Goal: Information Seeking & Learning: Learn about a topic

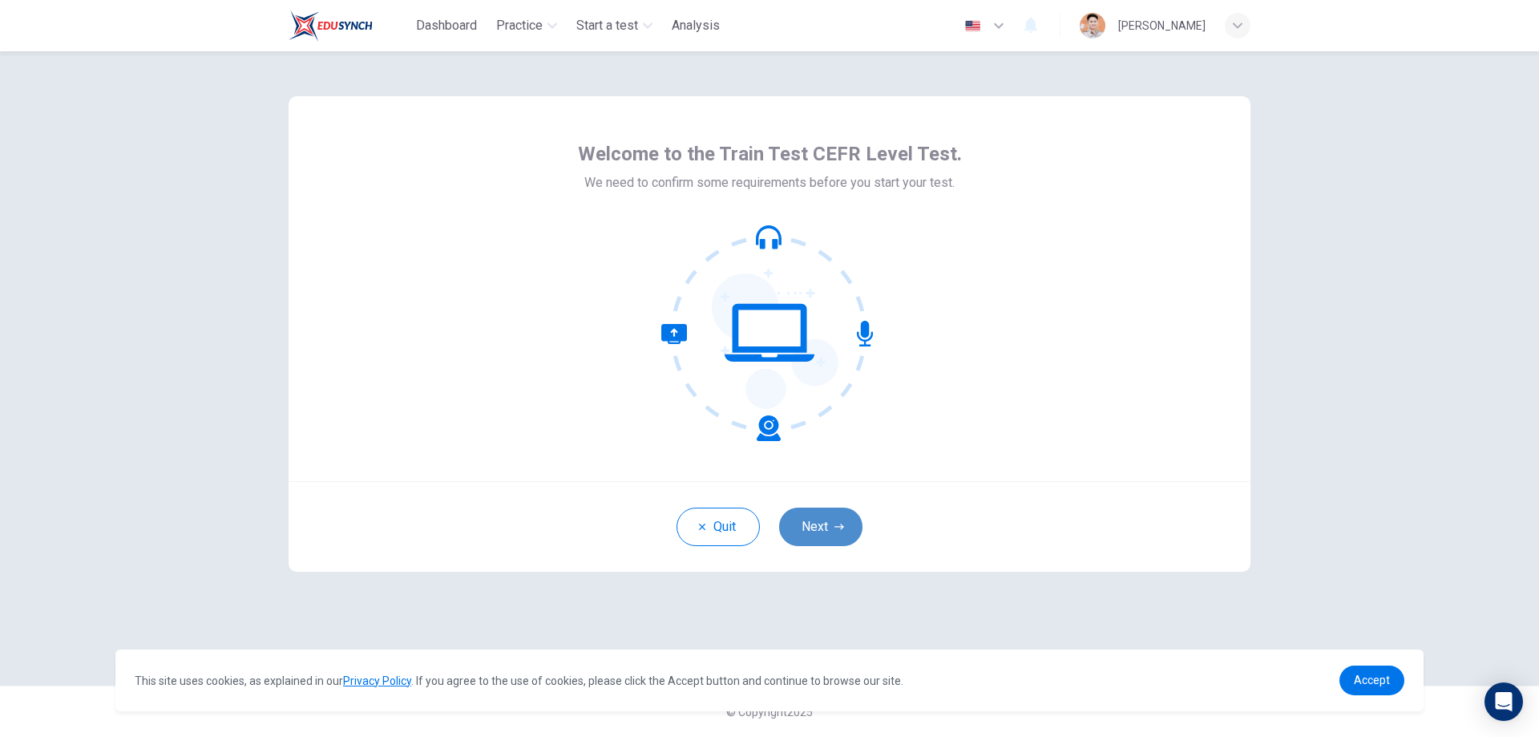
click at [819, 532] on button "Next" at bounding box center [820, 527] width 83 height 38
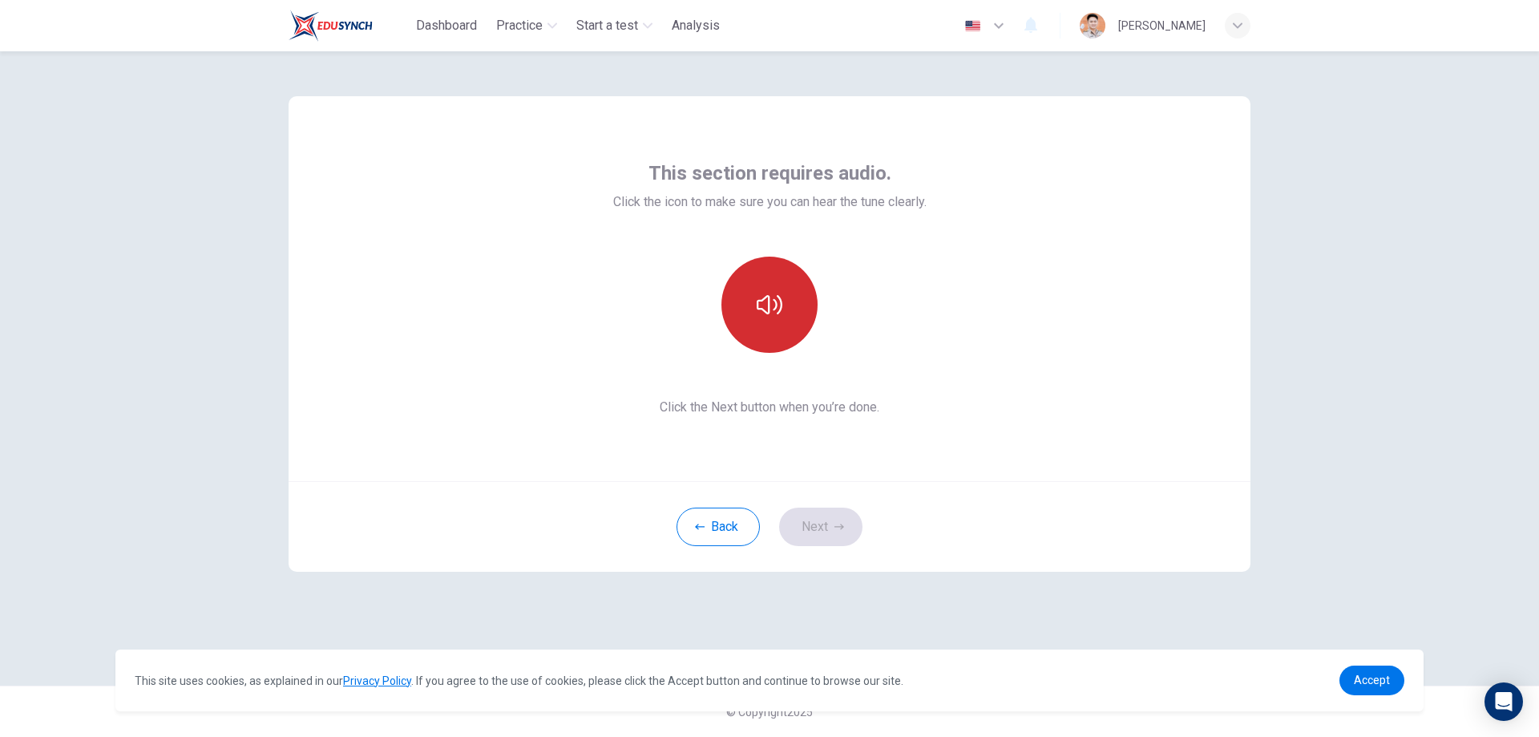
click at [767, 292] on icon "button" at bounding box center [770, 305] width 26 height 26
click at [787, 299] on button "button" at bounding box center [770, 305] width 96 height 96
click at [812, 308] on button "button" at bounding box center [770, 305] width 96 height 96
click at [842, 536] on button "Next" at bounding box center [820, 527] width 83 height 38
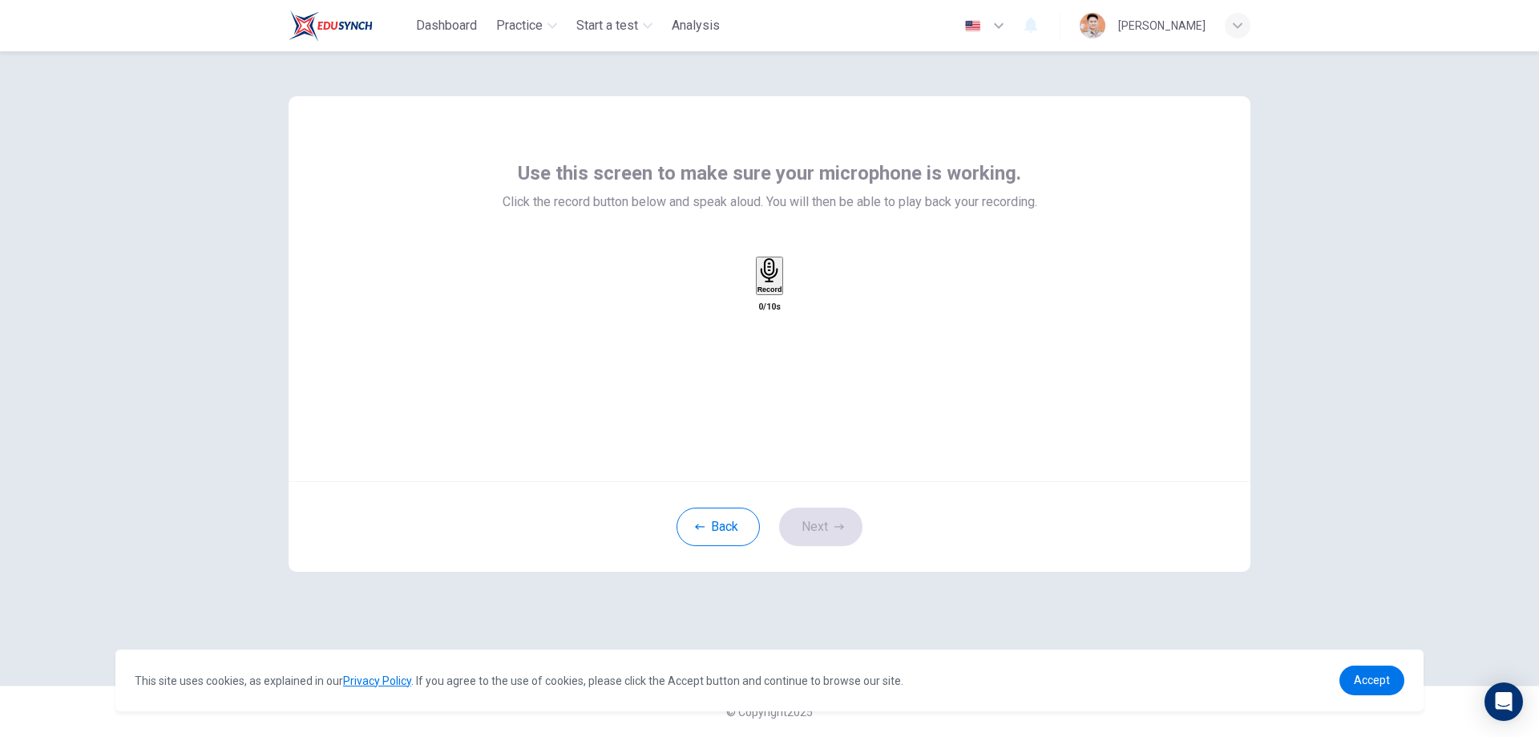
click at [768, 293] on h6 "Record" at bounding box center [770, 289] width 25 height 8
click at [779, 307] on div "Stop" at bounding box center [769, 324] width 19 height 135
click at [778, 298] on div "Stop" at bounding box center [770, 322] width 16 height 129
click at [785, 292] on icon "button" at bounding box center [785, 292] width 0 height 0
click at [829, 528] on button "Next" at bounding box center [820, 527] width 83 height 38
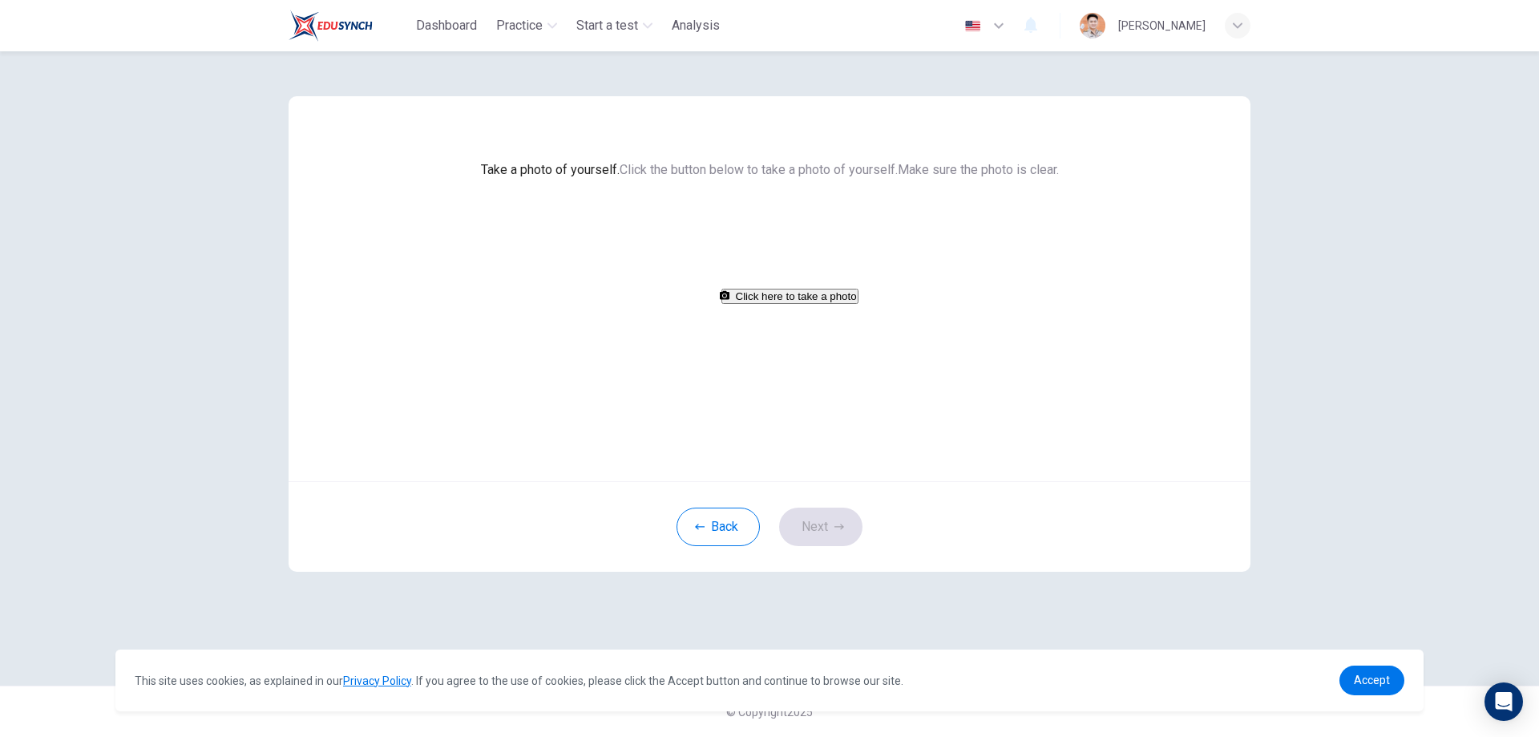
click at [795, 304] on button "Click here to take a photo" at bounding box center [790, 296] width 137 height 15
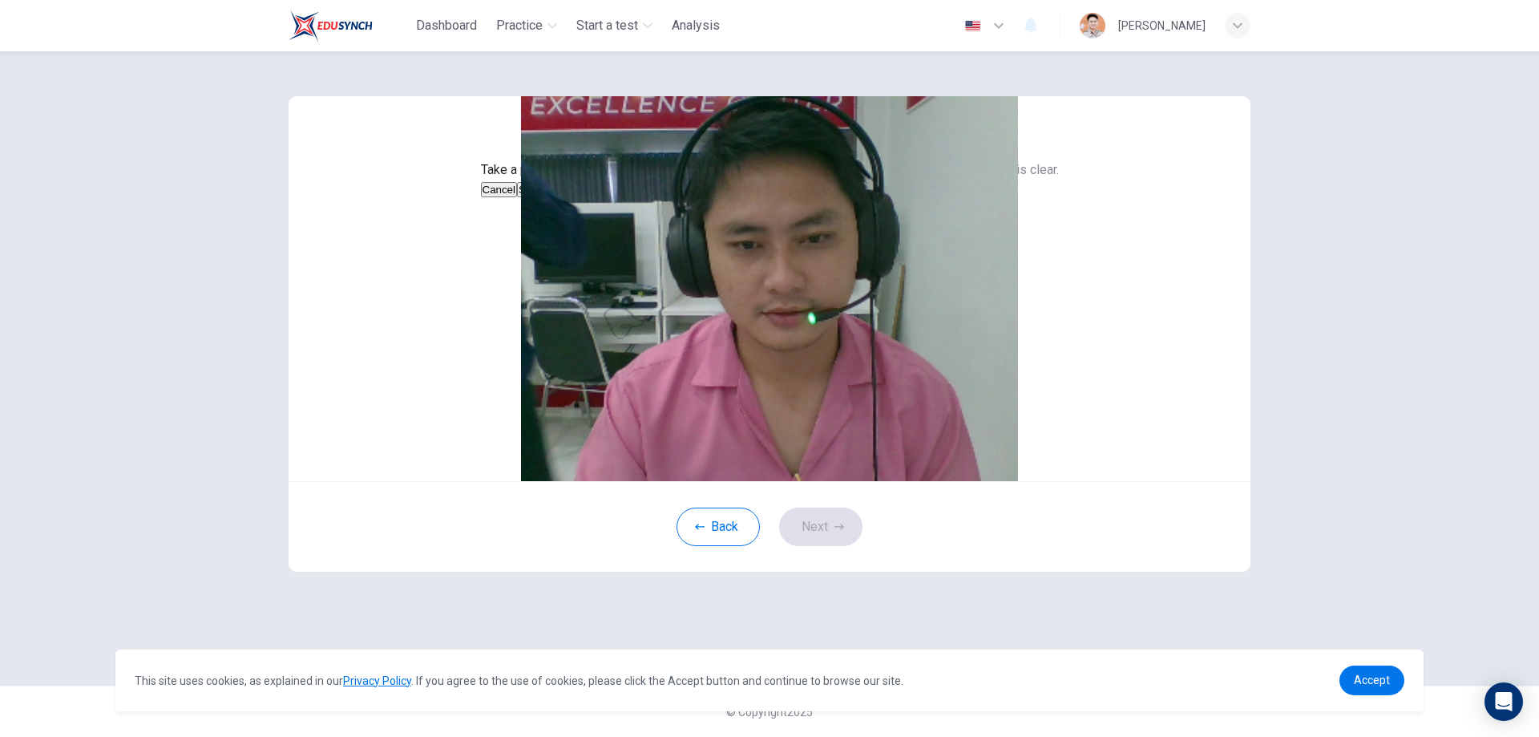
click at [544, 197] on button "Save" at bounding box center [530, 189] width 27 height 15
click at [518, 197] on button "Cancel" at bounding box center [499, 189] width 37 height 15
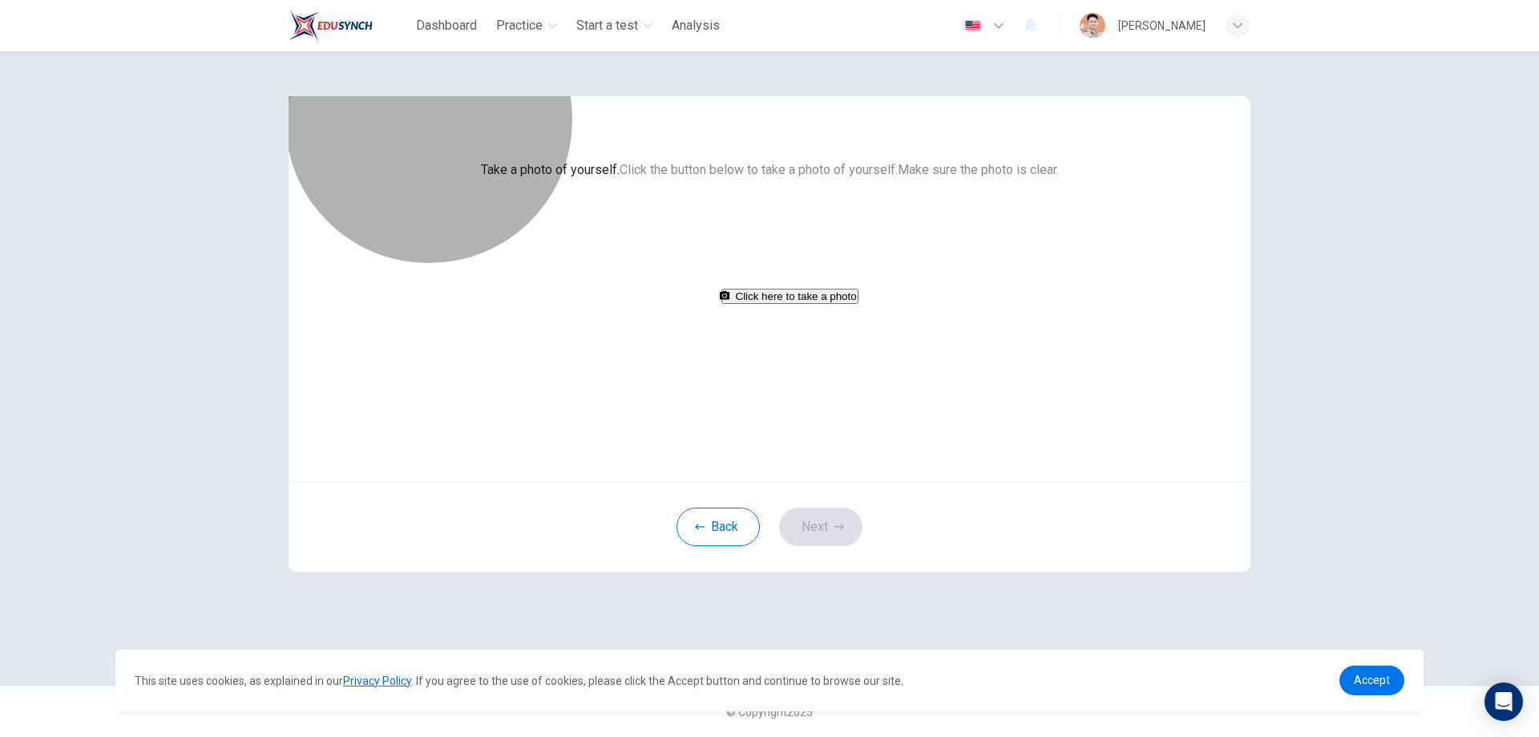
click at [812, 304] on button "Click here to take a photo" at bounding box center [790, 296] width 137 height 15
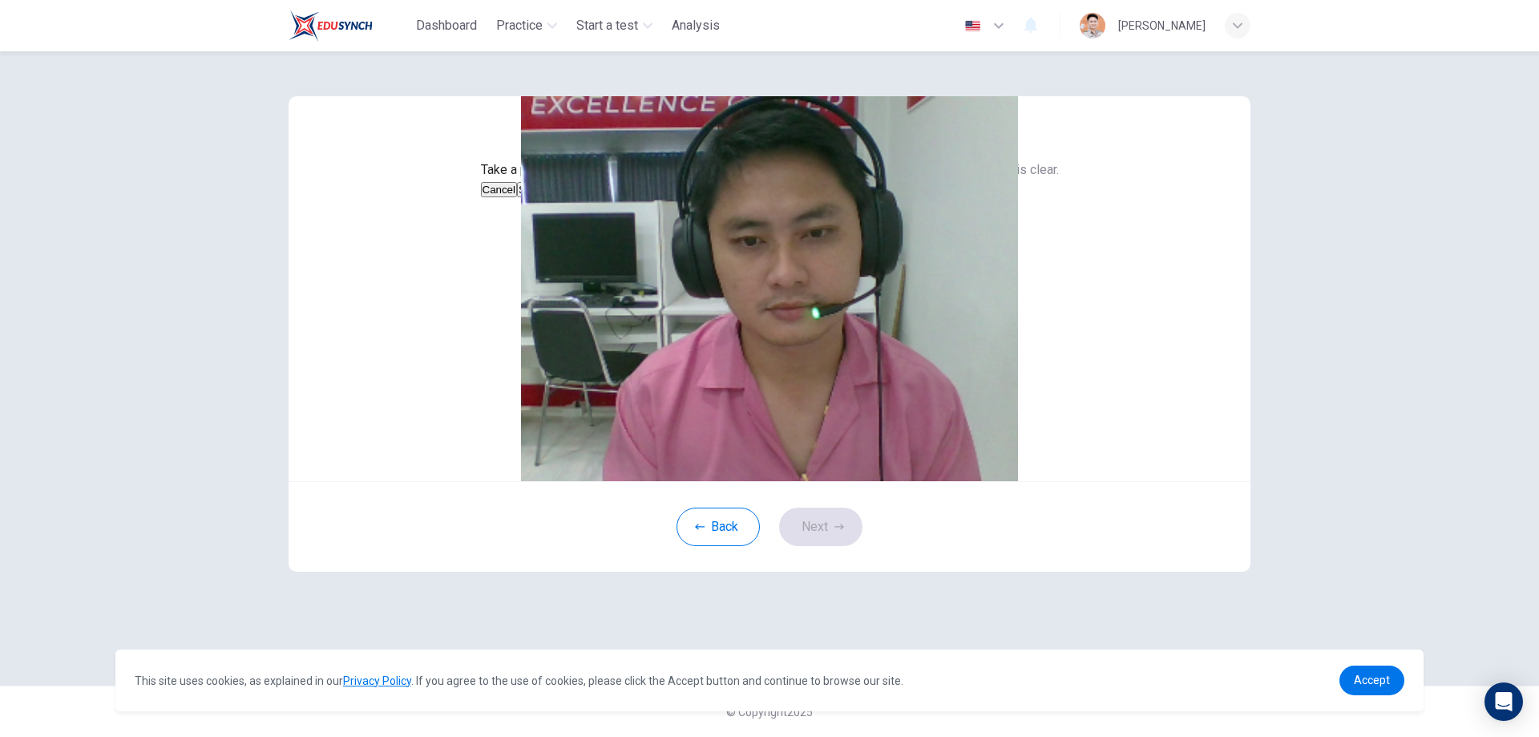
click at [544, 197] on button "Save" at bounding box center [530, 189] width 27 height 15
click at [819, 546] on button "Next" at bounding box center [820, 527] width 83 height 38
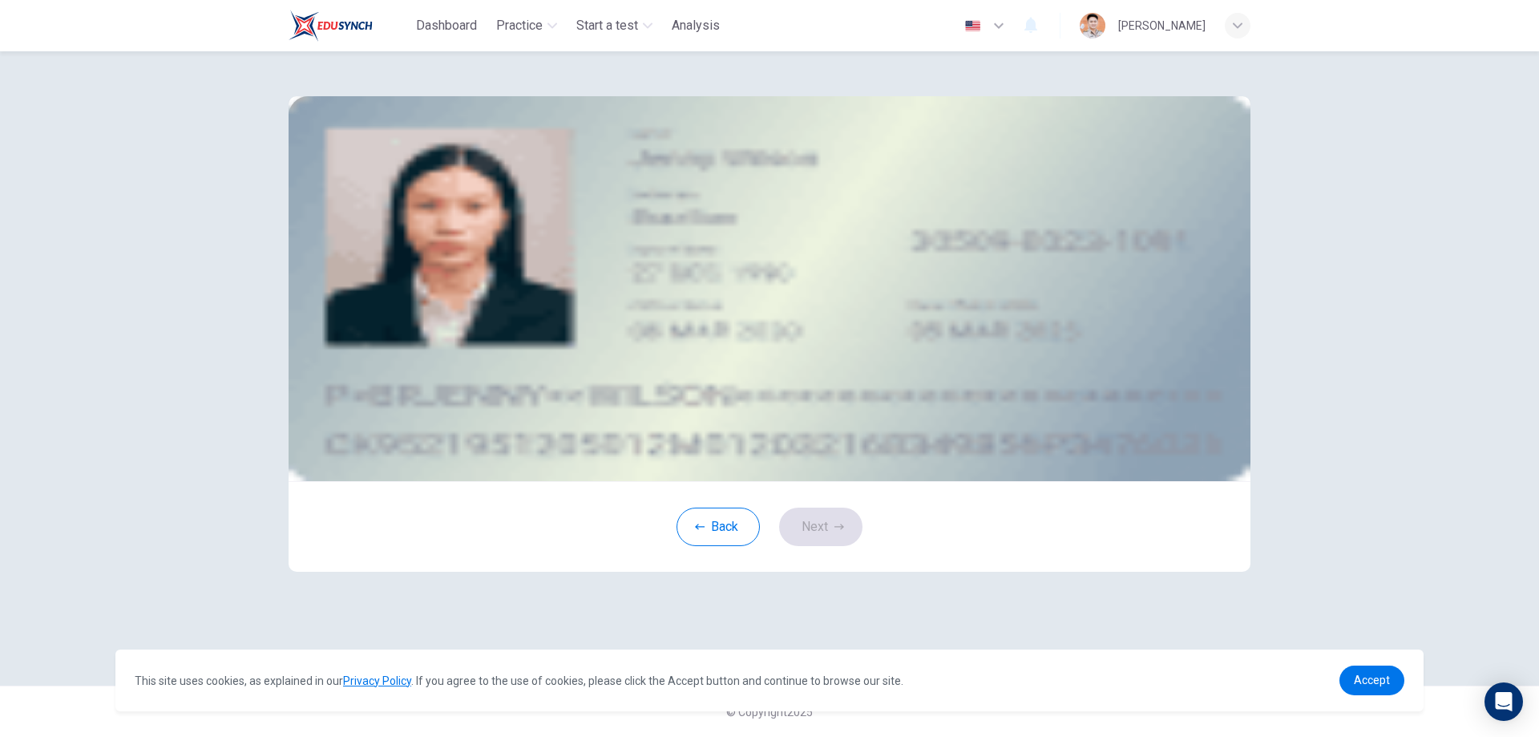
click at [423, 237] on button "take photo" at bounding box center [415, 228] width 16 height 18
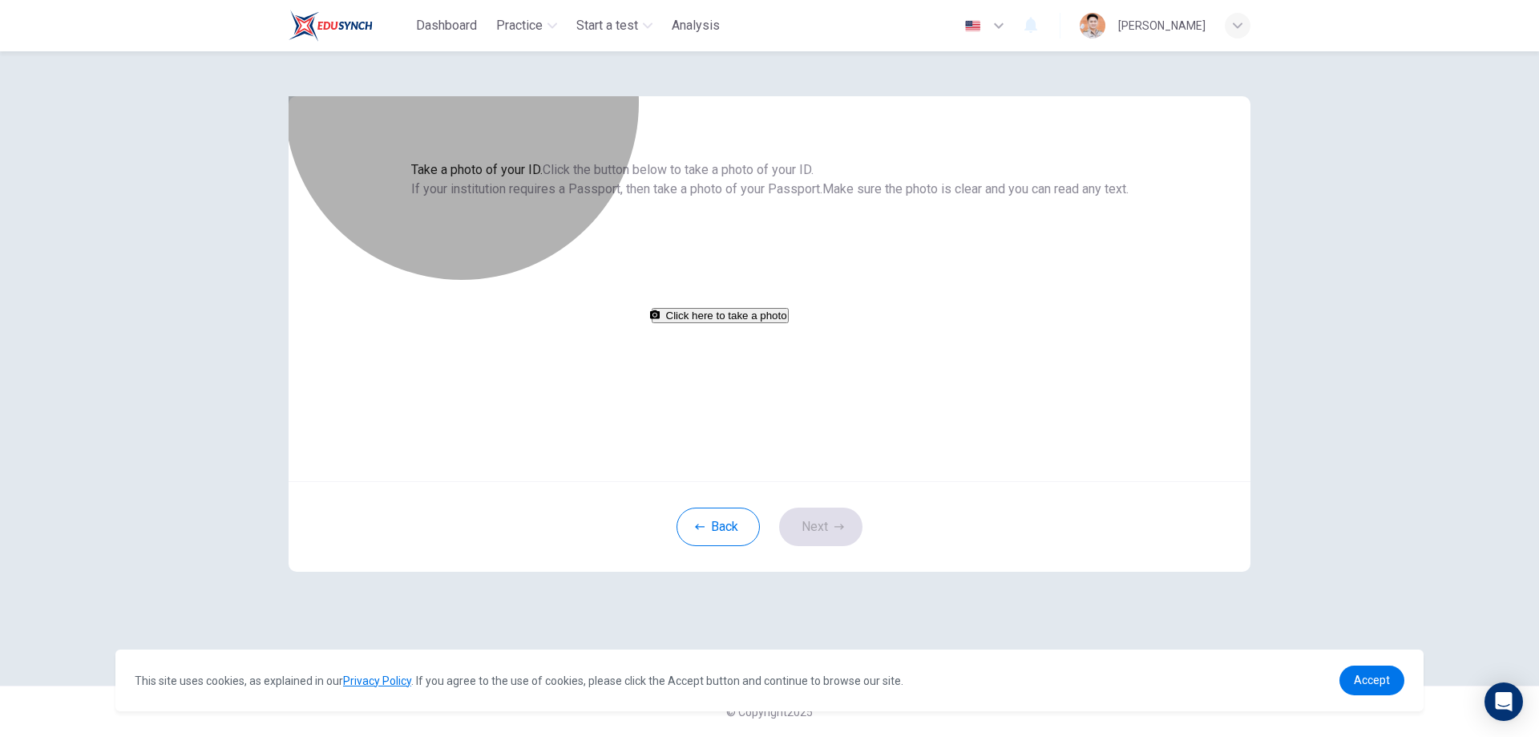
click at [789, 323] on button "Click here to take a photo" at bounding box center [720, 315] width 137 height 15
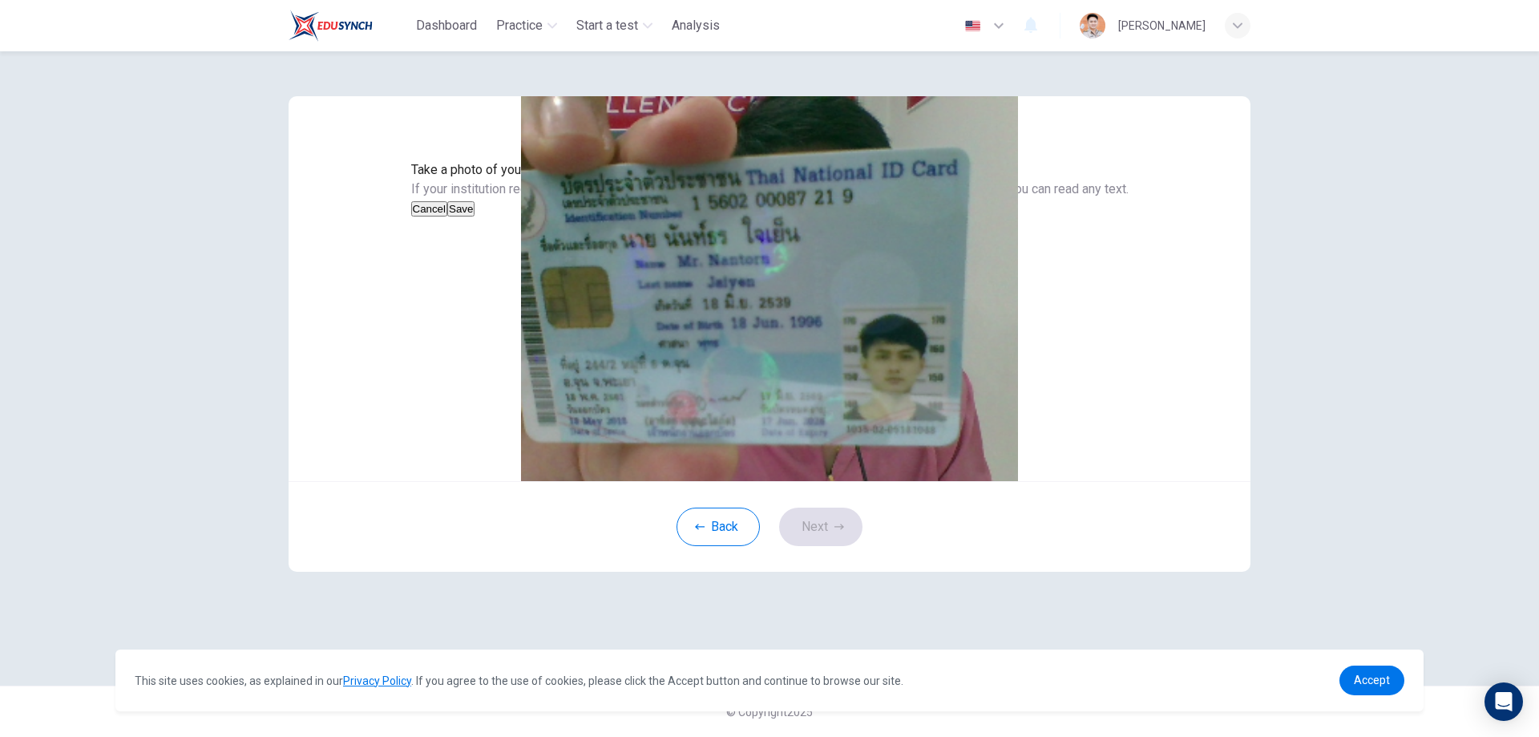
click at [475, 216] on button "Save" at bounding box center [460, 208] width 27 height 15
click at [847, 546] on button "Next" at bounding box center [820, 527] width 83 height 38
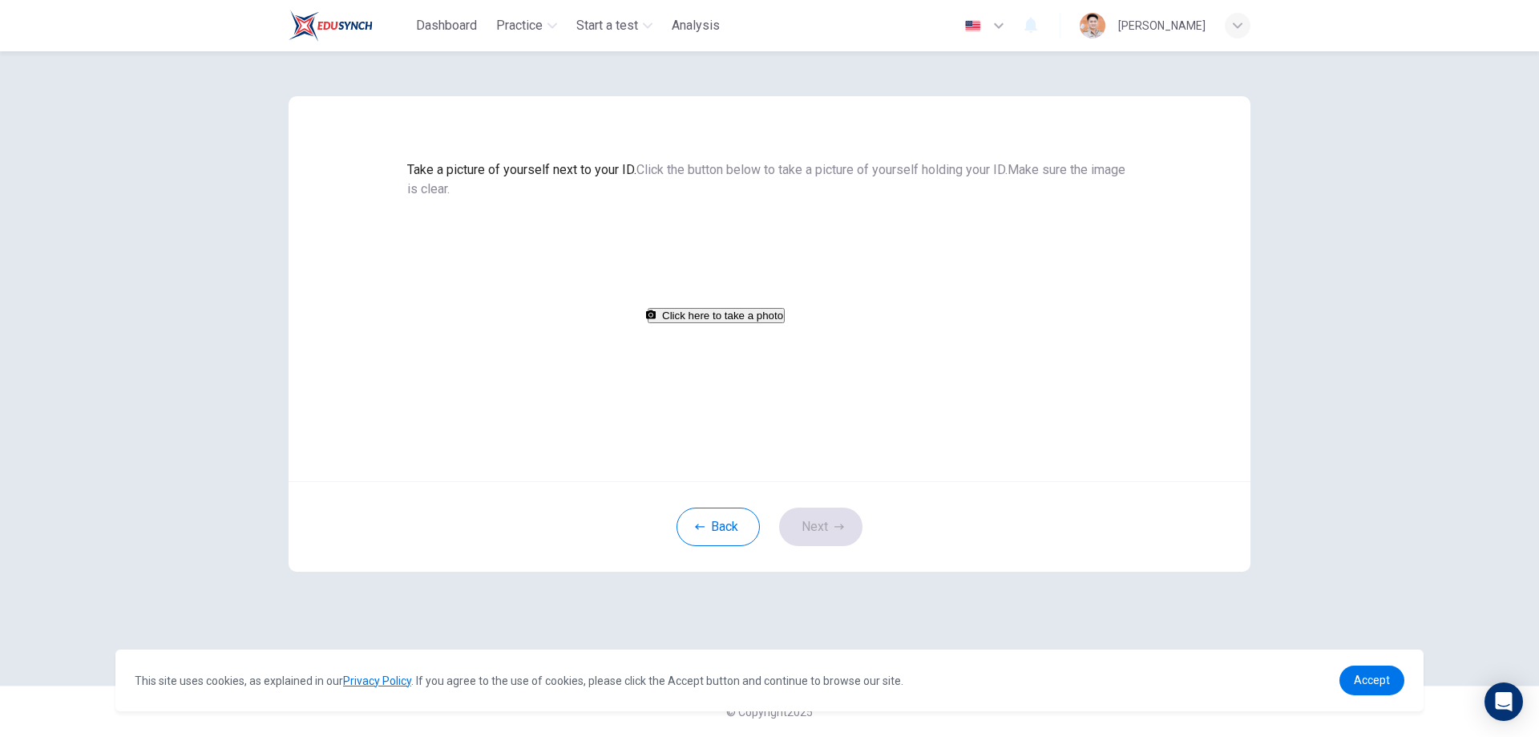
click at [785, 323] on button "Click here to take a photo" at bounding box center [716, 315] width 137 height 15
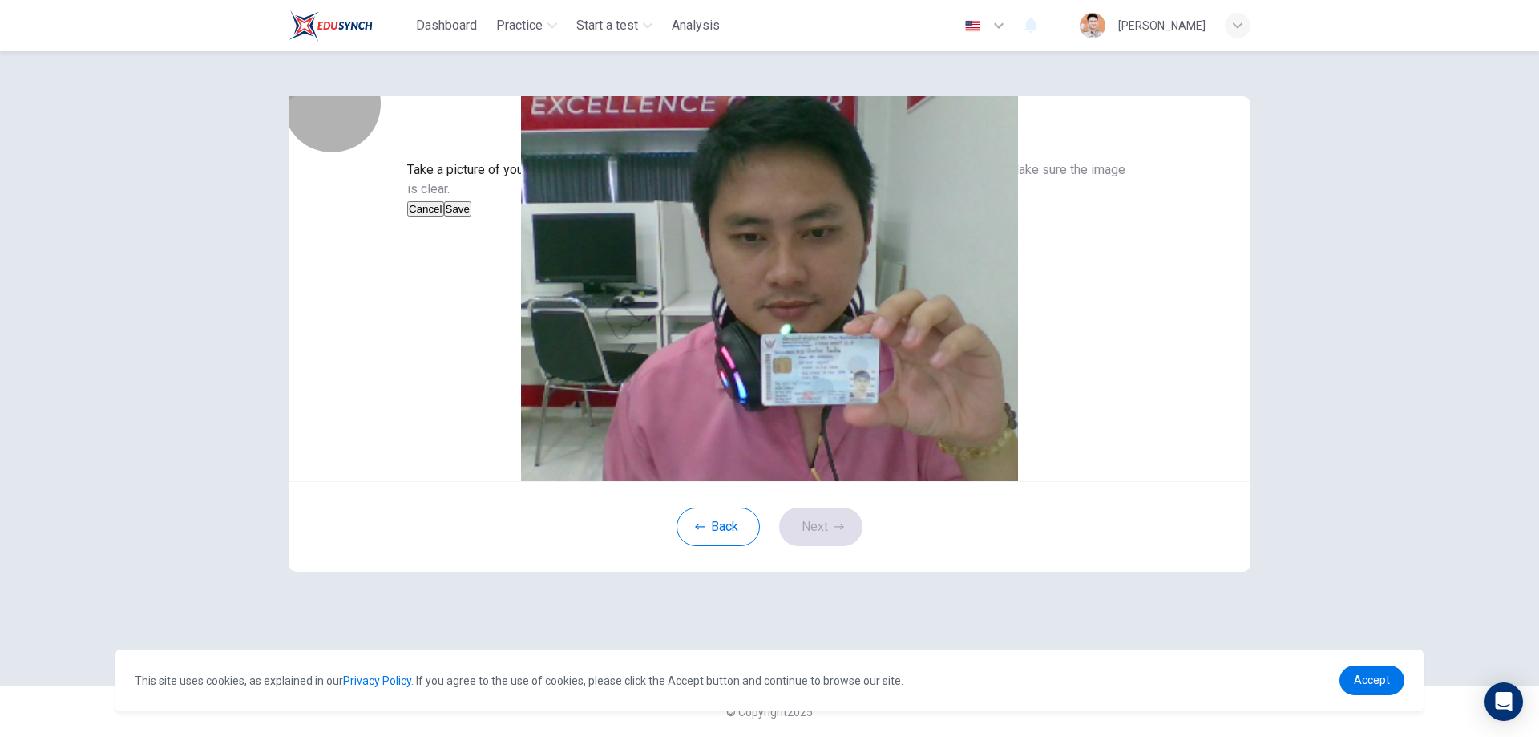
click at [471, 216] on button "Save" at bounding box center [457, 208] width 27 height 15
click at [840, 532] on icon "button" at bounding box center [840, 527] width 10 height 10
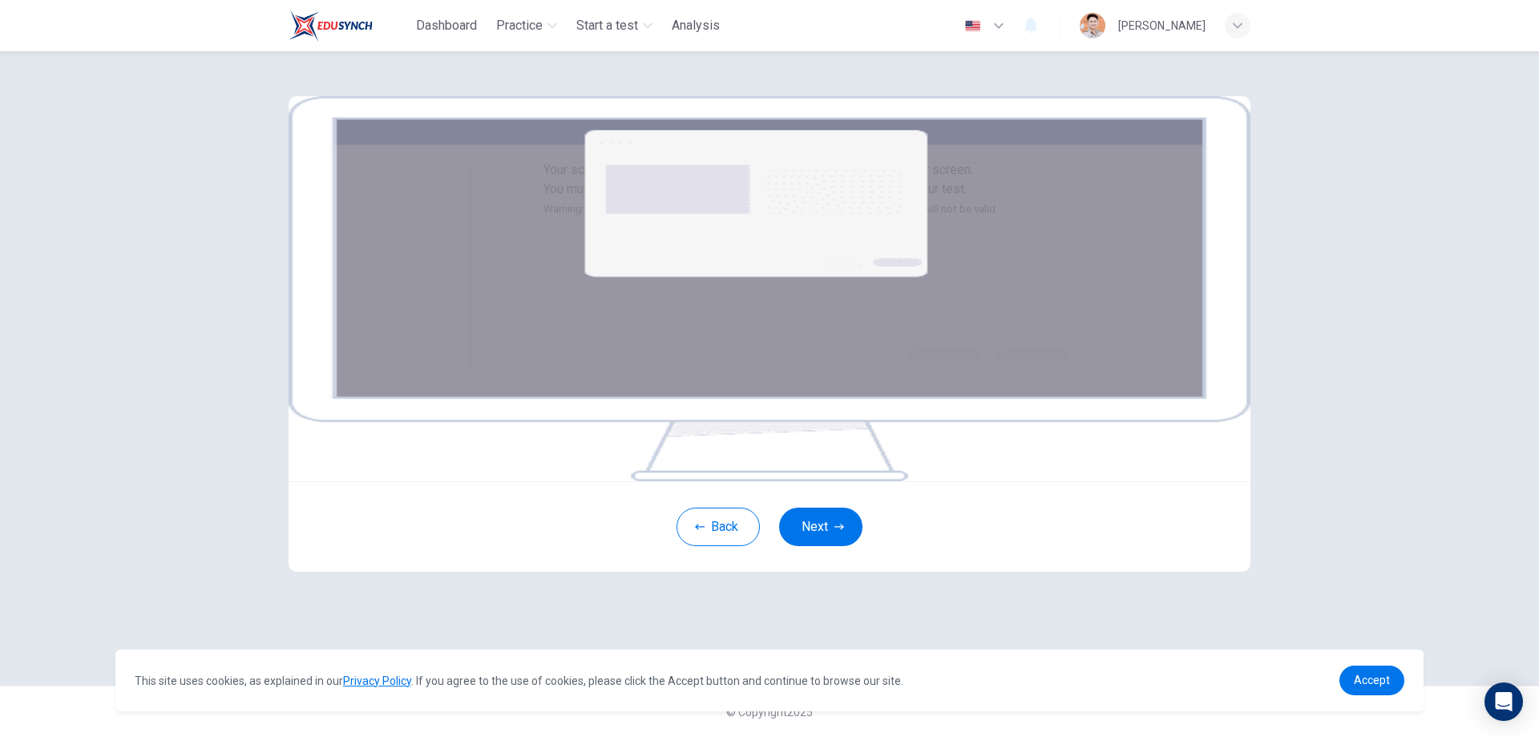
scroll to position [95, 0]
click at [832, 546] on button "Next" at bounding box center [820, 527] width 83 height 38
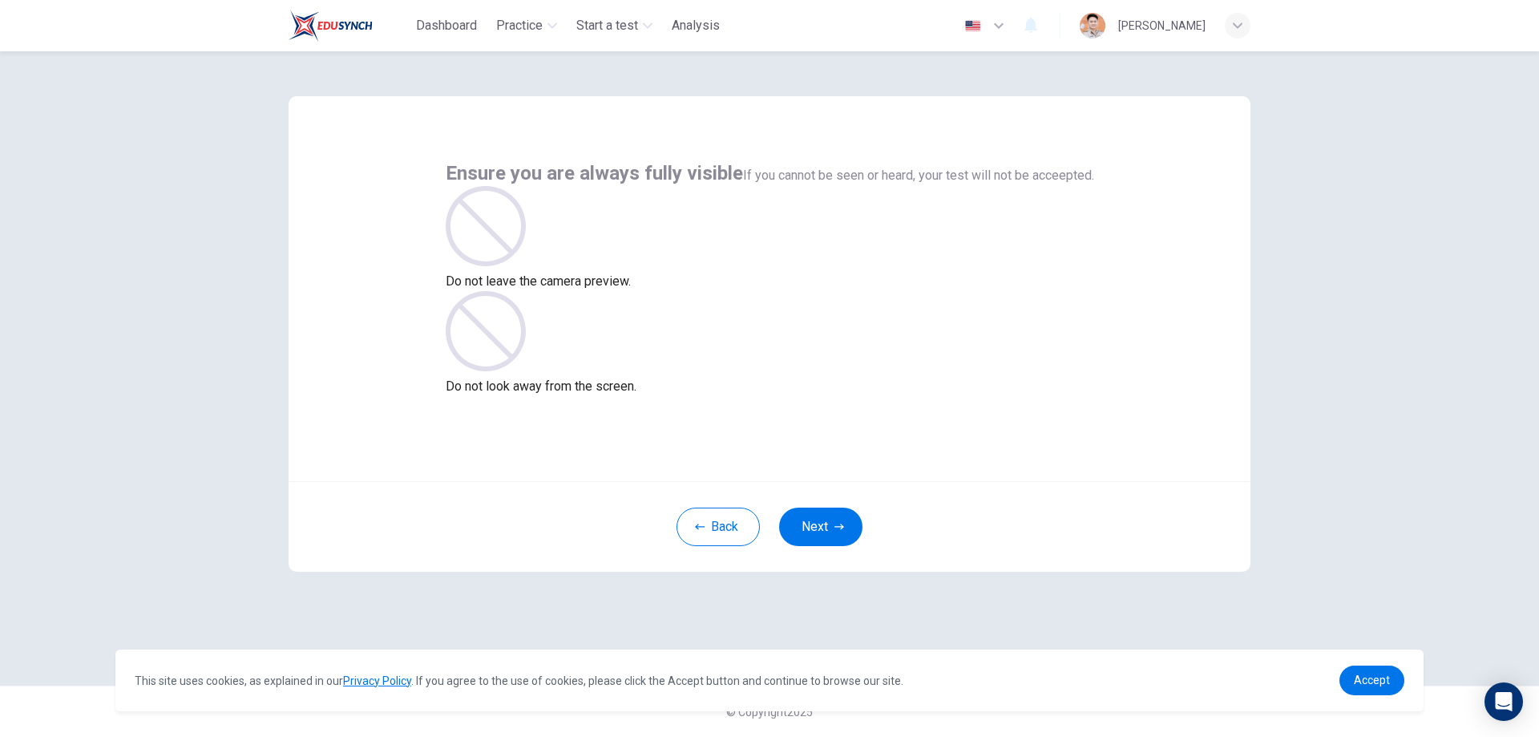
scroll to position [0, 0]
click at [820, 518] on button "Next" at bounding box center [820, 527] width 83 height 38
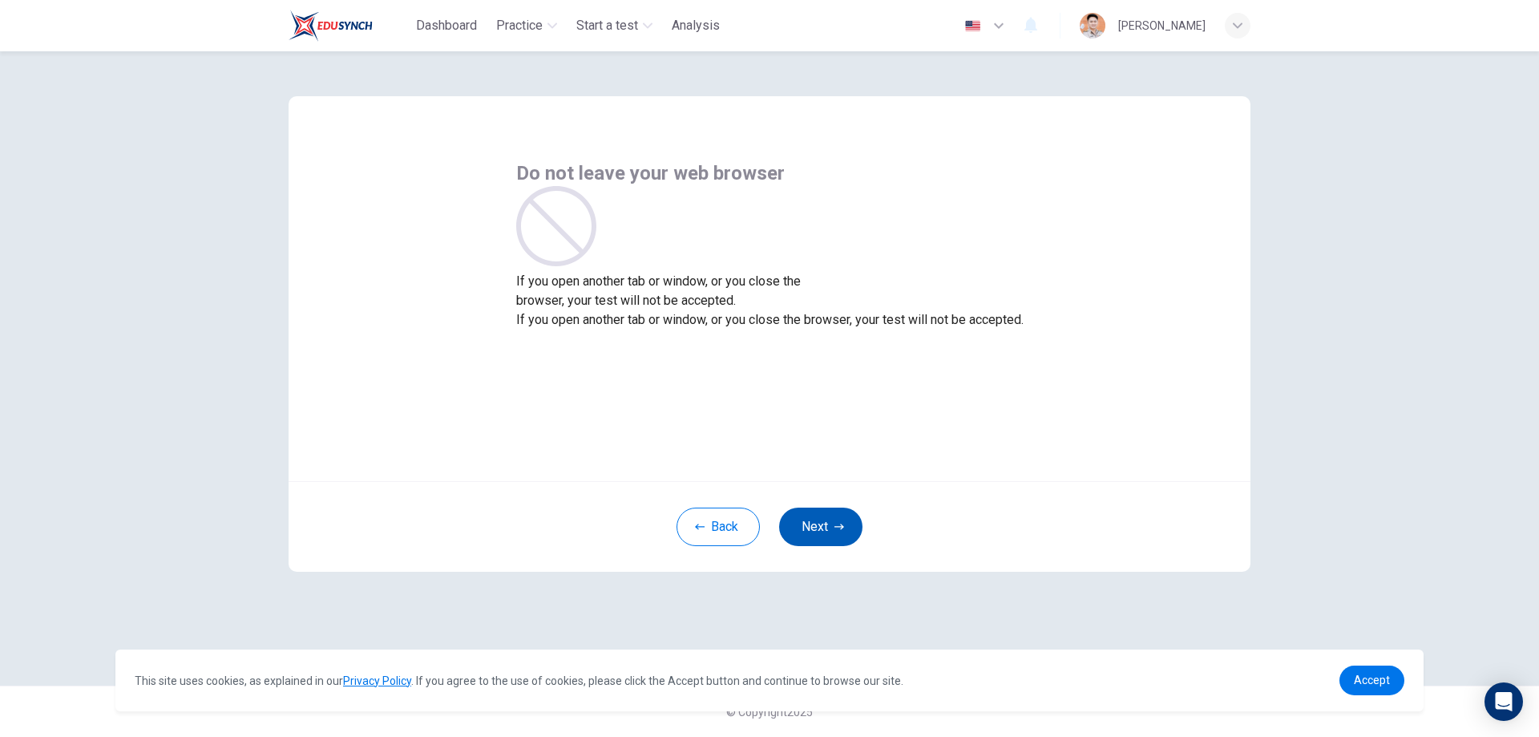
click at [820, 518] on button "Next" at bounding box center [820, 527] width 83 height 38
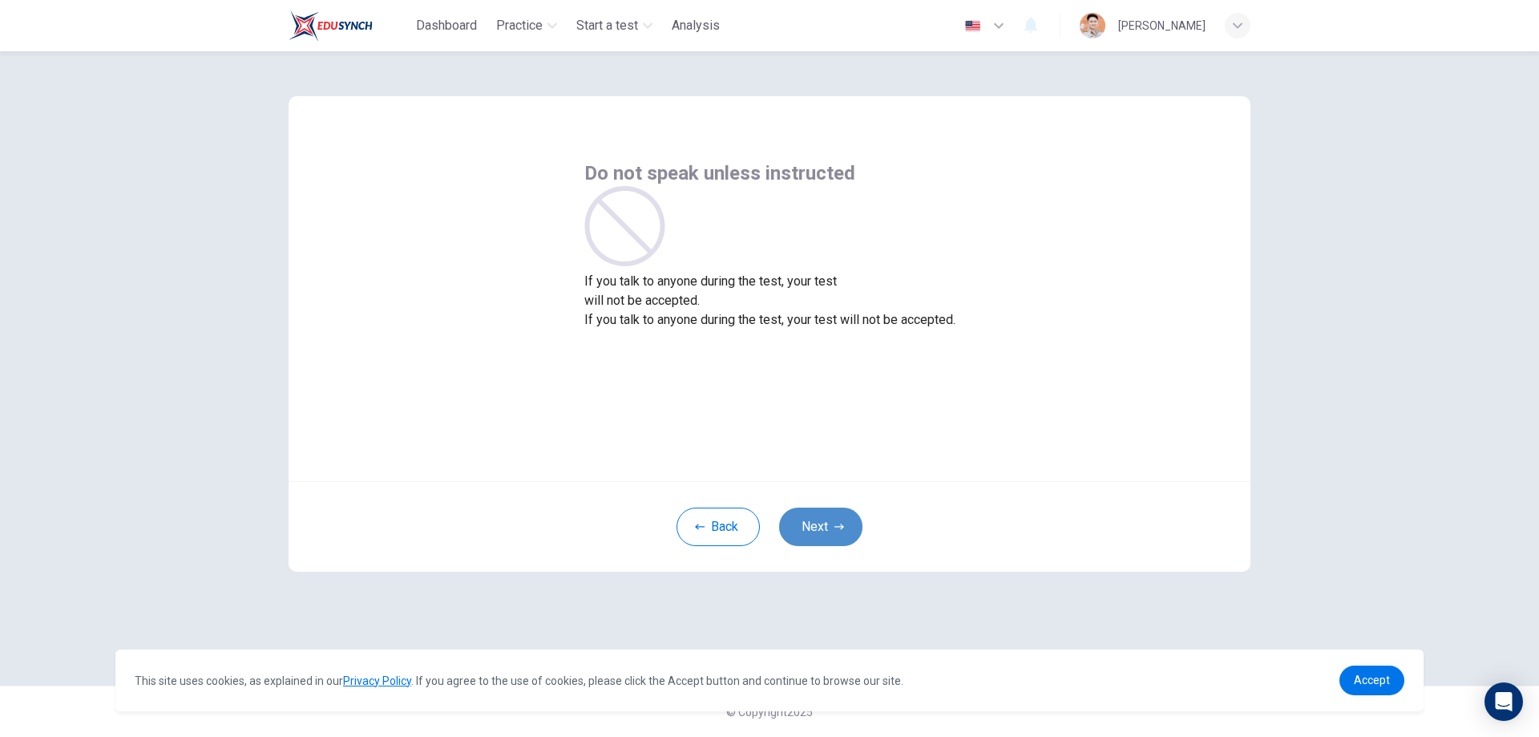
click at [820, 518] on button "Next" at bounding box center [820, 527] width 83 height 38
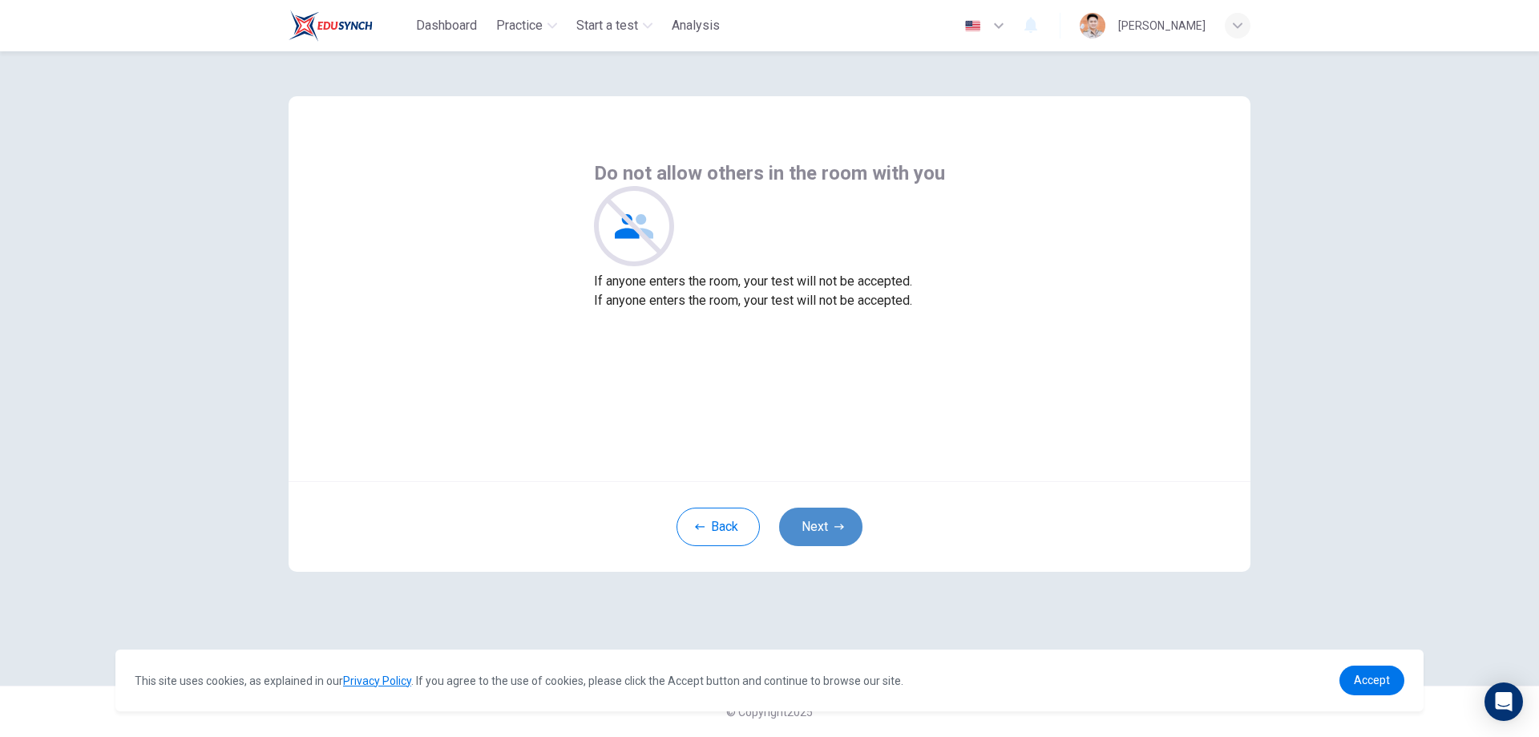
click at [820, 518] on button "Next" at bounding box center [820, 527] width 83 height 38
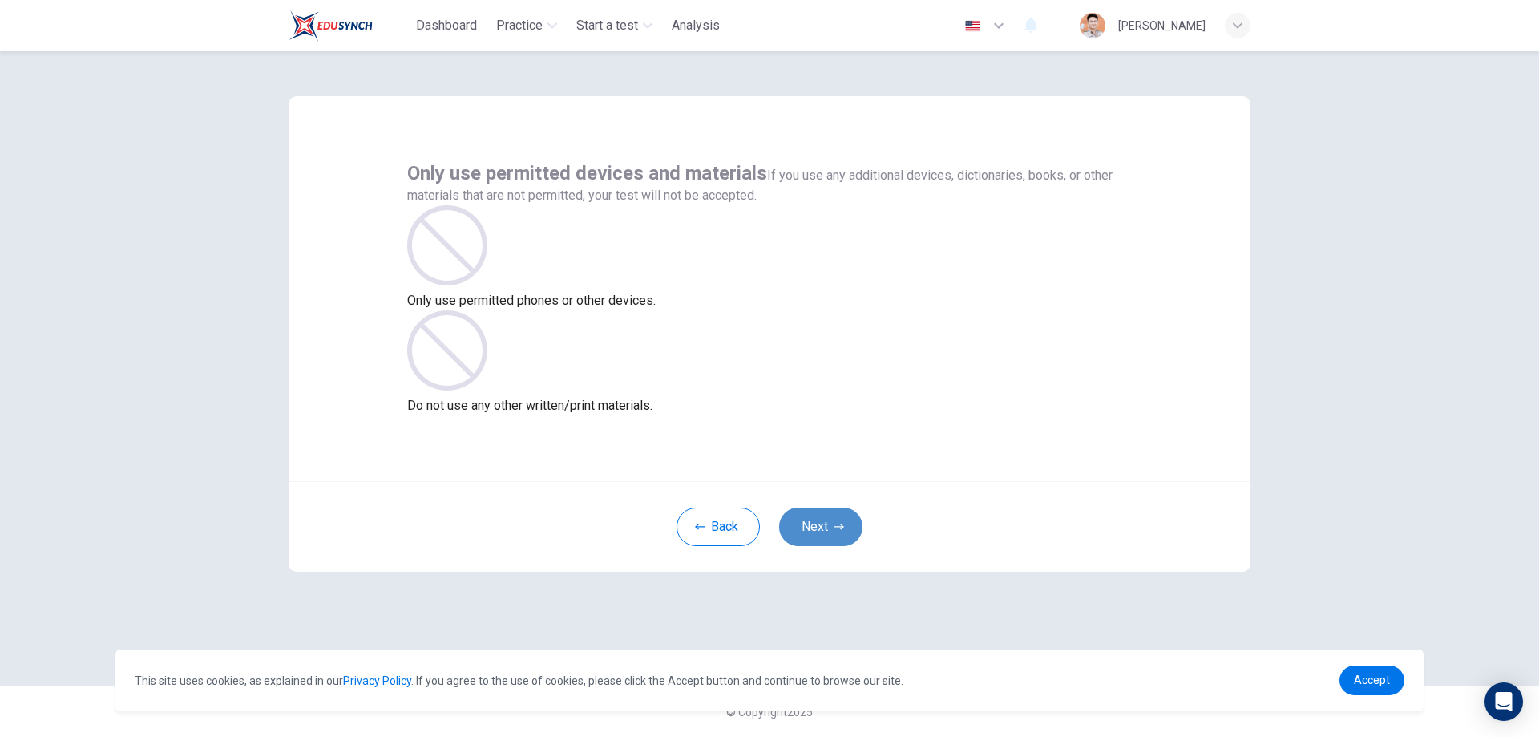
click at [820, 518] on button "Next" at bounding box center [820, 527] width 83 height 38
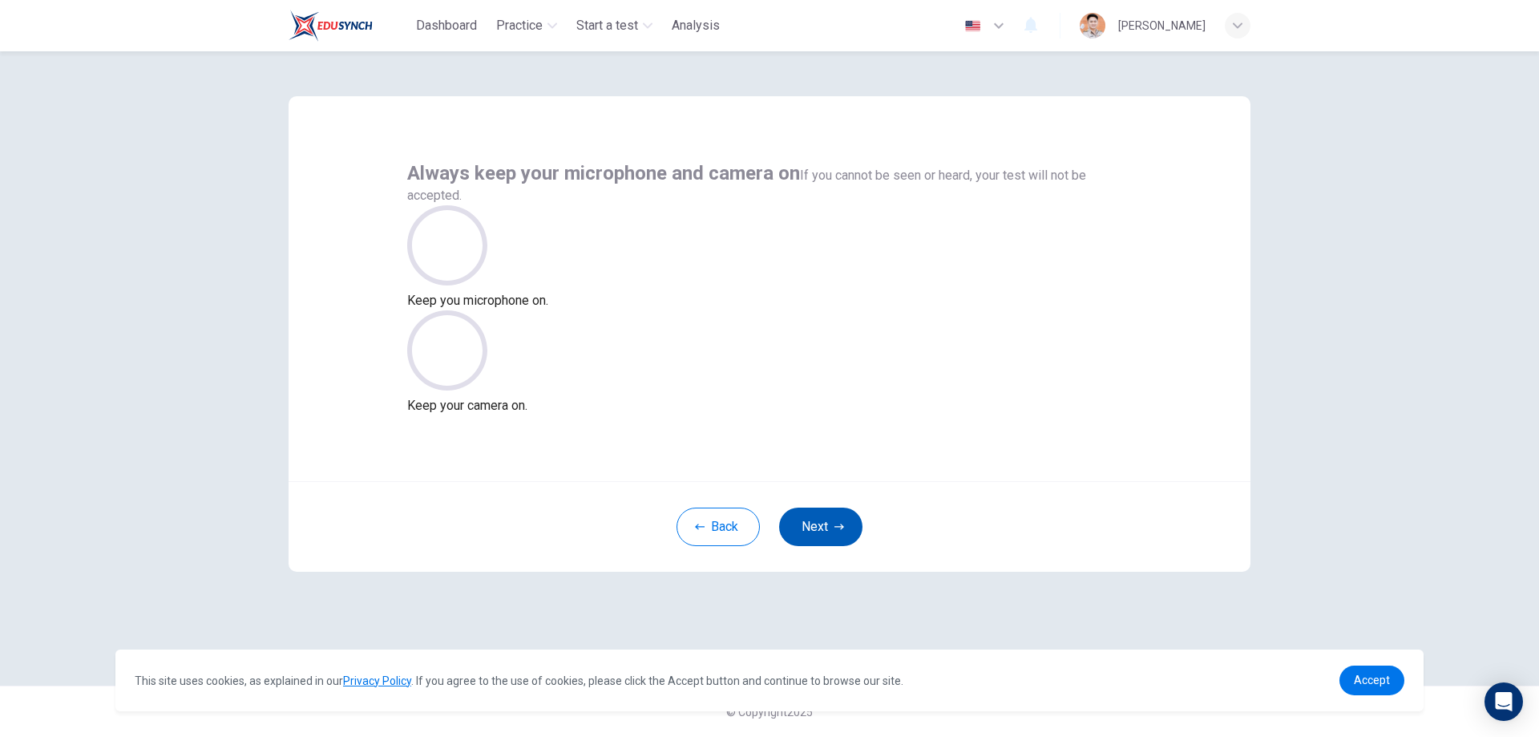
click at [820, 518] on button "Next" at bounding box center [820, 527] width 83 height 38
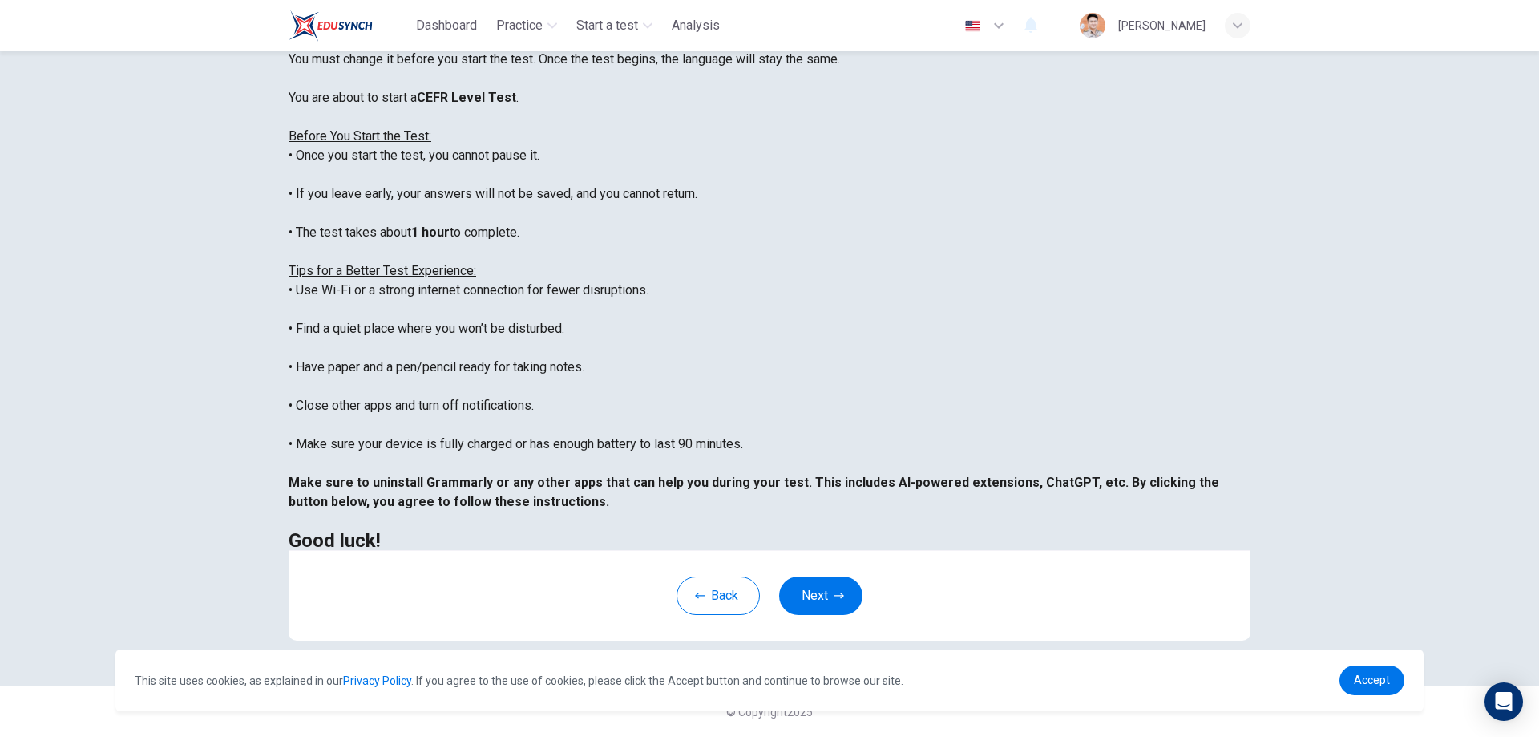
scroll to position [155, 0]
click at [839, 592] on icon "button" at bounding box center [840, 596] width 10 height 10
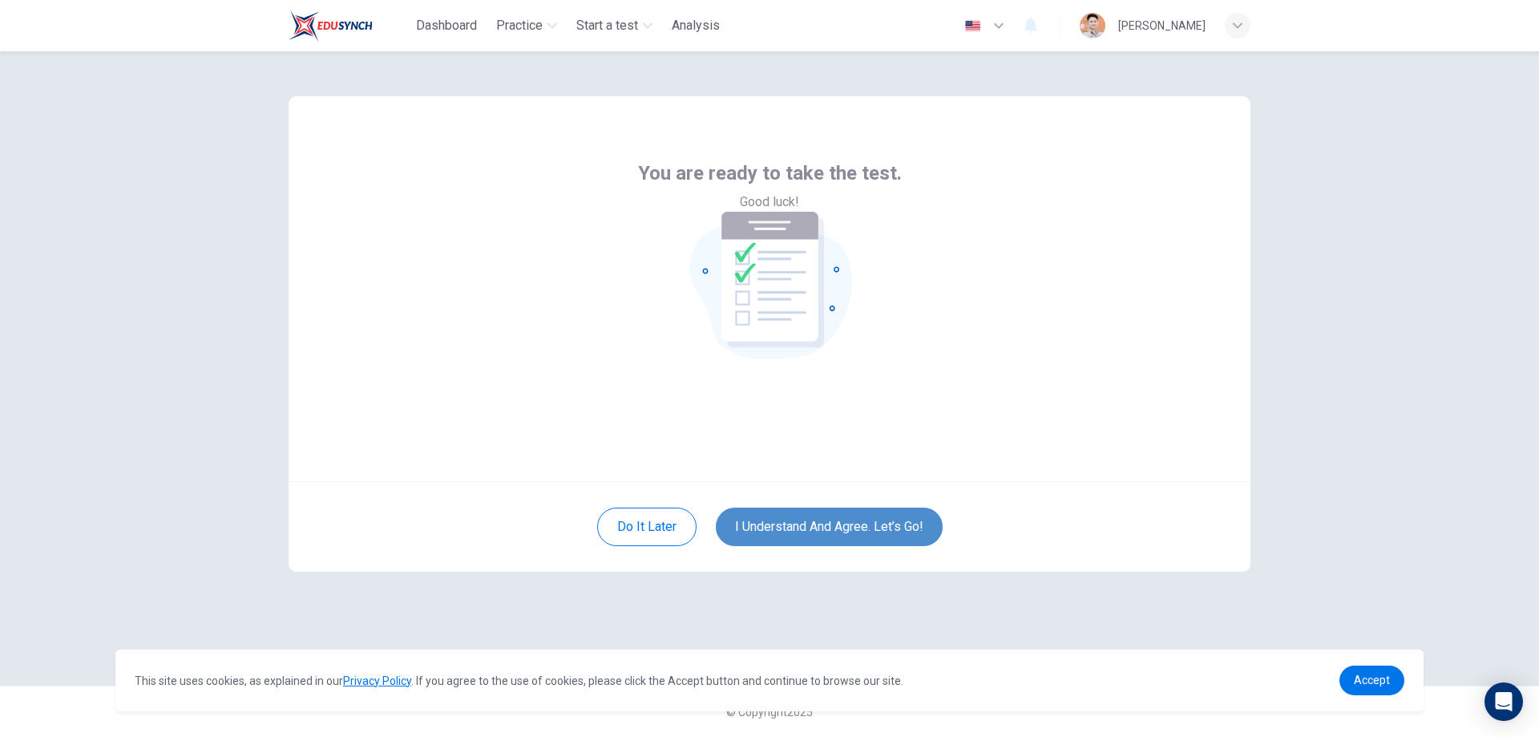
click at [862, 524] on button "I understand and agree. Let’s go!" at bounding box center [829, 527] width 227 height 38
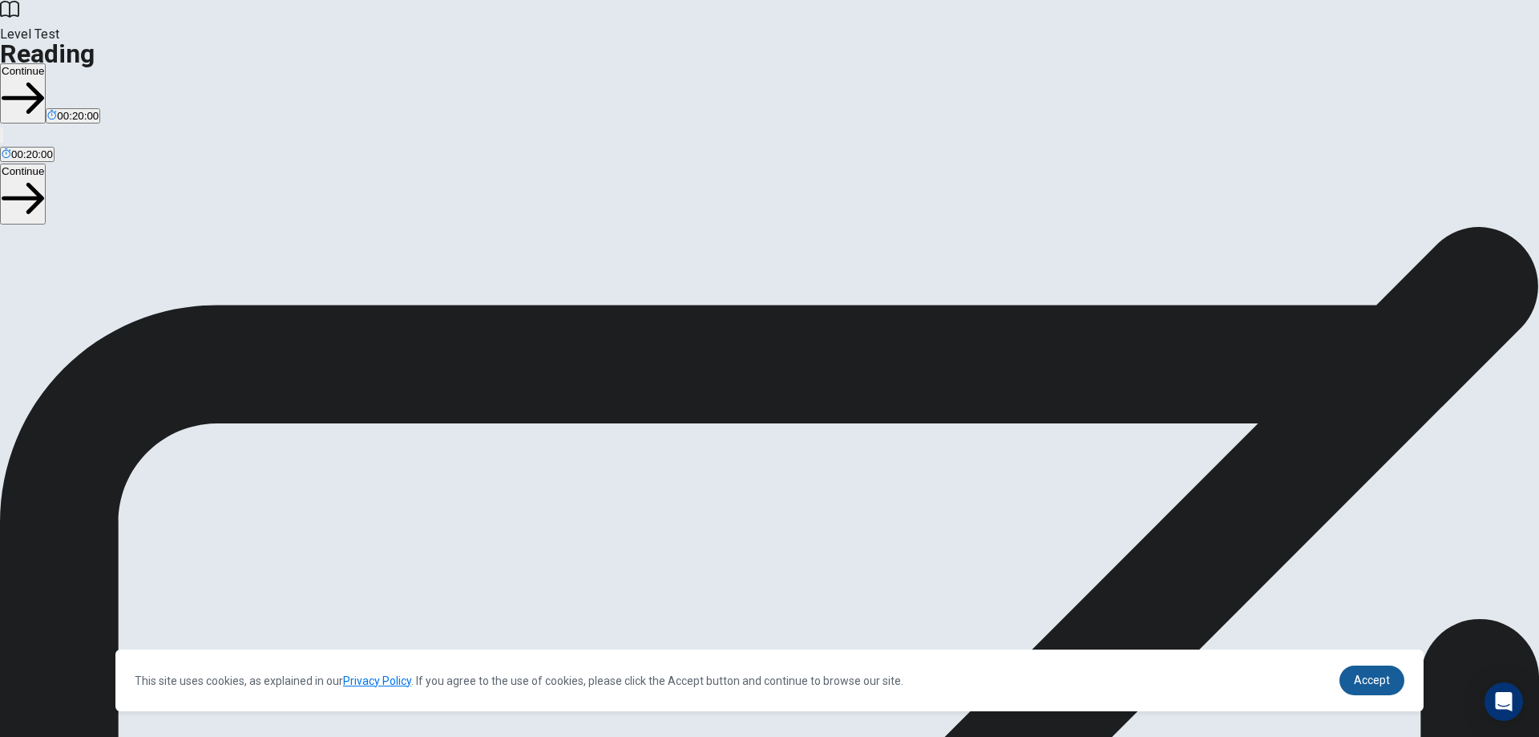
click at [1361, 690] on link "Accept" at bounding box center [1372, 681] width 65 height 30
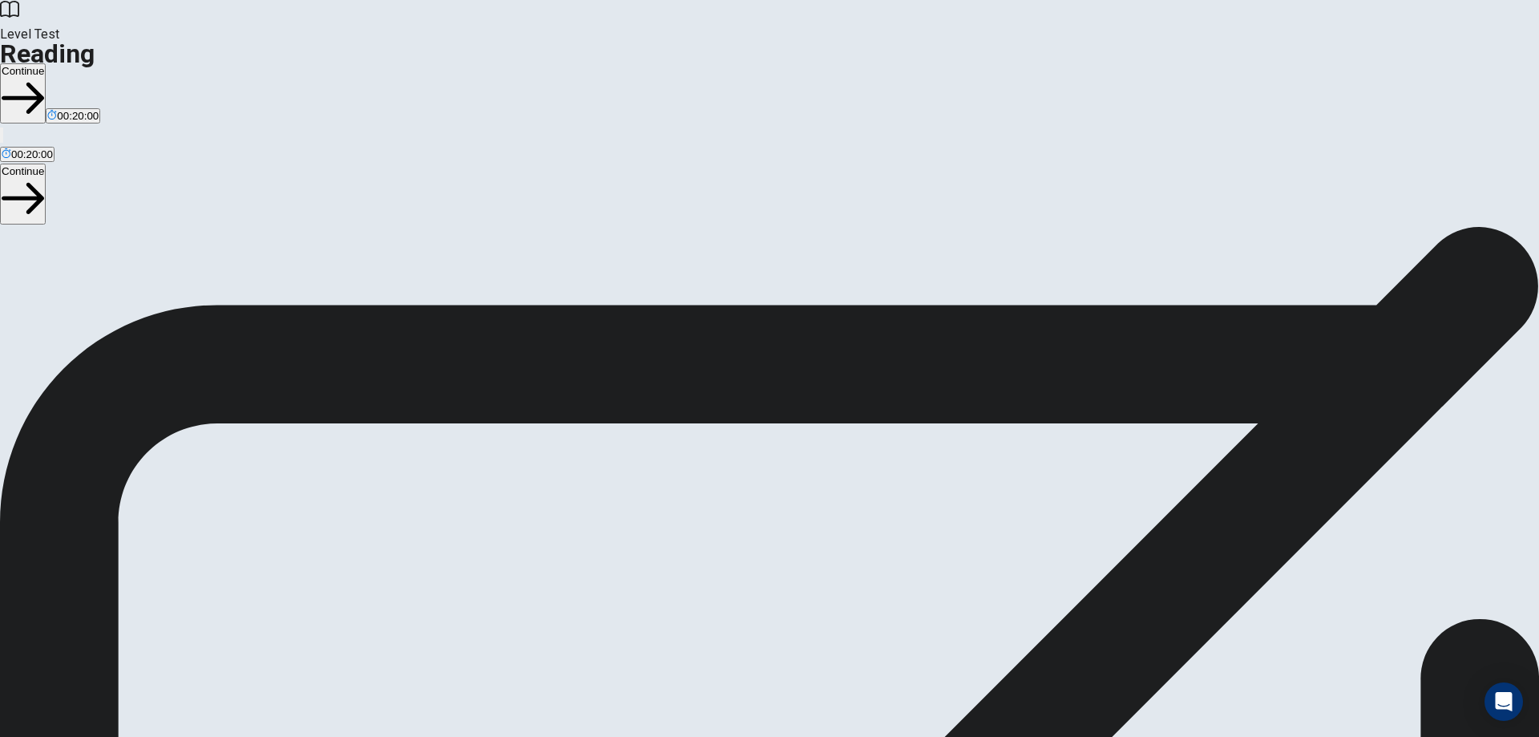
click at [46, 63] on button "Continue" at bounding box center [23, 93] width 46 height 60
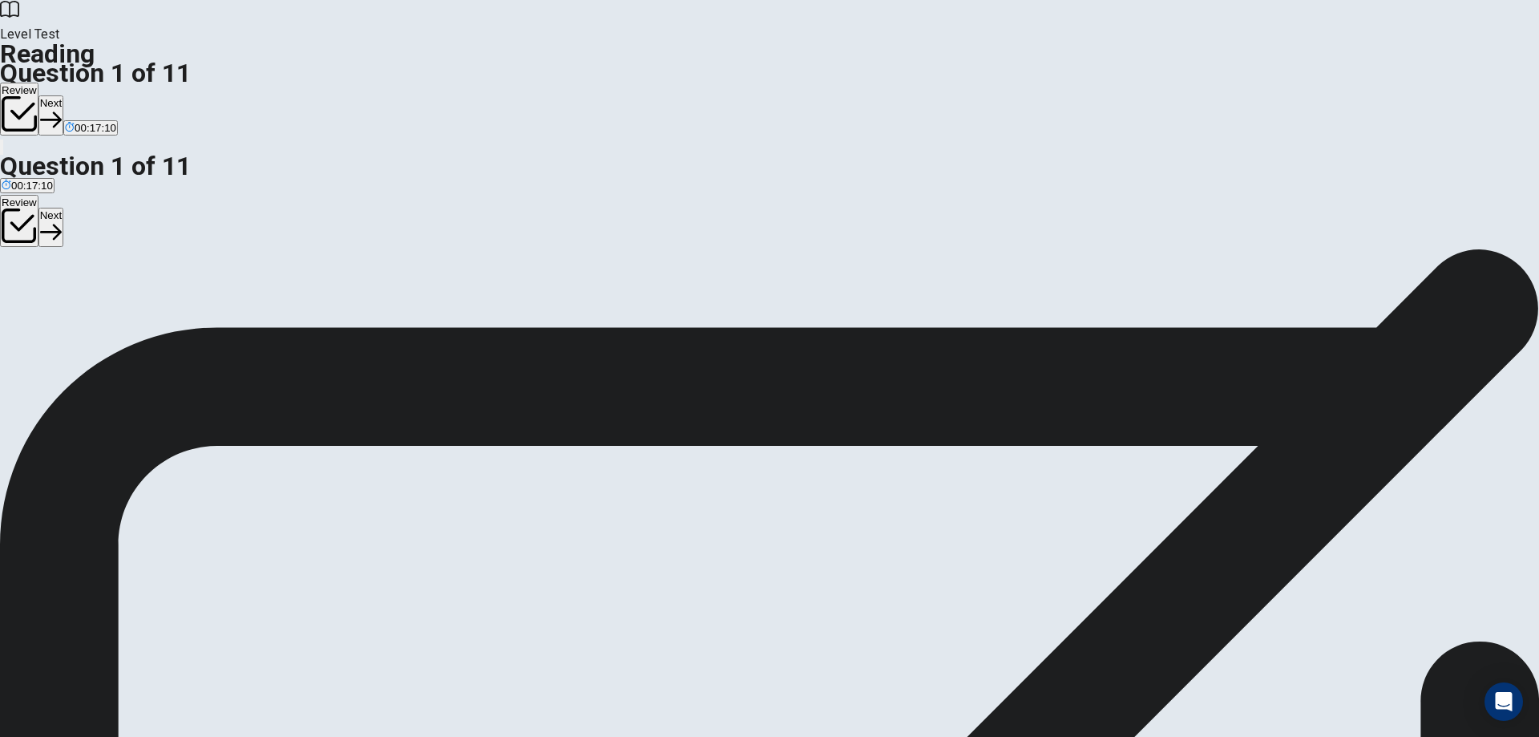
click at [428, 330] on span "The Draisine did not have pedals." at bounding box center [349, 326] width 160 height 12
click at [430, 314] on button "C The Draisine did not have pedals." at bounding box center [348, 319] width 163 height 27
click at [63, 95] on button "Next" at bounding box center [50, 114] width 25 height 39
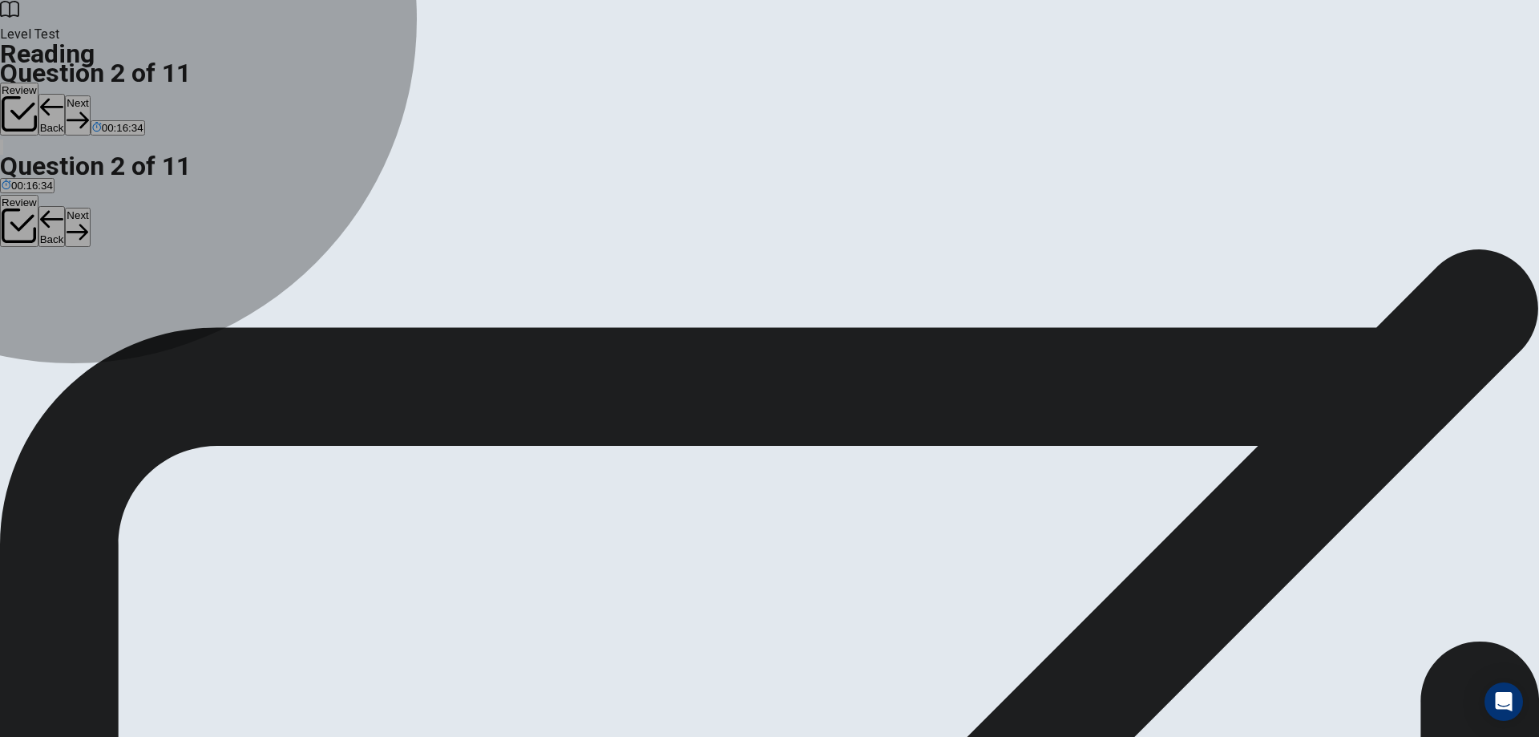
click at [43, 306] on button "B move" at bounding box center [29, 319] width 30 height 27
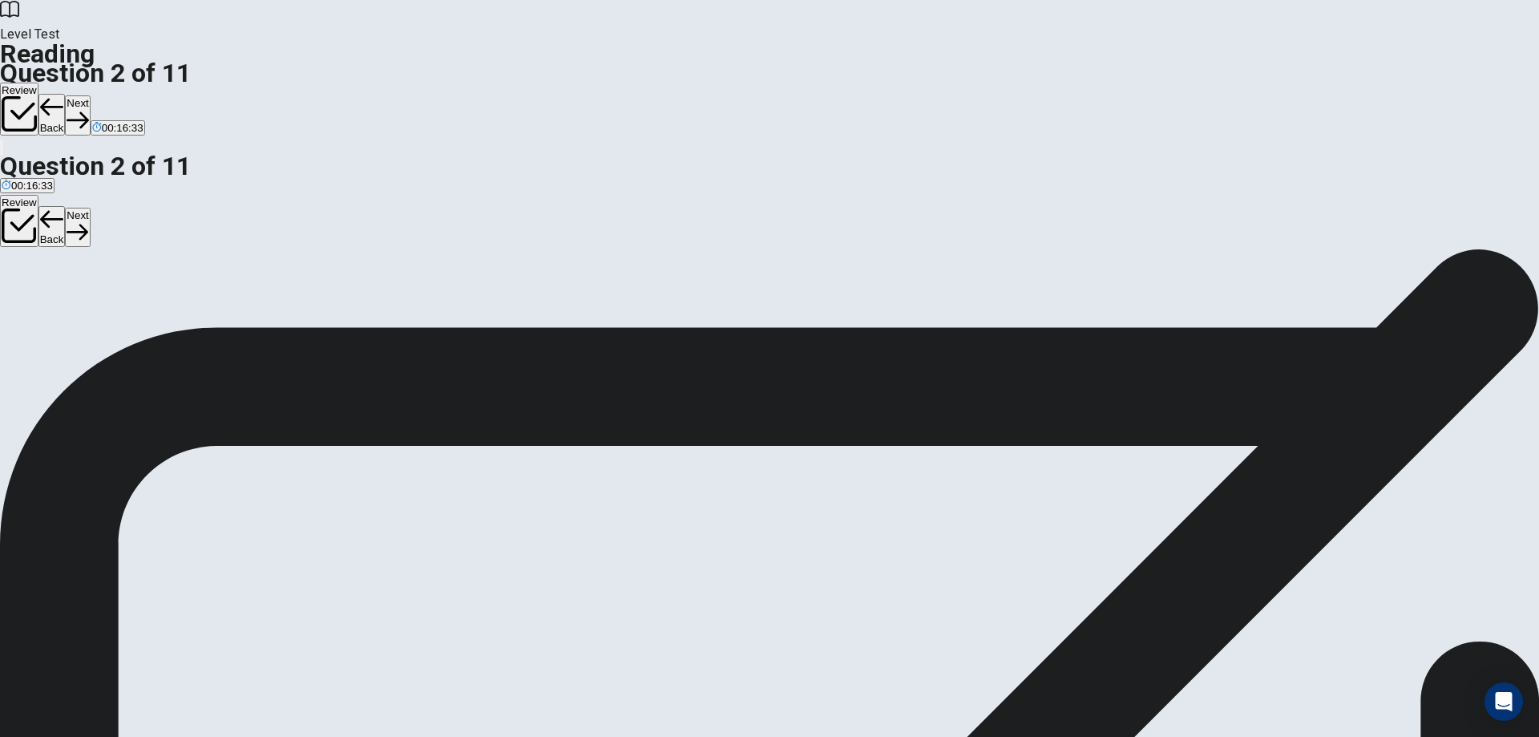
click at [43, 306] on button "B move" at bounding box center [29, 319] width 30 height 27
click at [90, 95] on button "Next" at bounding box center [77, 114] width 25 height 39
click at [134, 306] on button "A The addition of rubber tires." at bounding box center [67, 319] width 134 height 27
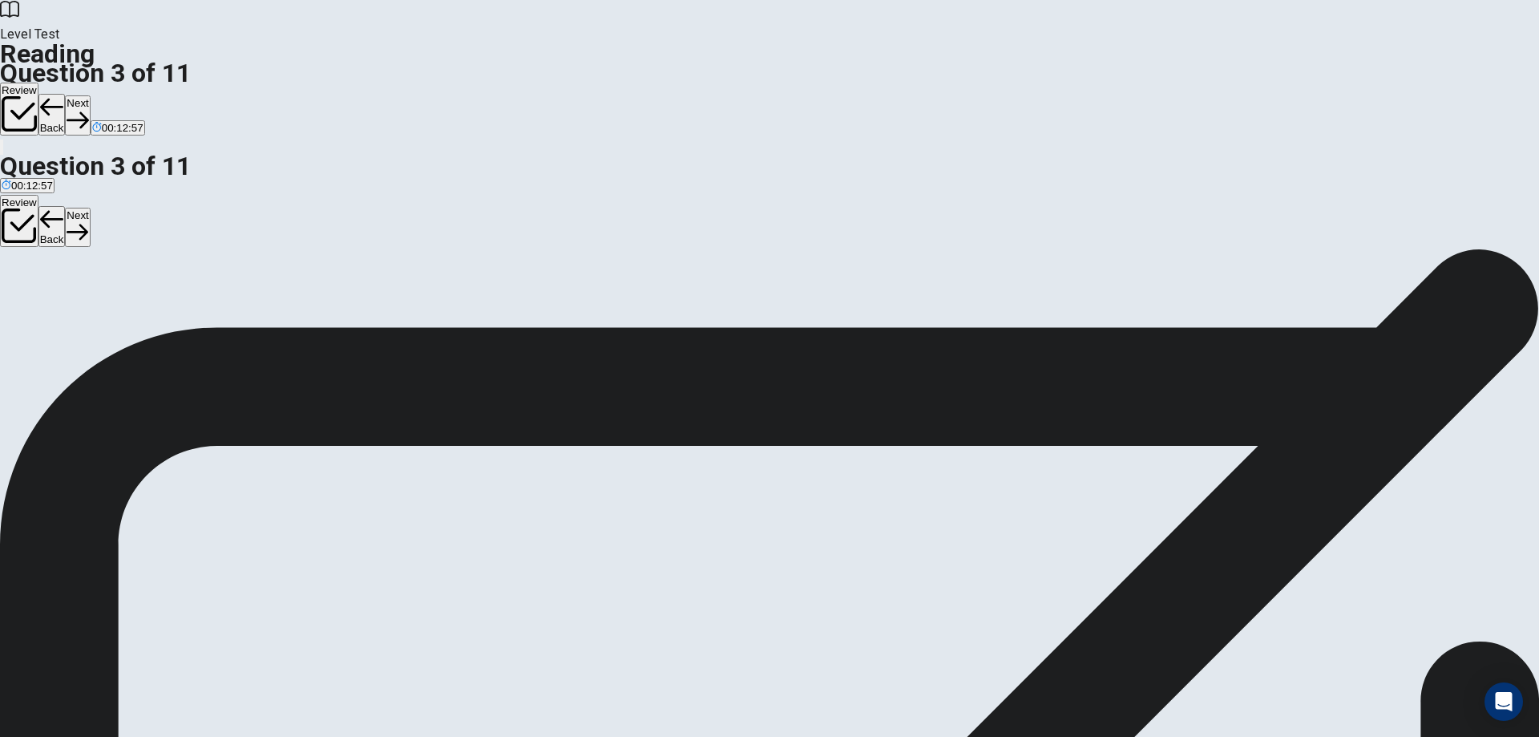
click at [90, 95] on button "Next" at bounding box center [77, 114] width 25 height 39
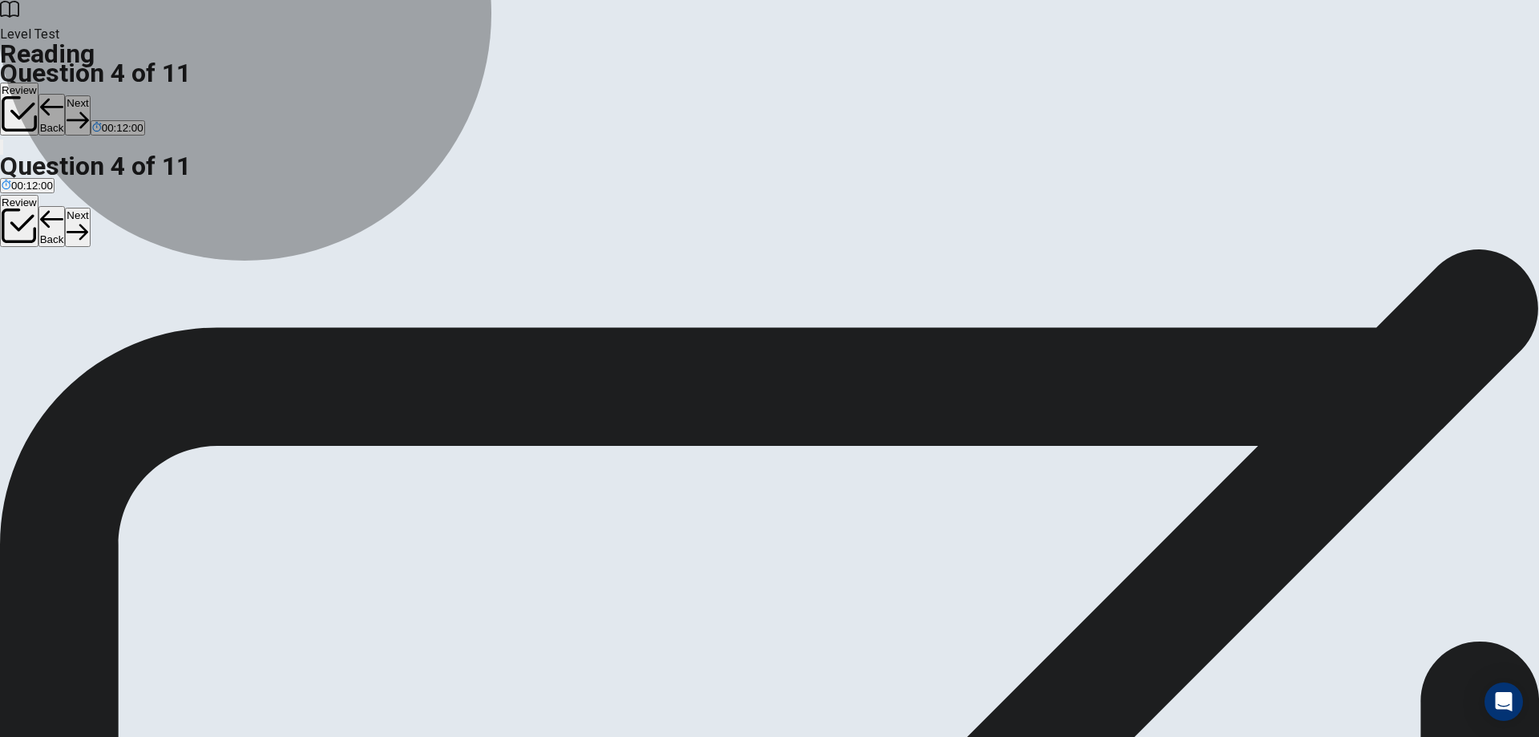
click at [281, 319] on button "C transportation, exercise, and sport" at bounding box center [197, 319] width 165 height 27
click at [281, 324] on button "C transportation, exercise, and sport" at bounding box center [197, 319] width 165 height 27
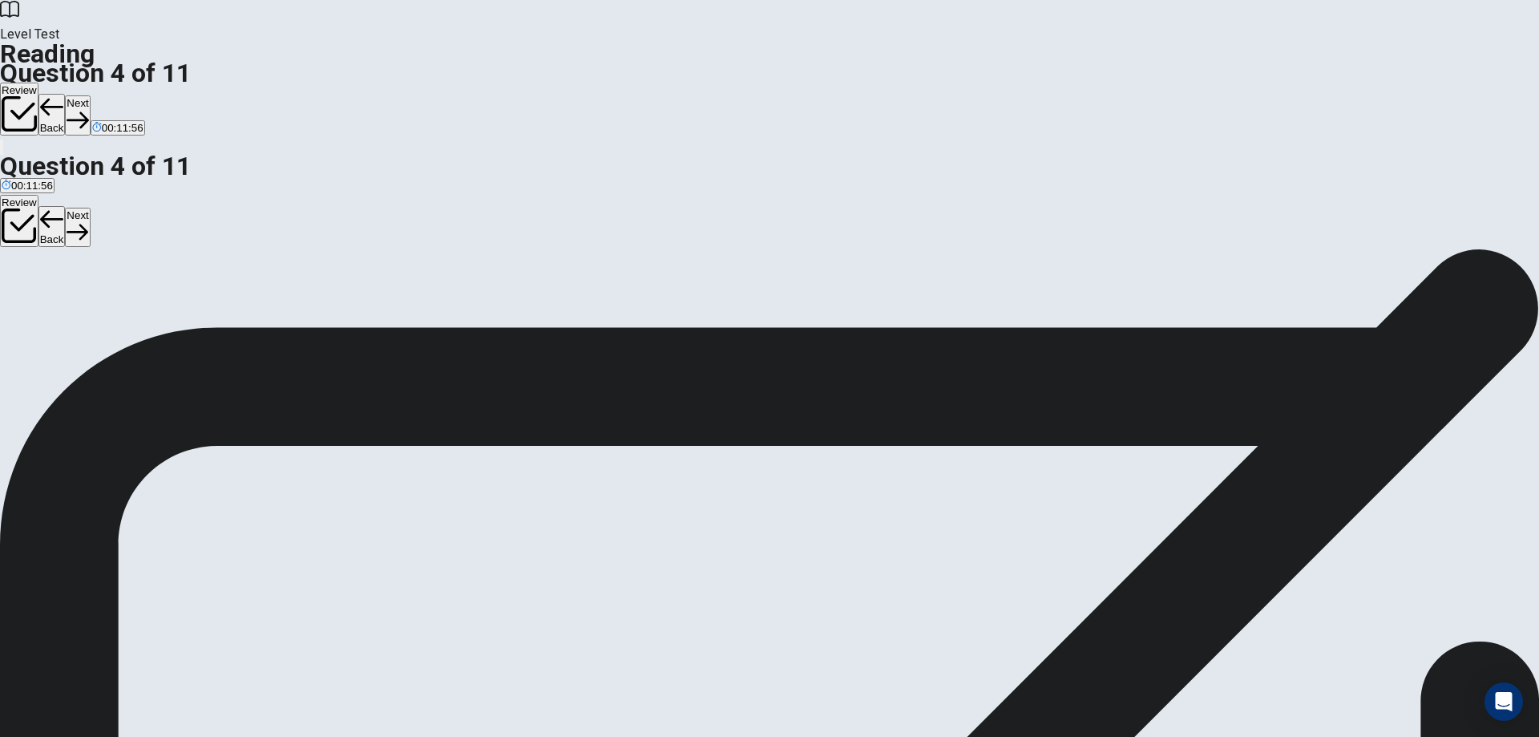
click at [90, 95] on button "Next" at bounding box center [77, 114] width 25 height 39
click at [998, 445] on input at bounding box center [943, 452] width 111 height 14
click at [90, 95] on button "Next" at bounding box center [77, 114] width 25 height 39
click at [151, 329] on span "more comfortable" at bounding box center [108, 326] width 83 height 12
click at [90, 95] on button "Next" at bounding box center [77, 114] width 25 height 39
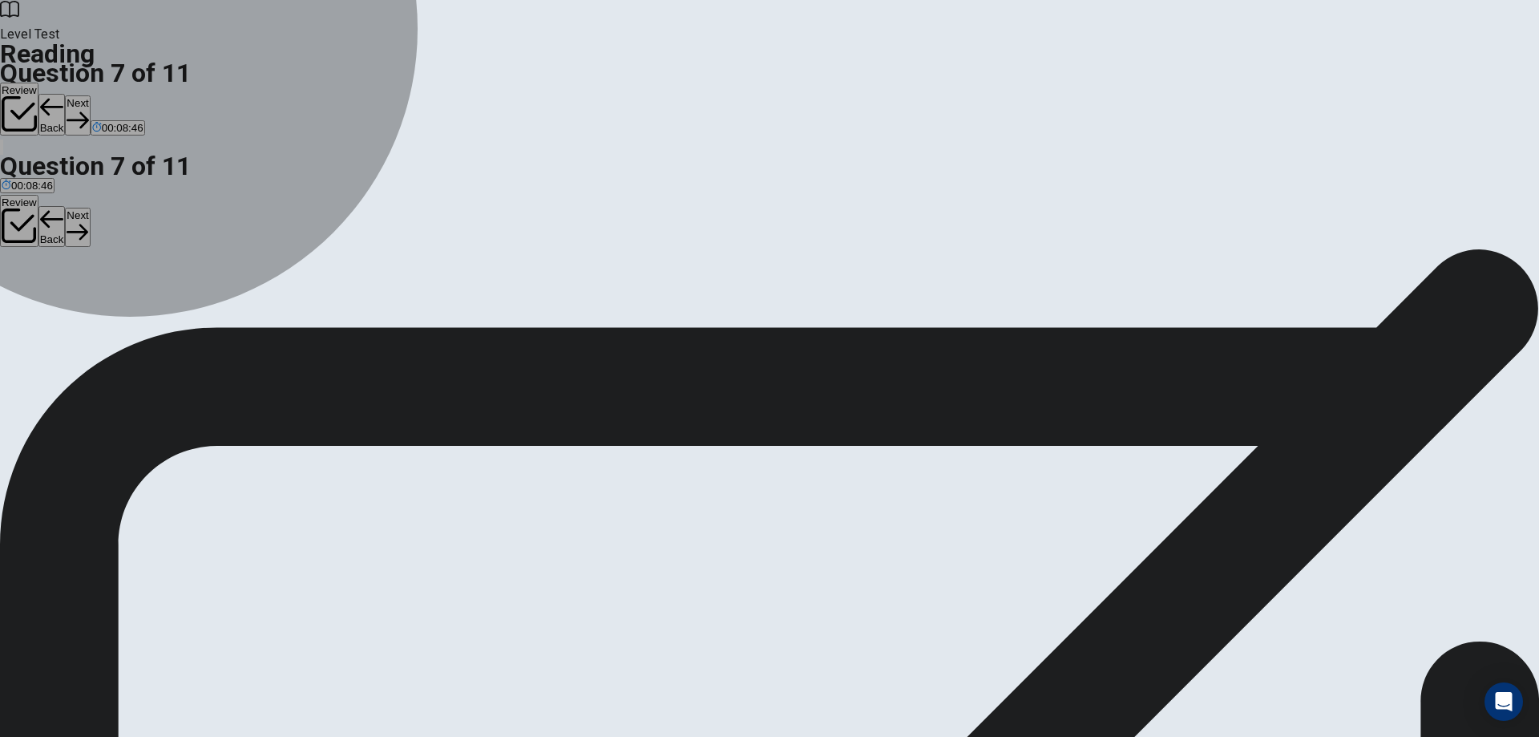
click at [448, 306] on button "B It has become more comfortable and safer over time." at bounding box center [321, 319] width 254 height 27
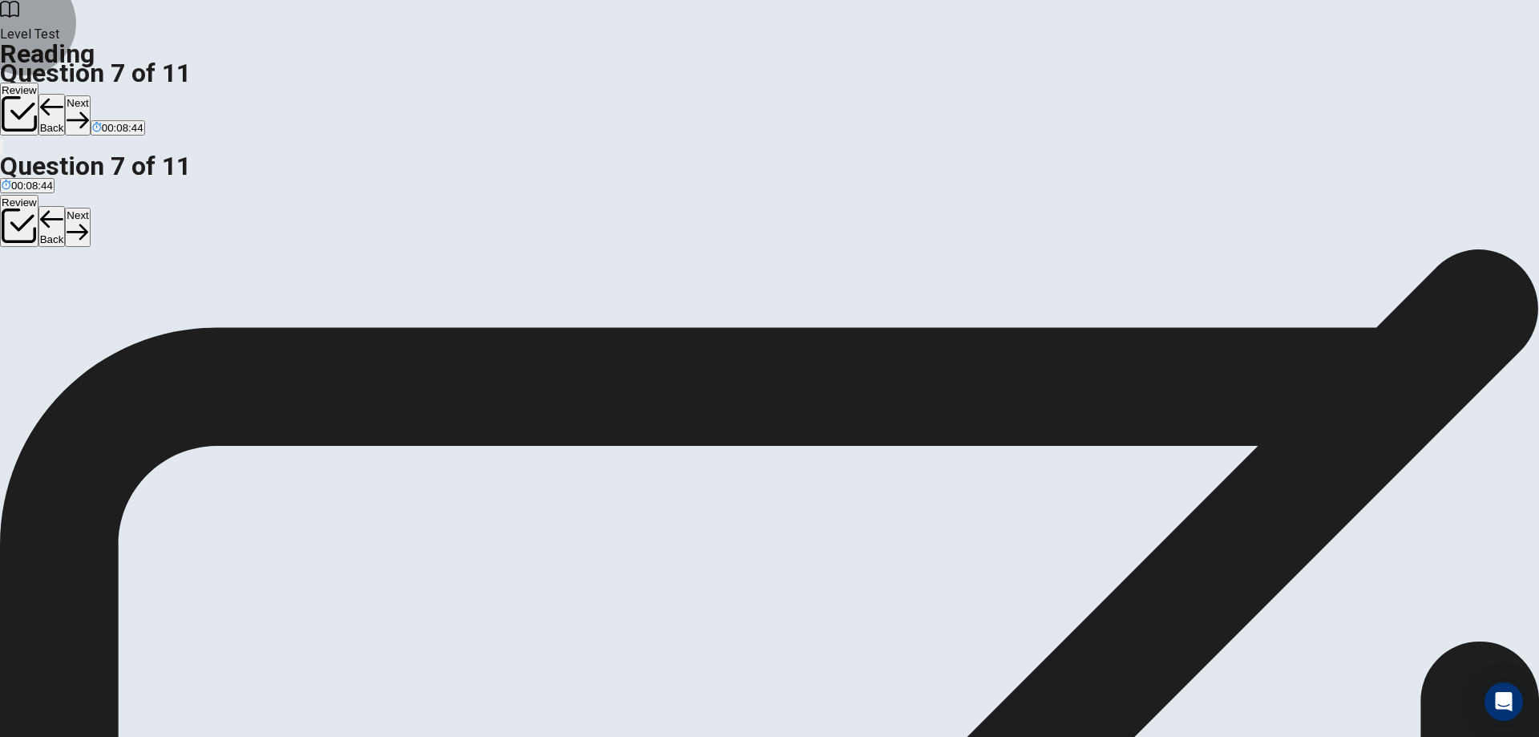
click at [90, 95] on button "Next" at bounding box center [77, 114] width 25 height 39
click at [254, 306] on button "A Bicycles will become more popular for transportation." at bounding box center [127, 319] width 254 height 27
click at [90, 95] on button "Next" at bounding box center [77, 114] width 25 height 39
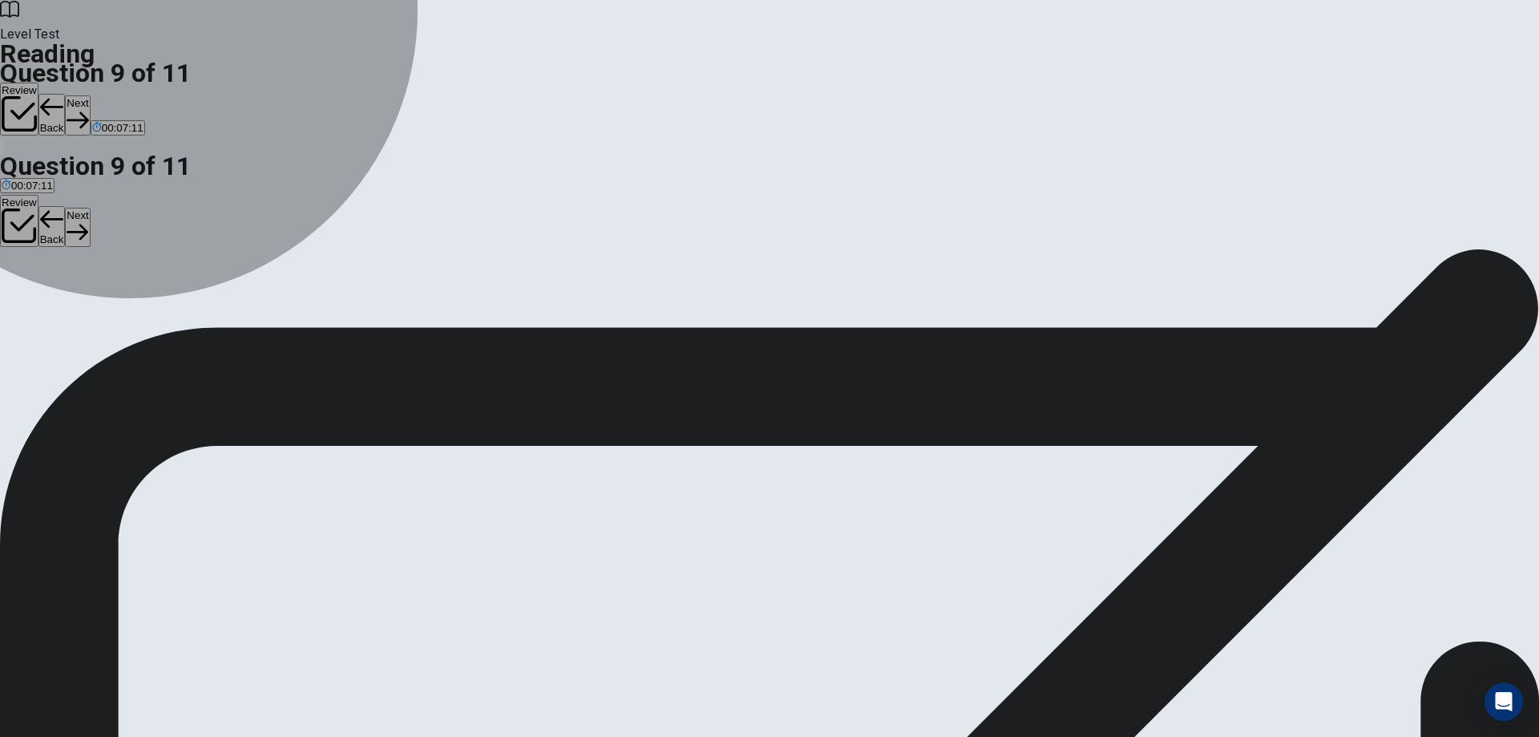
click at [226, 320] on span "The electric bicycle (e-bike)." at bounding box center [159, 326] width 133 height 12
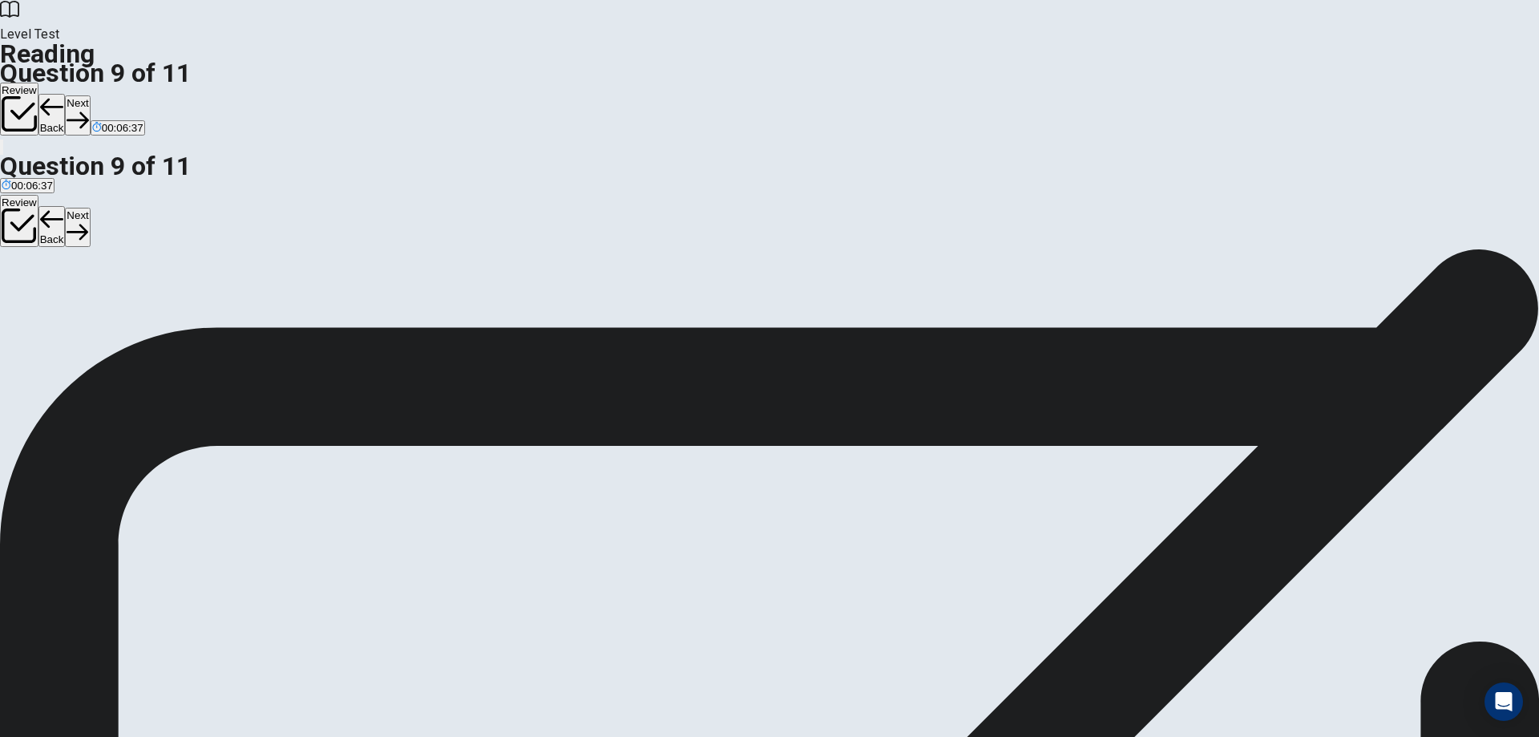
click at [90, 95] on button "Next" at bounding box center [77, 114] width 25 height 39
drag, startPoint x: 416, startPoint y: 415, endPoint x: 677, endPoint y: 442, distance: 262.0
drag, startPoint x: 443, startPoint y: 414, endPoint x: 697, endPoint y: 480, distance: 262.7
click at [49, 287] on button "View Text" at bounding box center [24, 318] width 49 height 63
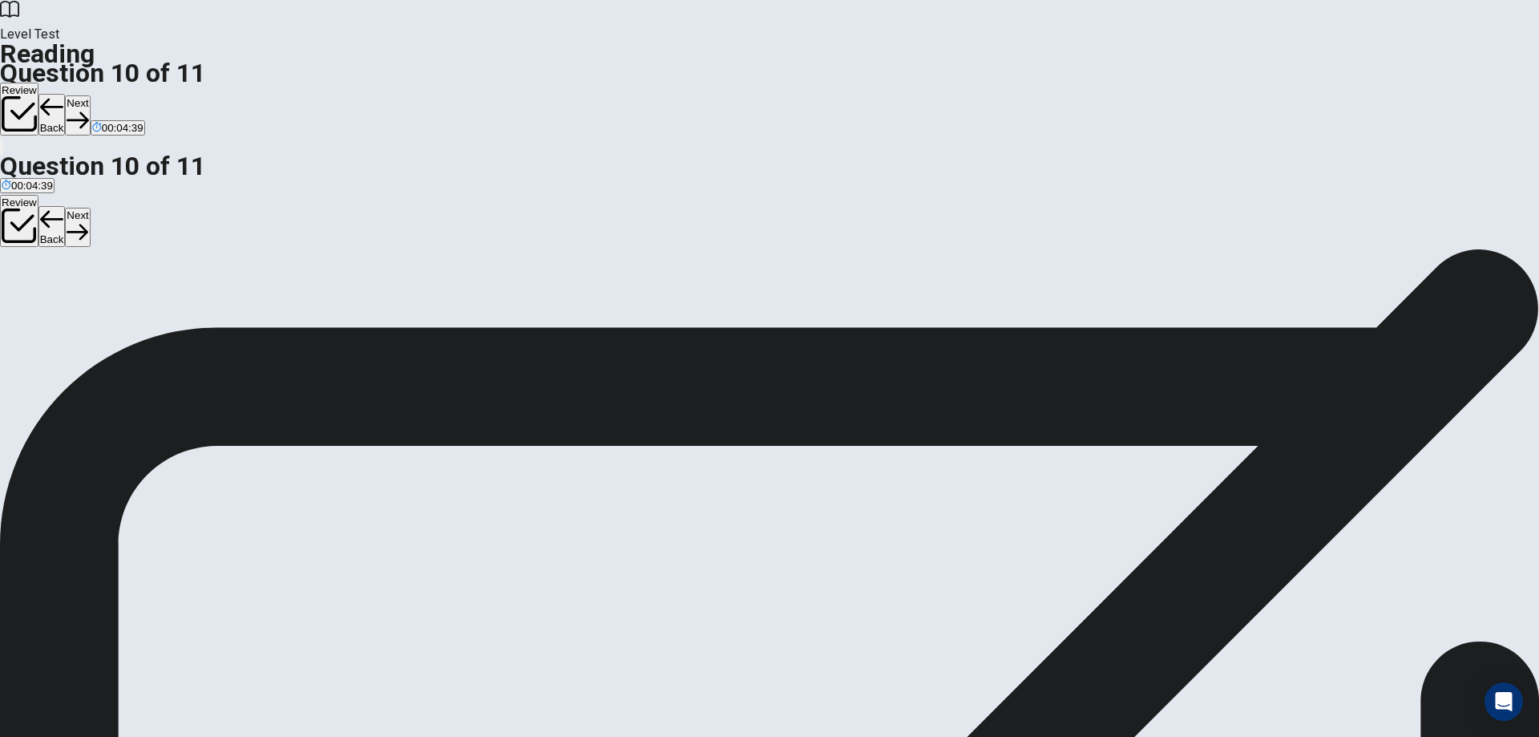
click at [72, 287] on button "View Question" at bounding box center [36, 330] width 72 height 87
drag, startPoint x: 440, startPoint y: 414, endPoint x: 788, endPoint y: 556, distance: 376.1
click at [49, 287] on button "View Text" at bounding box center [24, 318] width 49 height 63
click at [72, 287] on button "View Question" at bounding box center [36, 330] width 72 height 87
drag, startPoint x: 413, startPoint y: 479, endPoint x: 749, endPoint y: 565, distance: 346.7
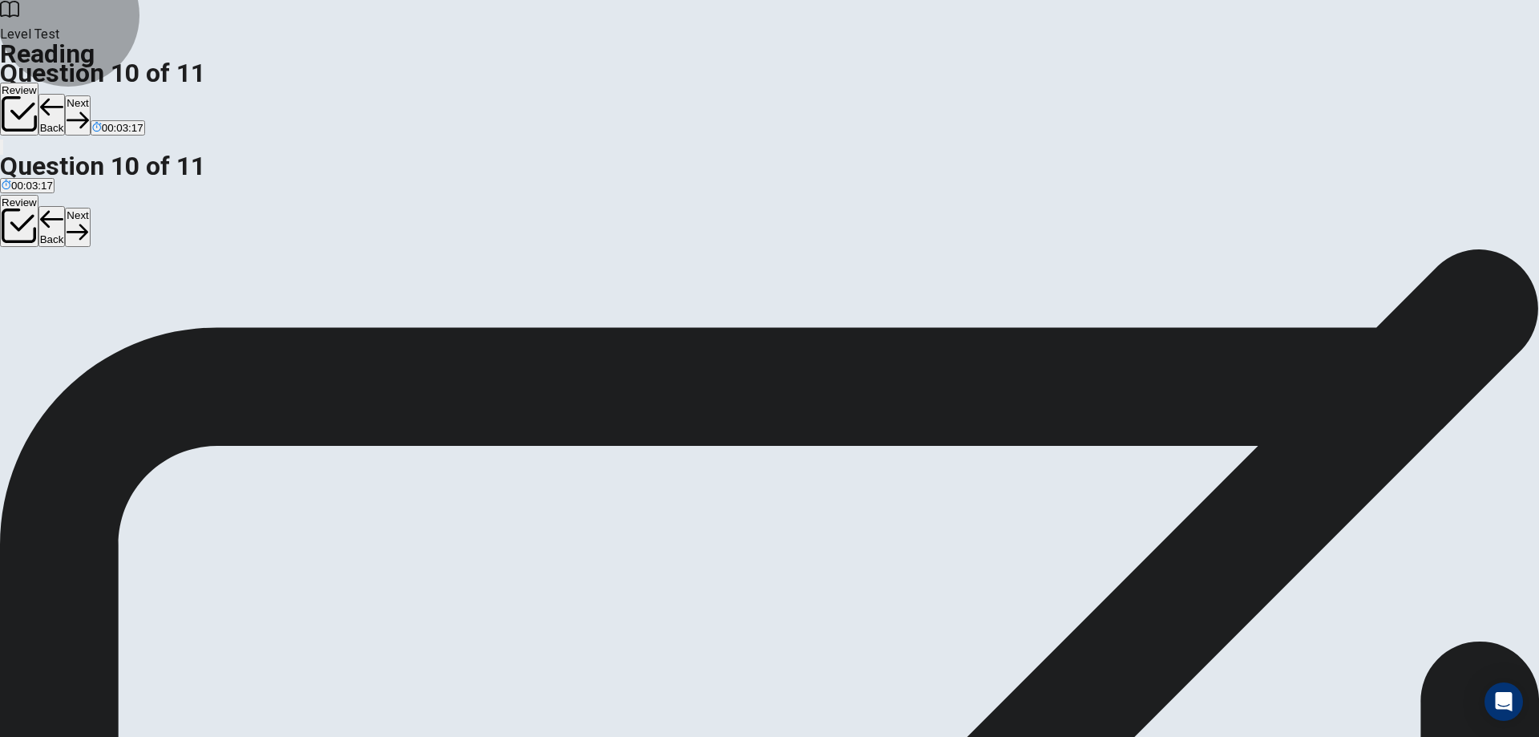
click at [37, 96] on icon "button" at bounding box center [19, 113] width 35 height 35
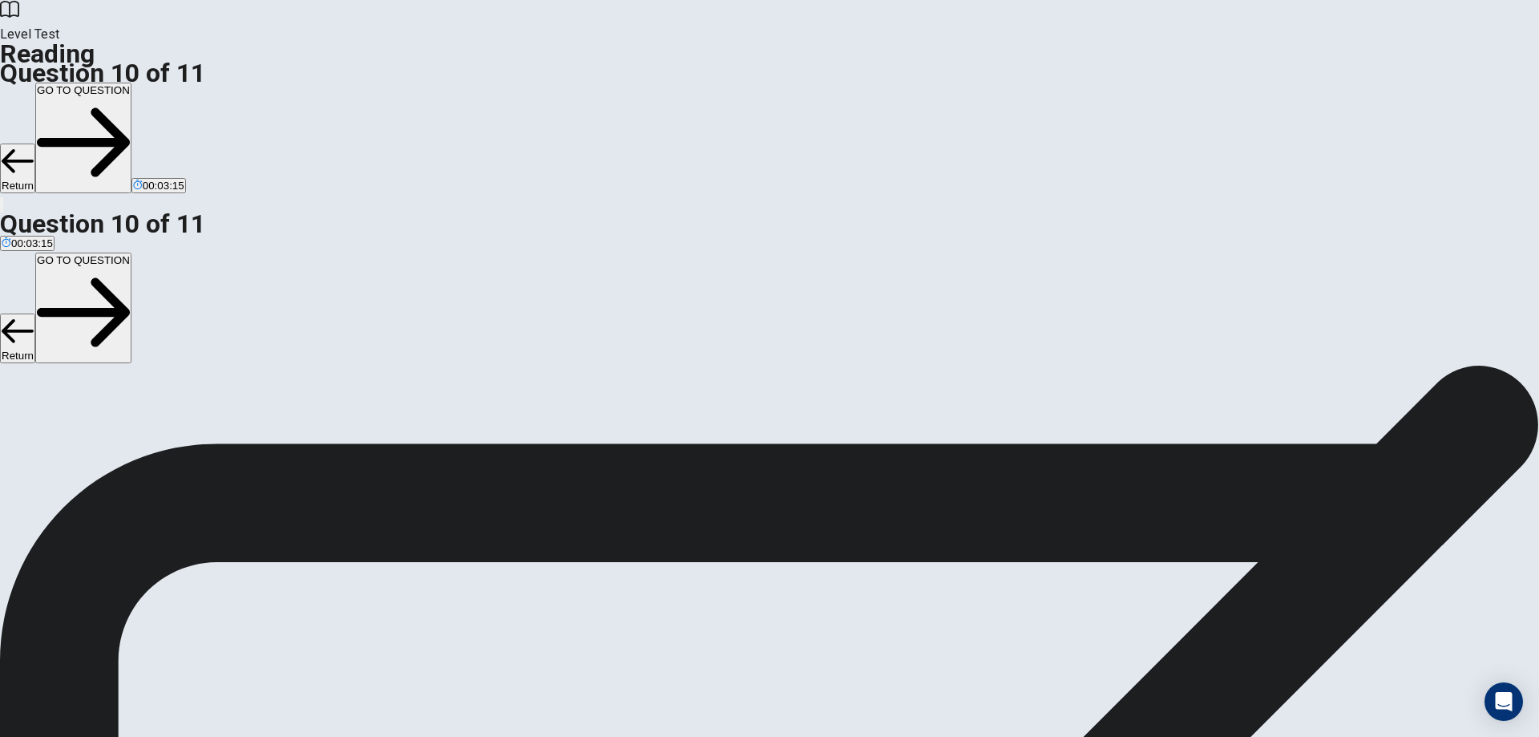
scroll to position [93, 0]
click at [131, 83] on button "GO TO QUESTION" at bounding box center [83, 138] width 96 height 111
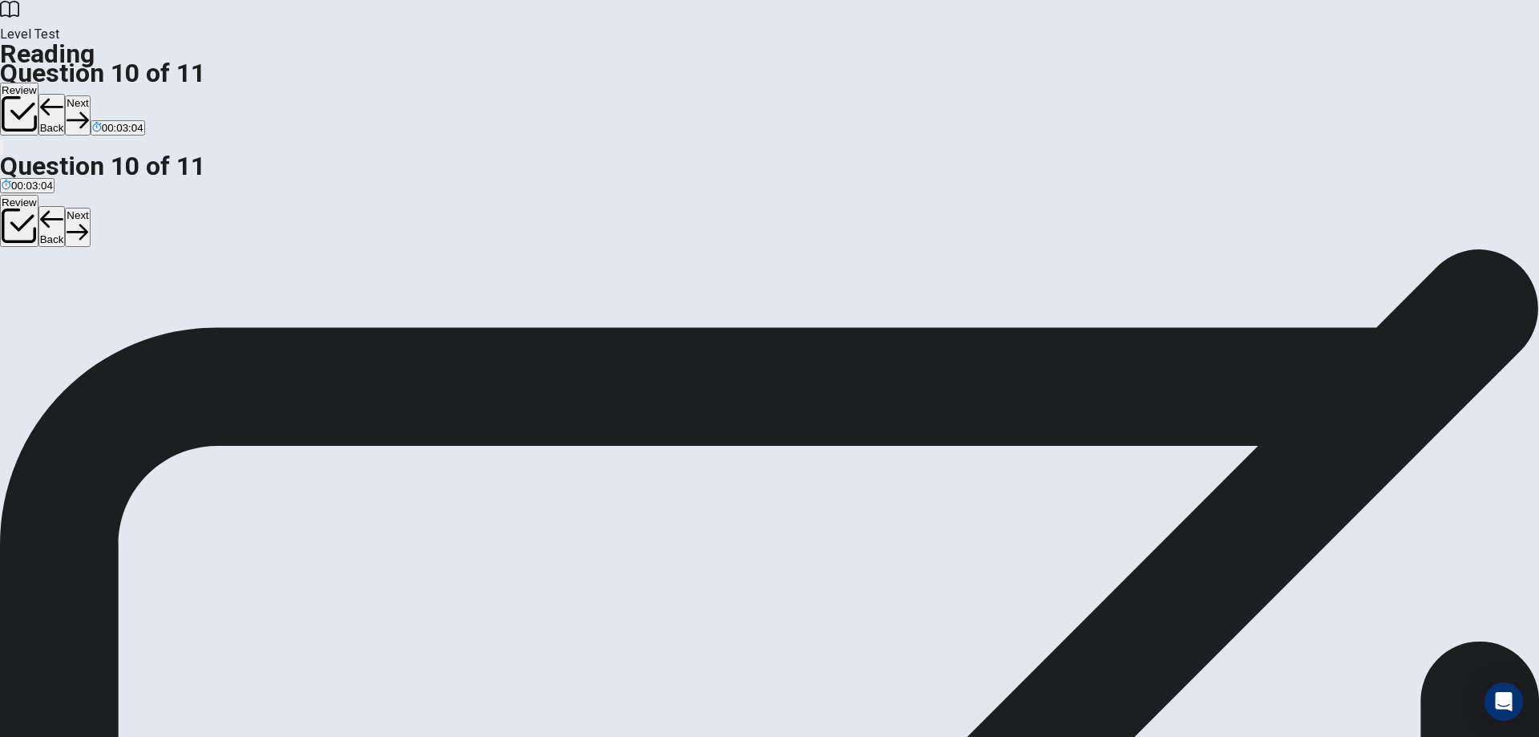
click at [90, 95] on button "Next" at bounding box center [77, 114] width 25 height 39
drag, startPoint x: 459, startPoint y: 367, endPoint x: 759, endPoint y: 439, distance: 309.0
drag, startPoint x: 420, startPoint y: 454, endPoint x: 1078, endPoint y: 448, distance: 657.5
drag, startPoint x: 423, startPoint y: 528, endPoint x: 1077, endPoint y: 512, distance: 654.5
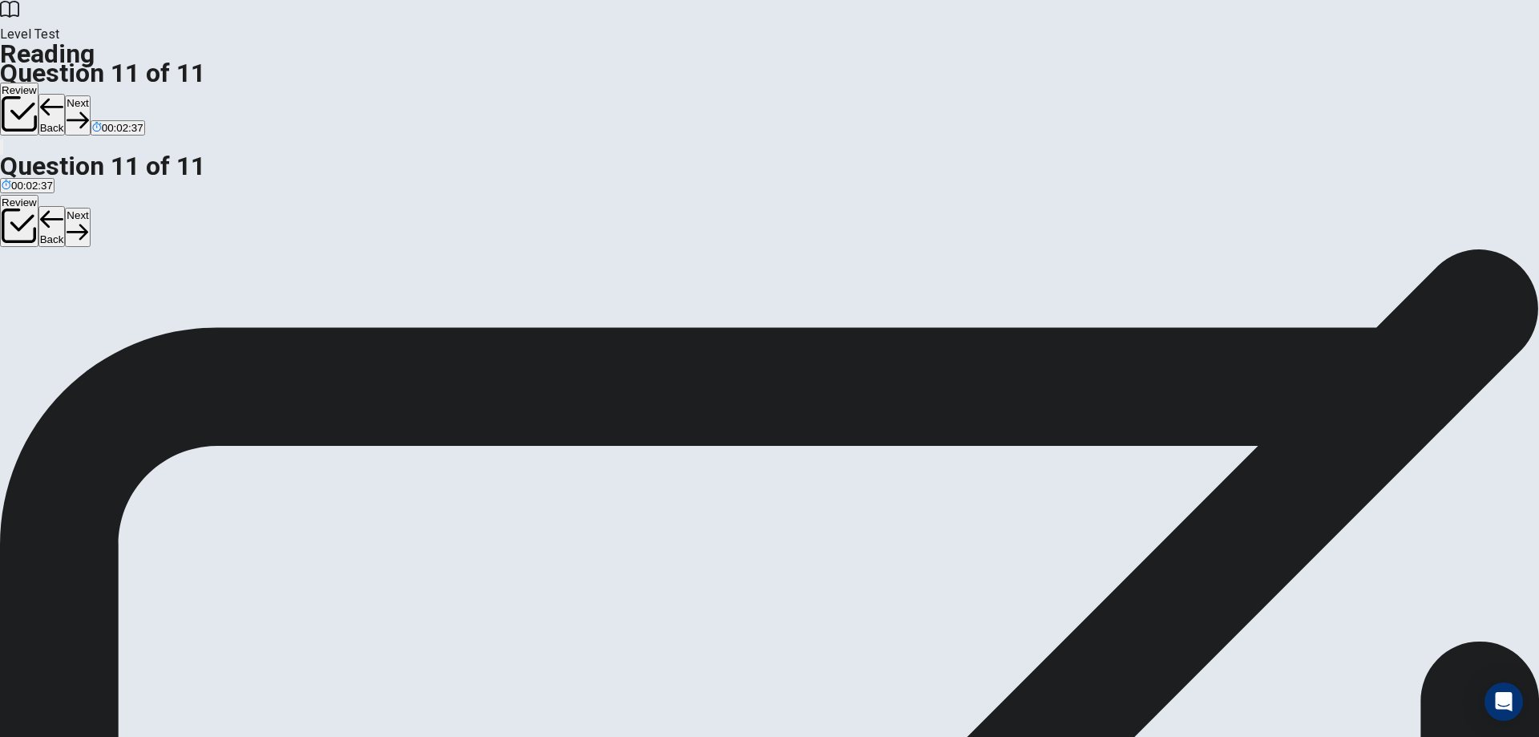
scroll to position [4, 0]
drag, startPoint x: 398, startPoint y: 524, endPoint x: 726, endPoint y: 483, distance: 329.7
drag, startPoint x: 399, startPoint y: 512, endPoint x: 1034, endPoint y: 520, distance: 635.1
click at [58, 291] on span "View text" at bounding box center [35, 297] width 43 height 12
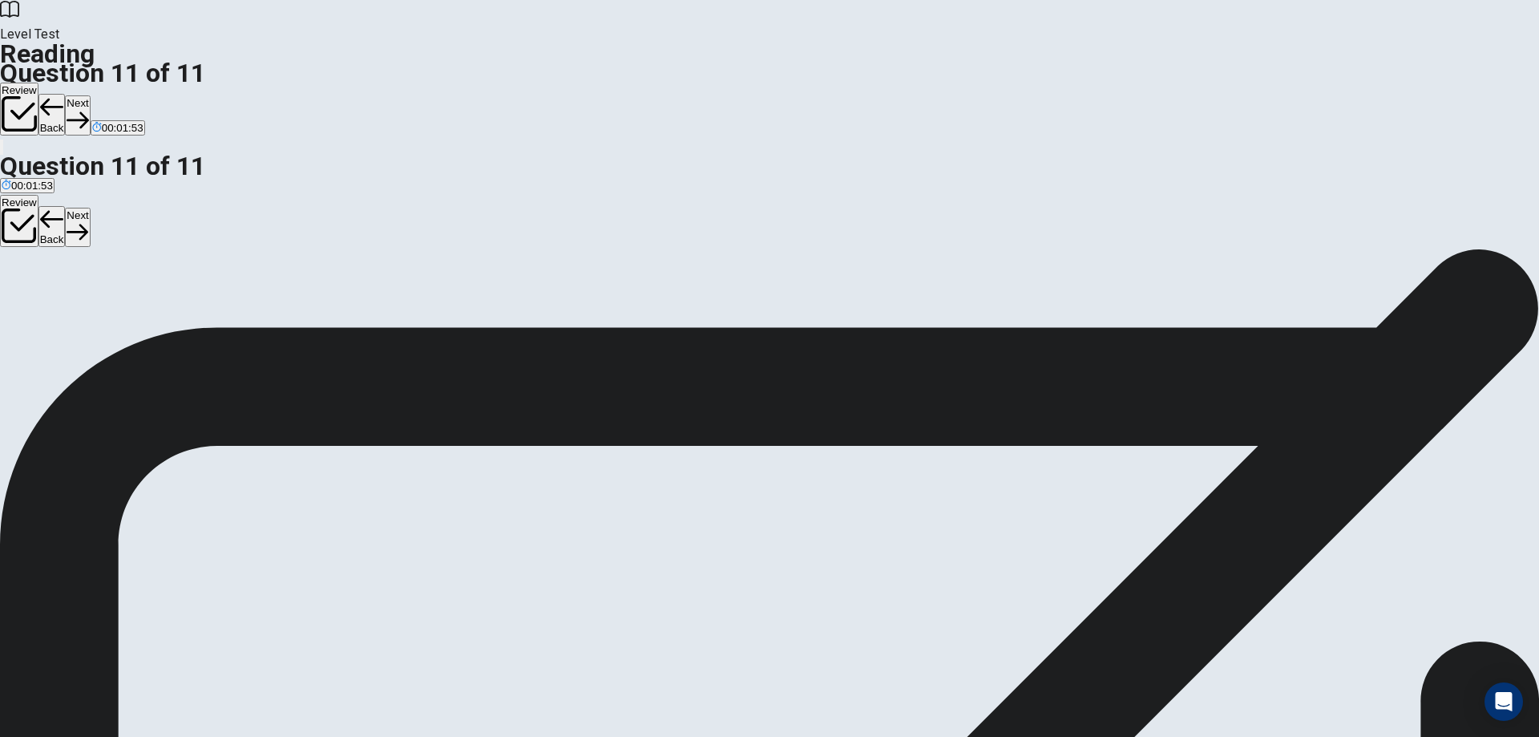
click at [81, 291] on span "View question" at bounding box center [47, 297] width 67 height 12
click at [59, 289] on button "View text" at bounding box center [29, 296] width 59 height 15
click at [81, 291] on span "View question" at bounding box center [47, 297] width 67 height 12
click at [90, 95] on button "Next" at bounding box center [77, 114] width 25 height 39
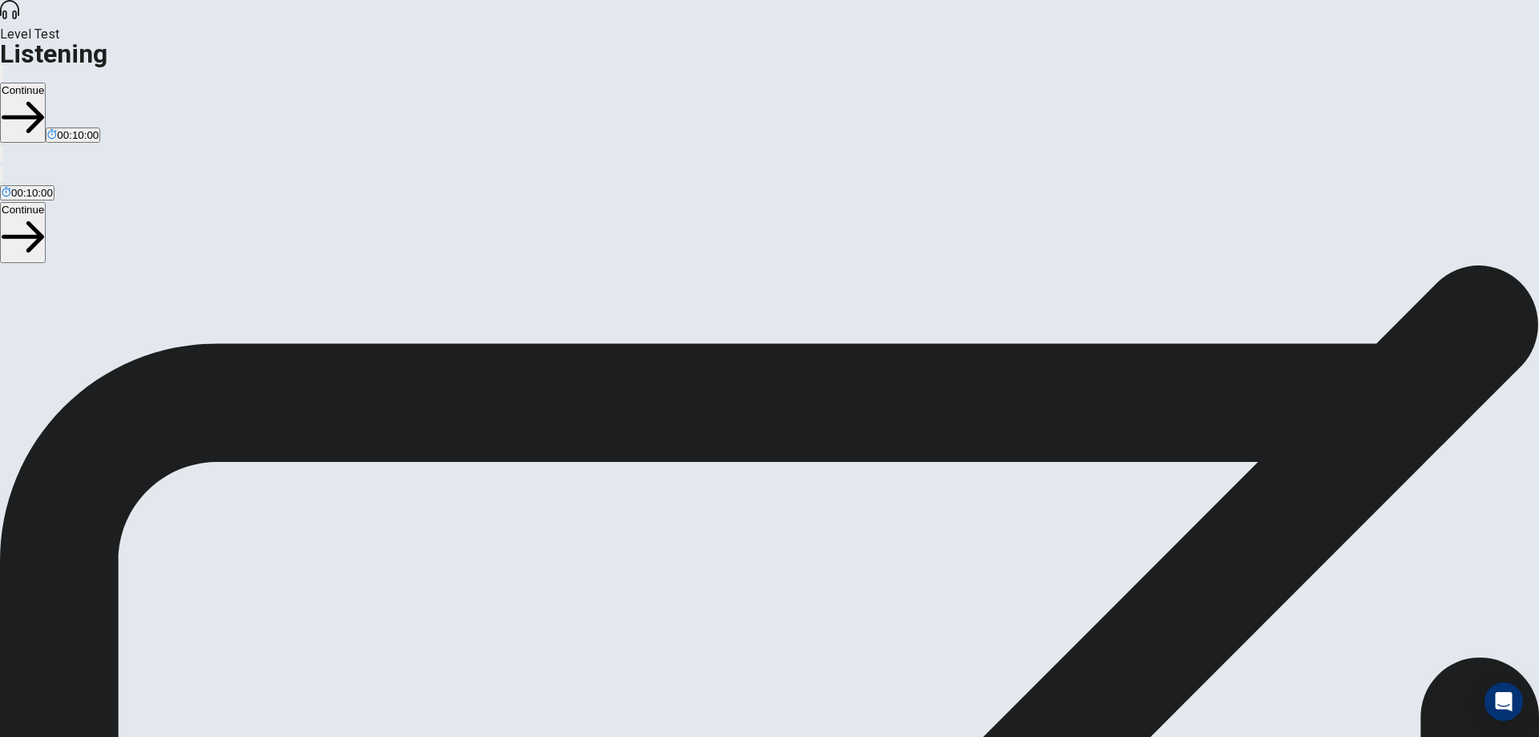
scroll to position [32, 0]
click at [2, 77] on icon "button" at bounding box center [2, 77] width 0 height 0
click at [46, 83] on button "Continue" at bounding box center [23, 113] width 46 height 60
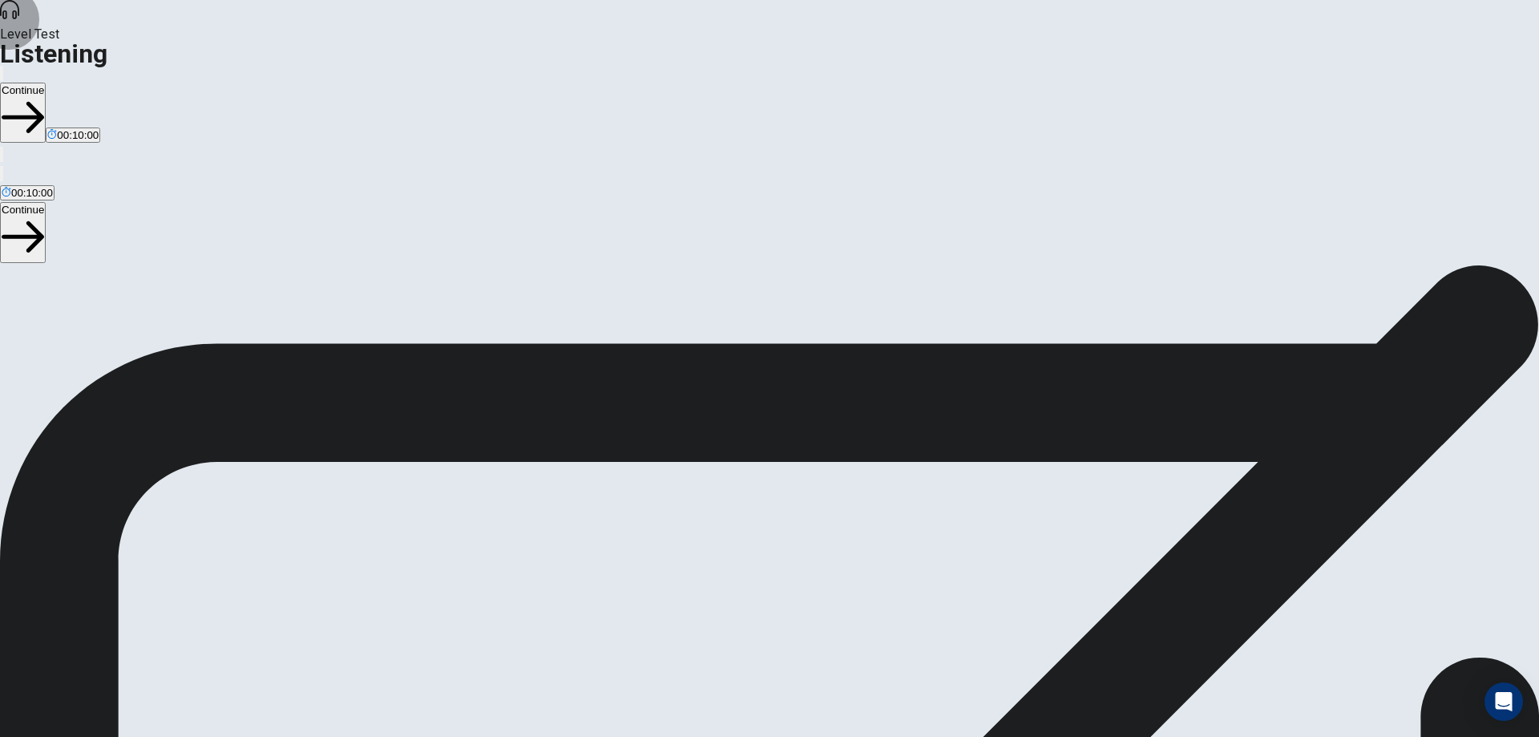
click at [2, 77] on icon "button" at bounding box center [2, 77] width 0 height 0
click at [46, 83] on button "Continue" at bounding box center [23, 113] width 46 height 60
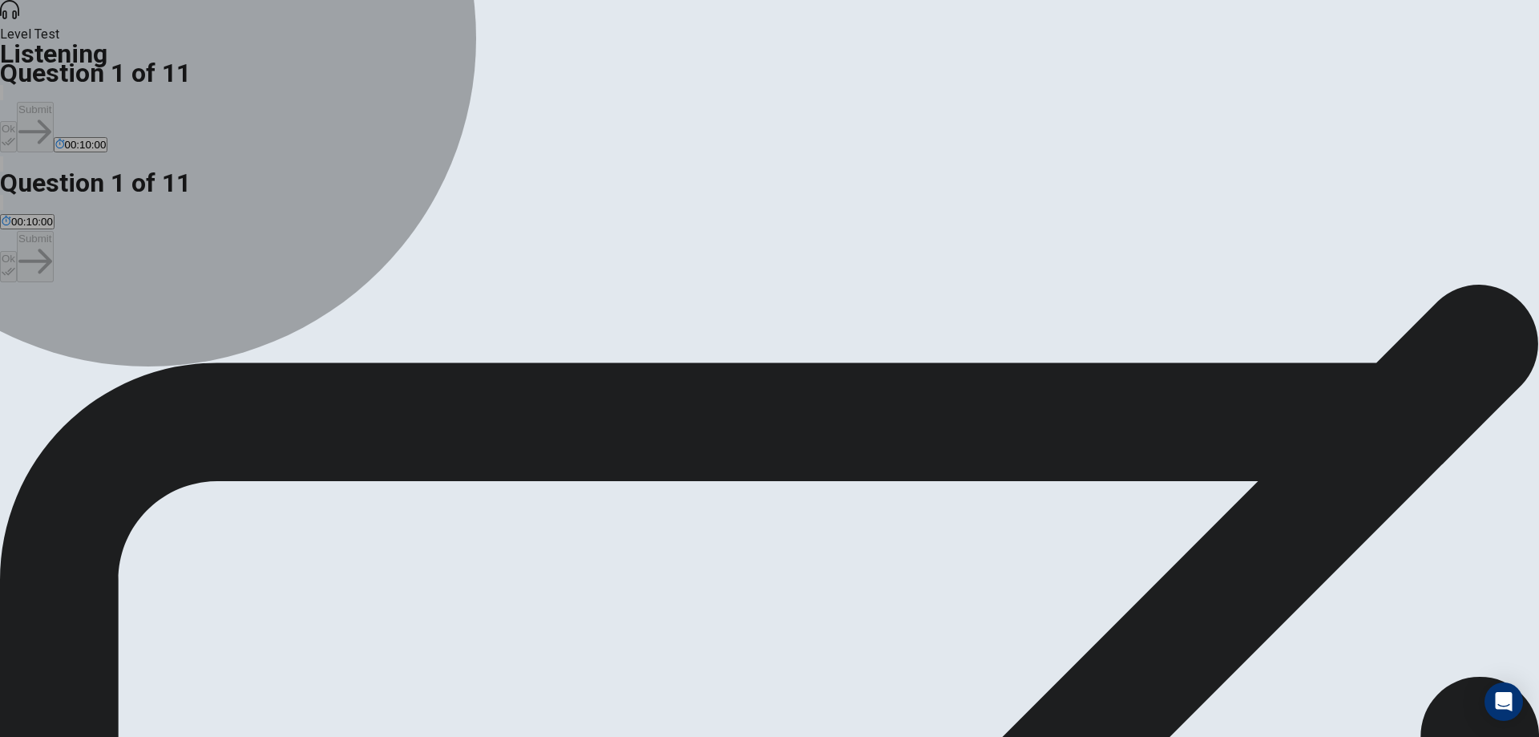
click at [59, 322] on button "A talent show." at bounding box center [29, 335] width 59 height 27
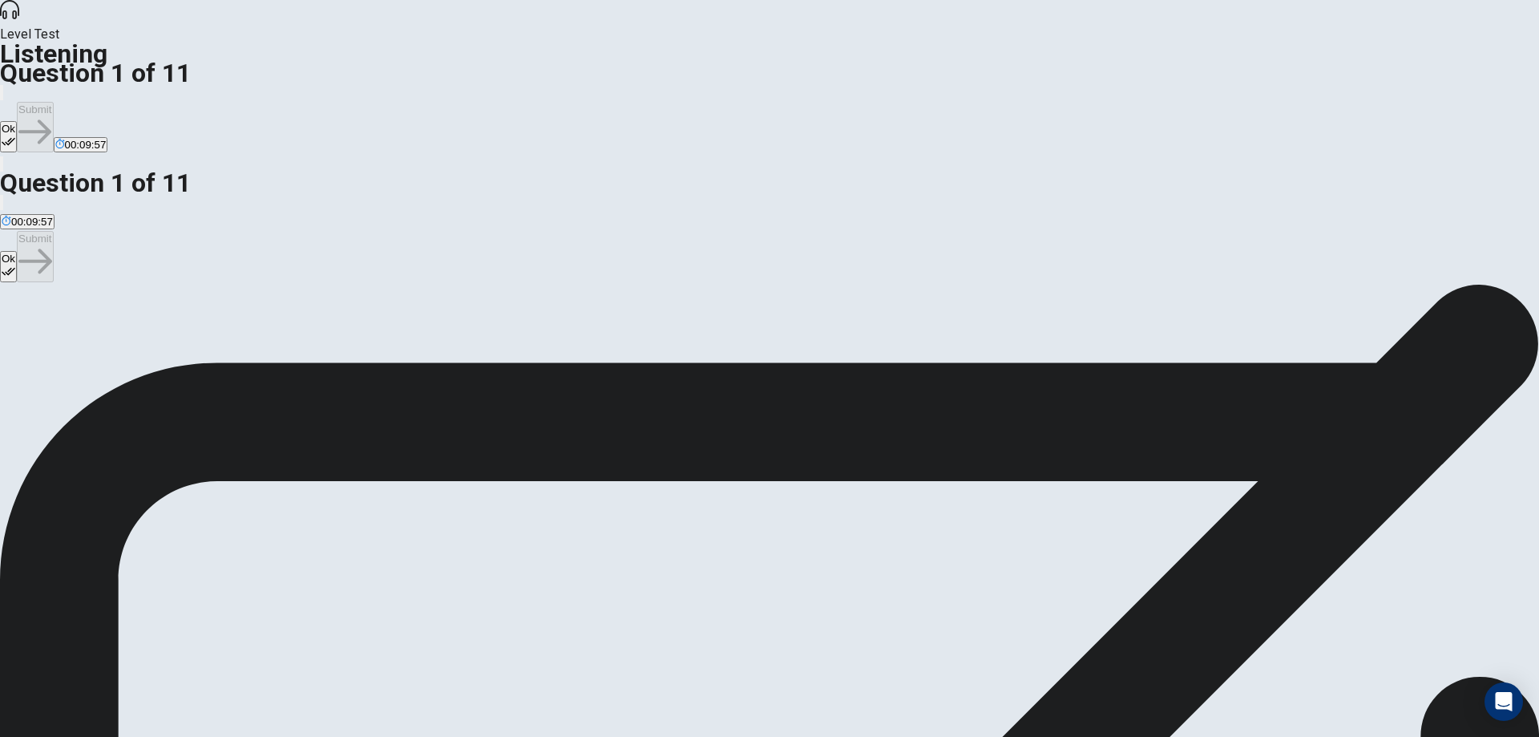
click at [139, 336] on span "A spring festival." at bounding box center [100, 342] width 78 height 12
click at [17, 121] on button "Ok" at bounding box center [8, 136] width 17 height 31
click at [53, 102] on button "Submit" at bounding box center [35, 127] width 36 height 51
click at [280, 336] on span "Handling the food and drinks." at bounding box center [210, 342] width 139 height 12
click at [17, 121] on button "Ok" at bounding box center [8, 136] width 17 height 31
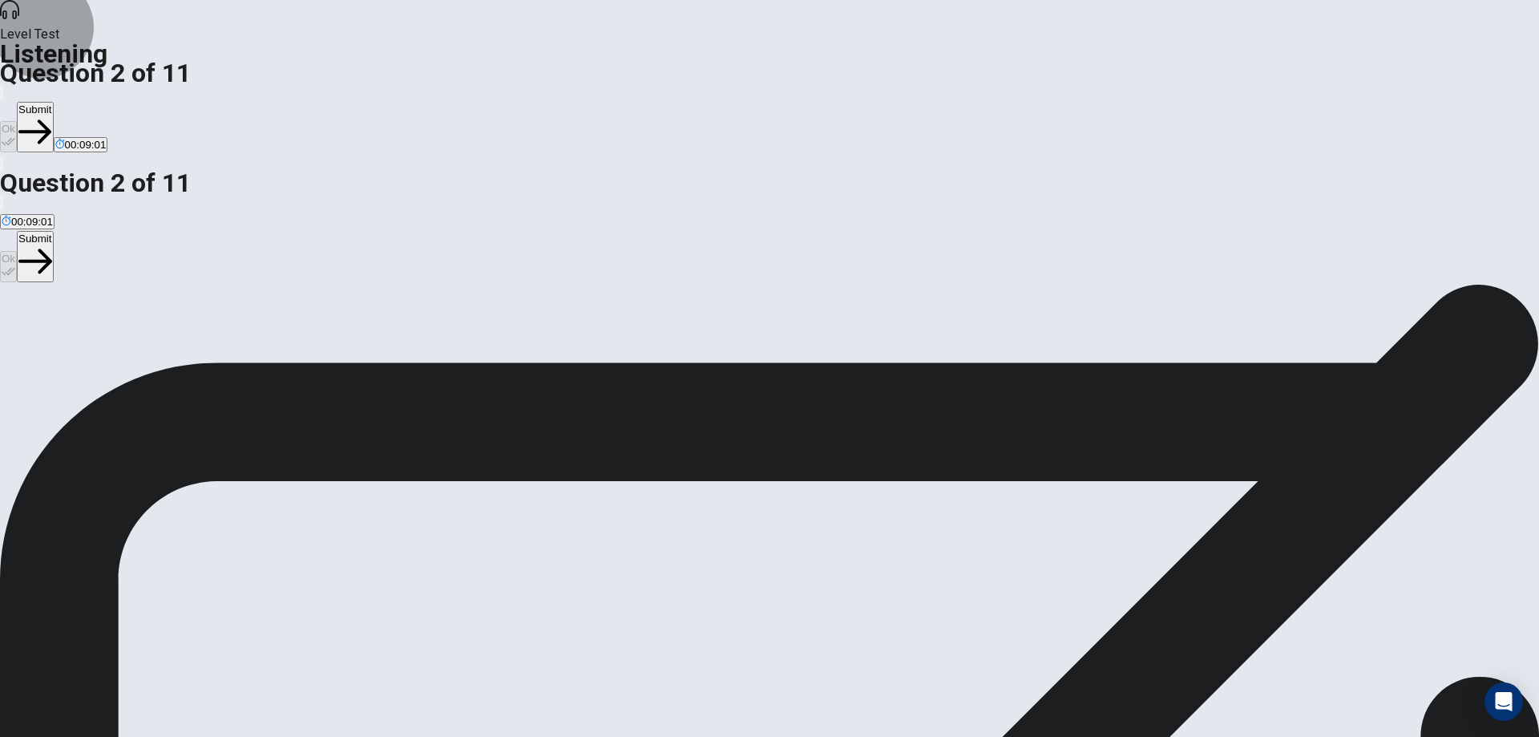
click at [53, 102] on button "Submit" at bounding box center [35, 127] width 36 height 51
click at [237, 336] on span "A floral theme with colorful flowers and streamers." at bounding box center [120, 342] width 236 height 12
click at [17, 121] on button "Ok" at bounding box center [8, 136] width 17 height 31
click at [53, 102] on button "Submit" at bounding box center [35, 127] width 36 height 51
click at [588, 348] on span "Classic [DATE] games like ring toss and a dunk tank." at bounding box center [463, 342] width 250 height 12
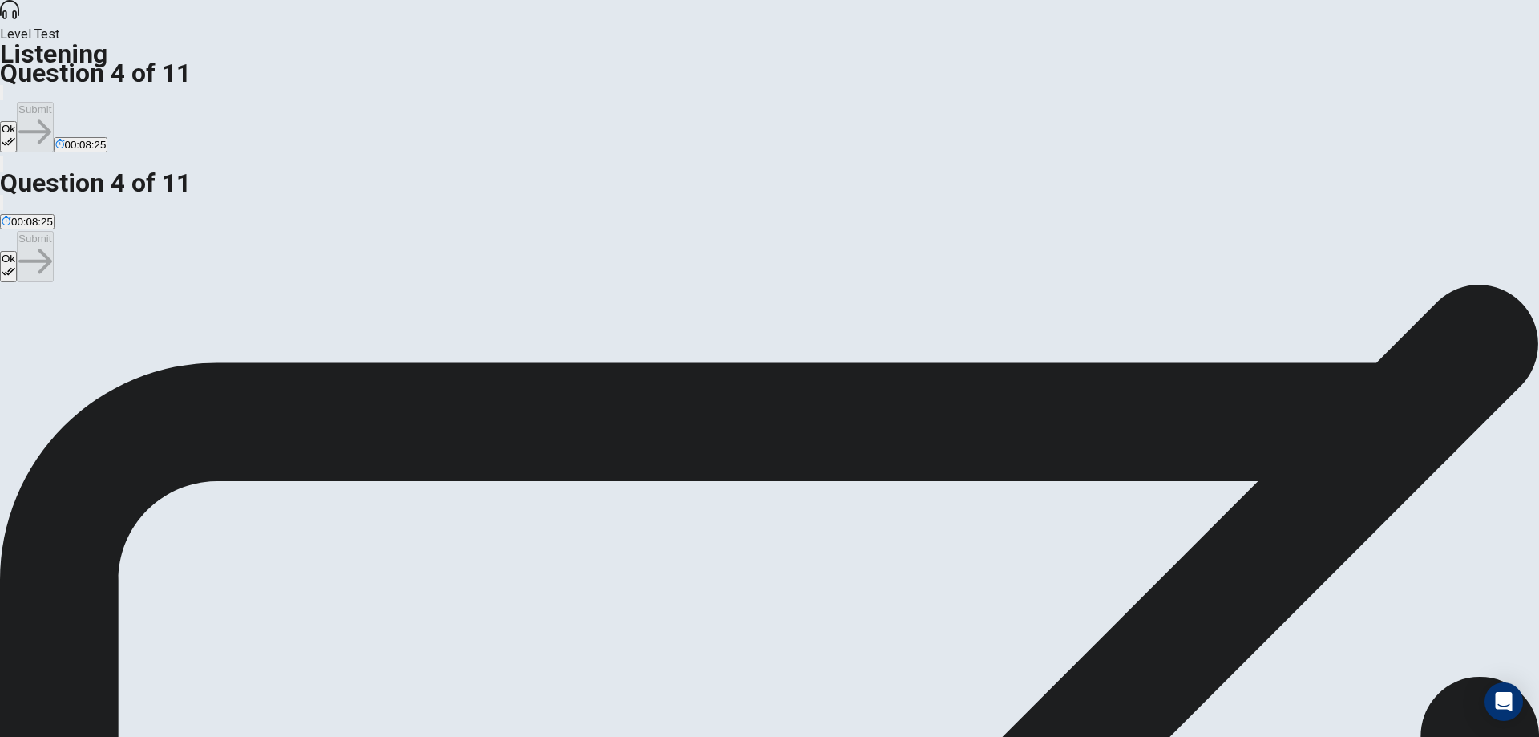
click at [15, 138] on icon "button" at bounding box center [9, 142] width 14 height 8
click at [53, 102] on button "Submit" at bounding box center [35, 127] width 36 height 51
click at [225, 336] on span "Small toys, gift cards, and school merchandise." at bounding box center [114, 342] width 224 height 12
click at [338, 336] on span "Candy and chocolates." at bounding box center [283, 342] width 109 height 12
click at [225, 336] on span "Small toys, gift cards, and school merchandise." at bounding box center [114, 342] width 224 height 12
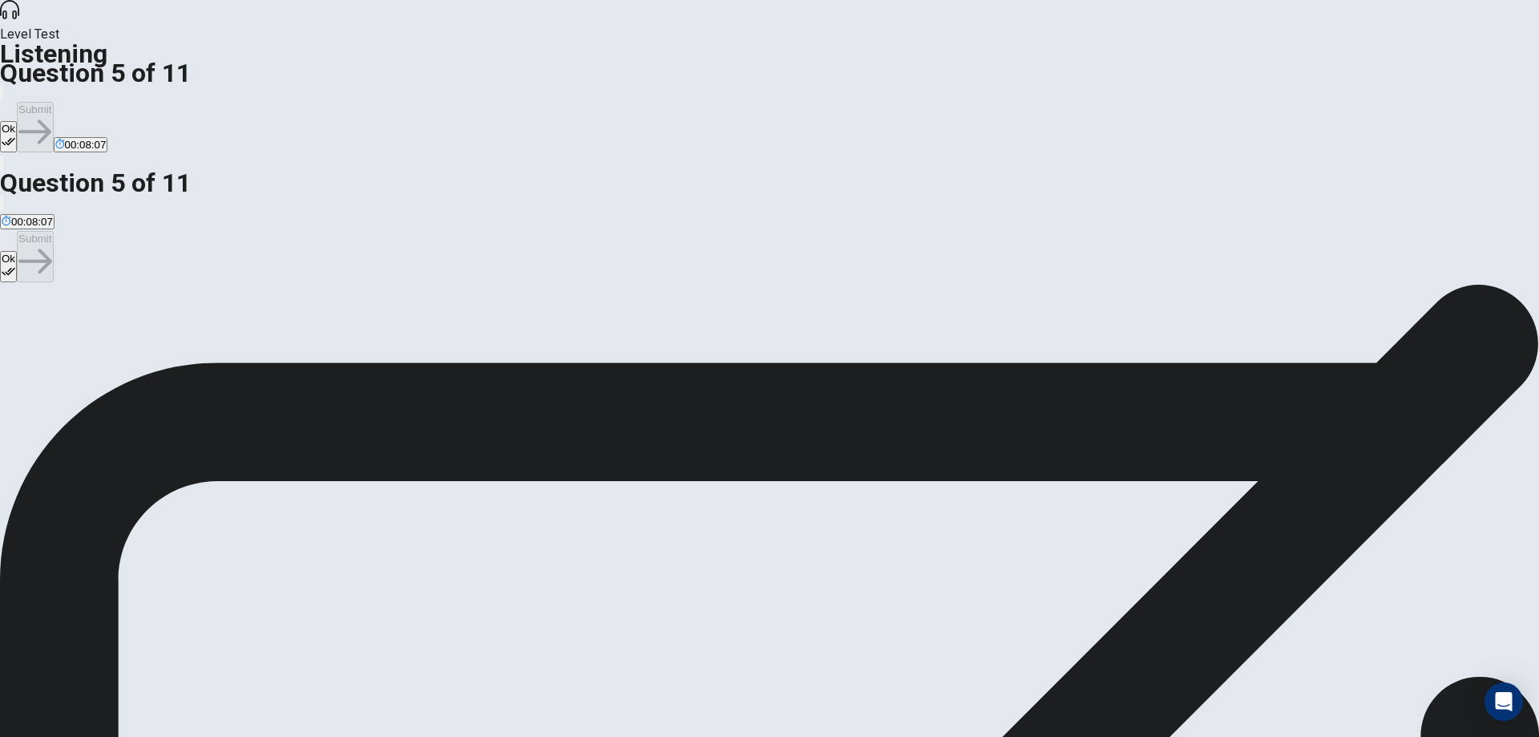
click at [17, 121] on button "Ok" at bounding box center [8, 136] width 17 height 31
click at [53, 102] on button "Submit" at bounding box center [35, 127] width 36 height 51
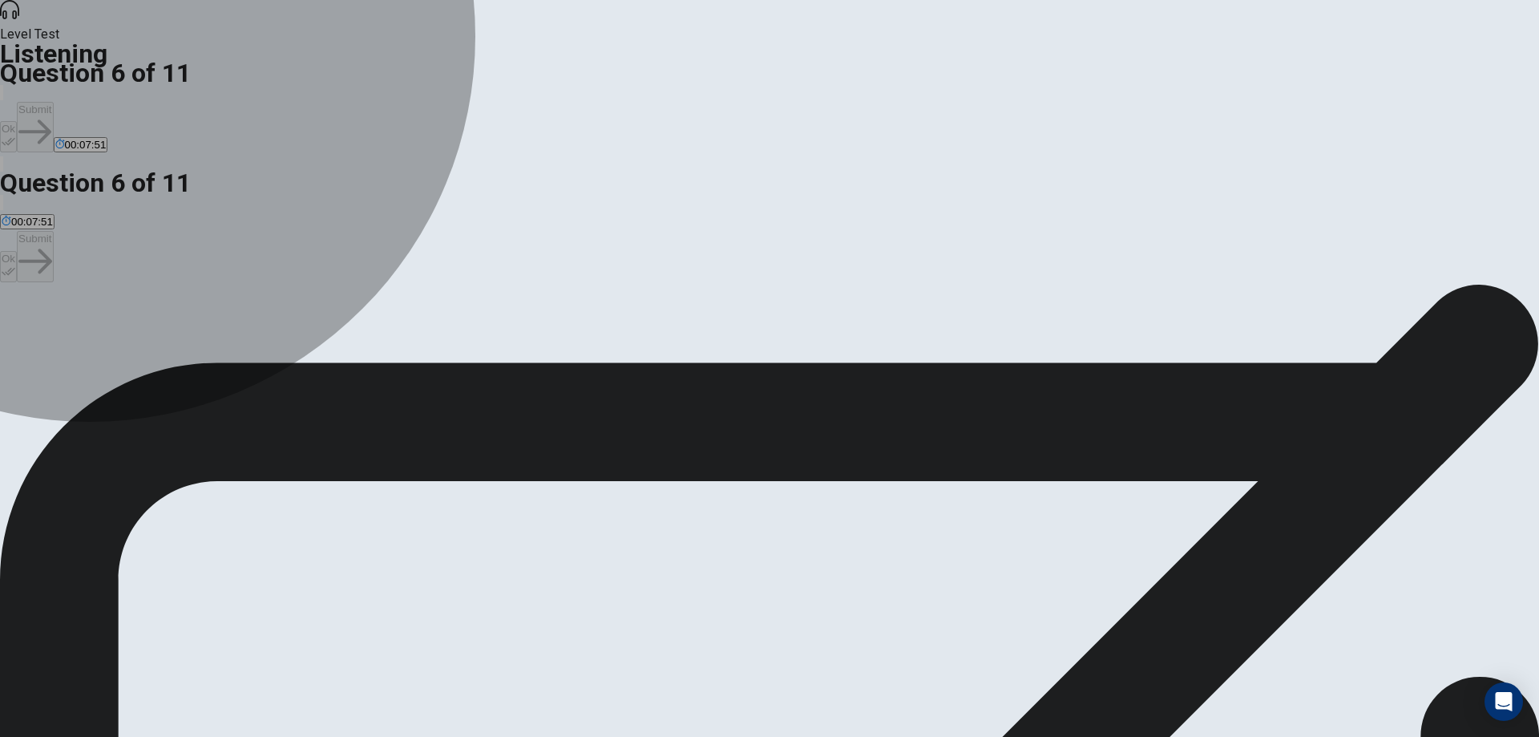
click at [398, 336] on span "Student bands, a dance performance by the cheerleading squad, and a talent show." at bounding box center [200, 342] width 396 height 12
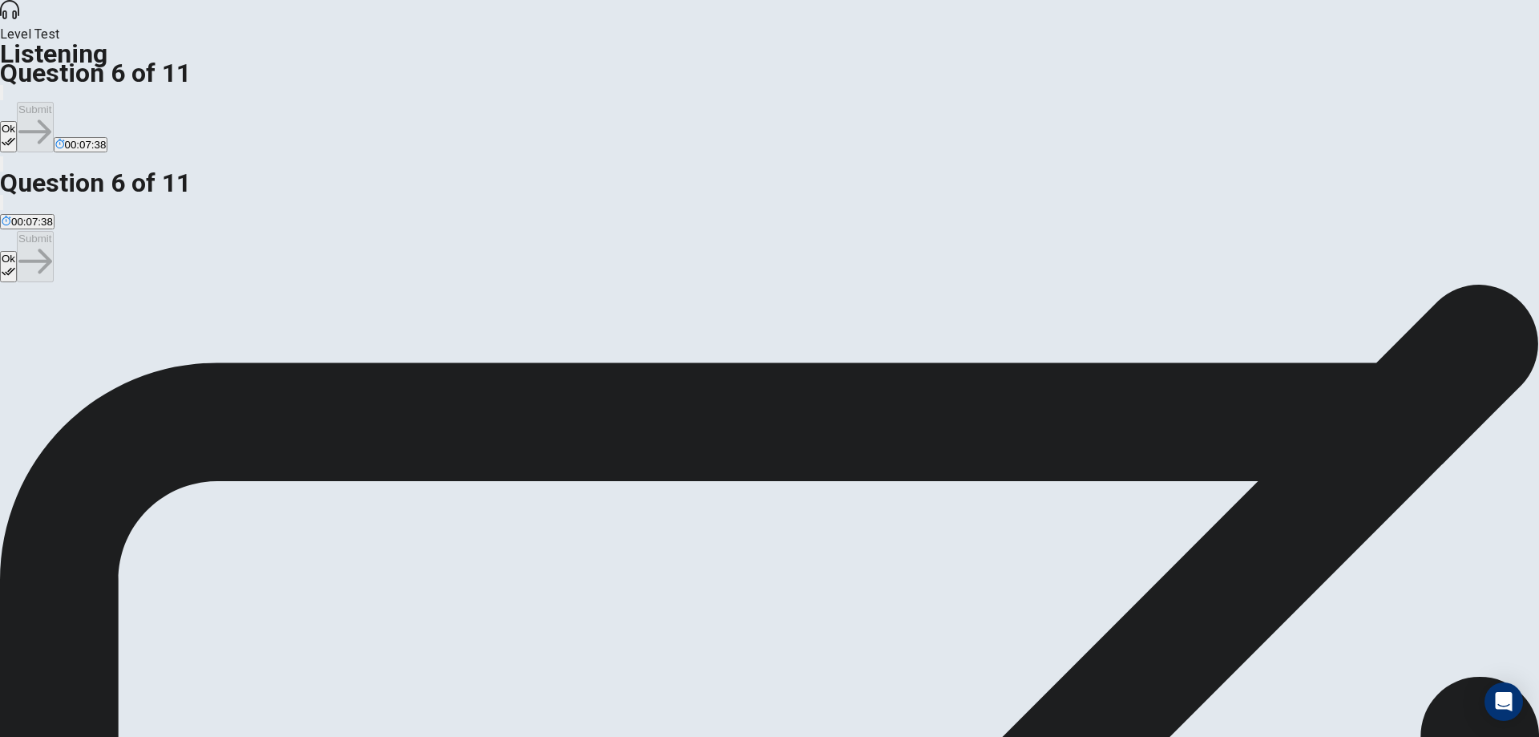
click at [17, 121] on button "Ok" at bounding box center [8, 136] width 17 height 31
click at [53, 102] on button "Submit" at bounding box center [35, 127] width 36 height 51
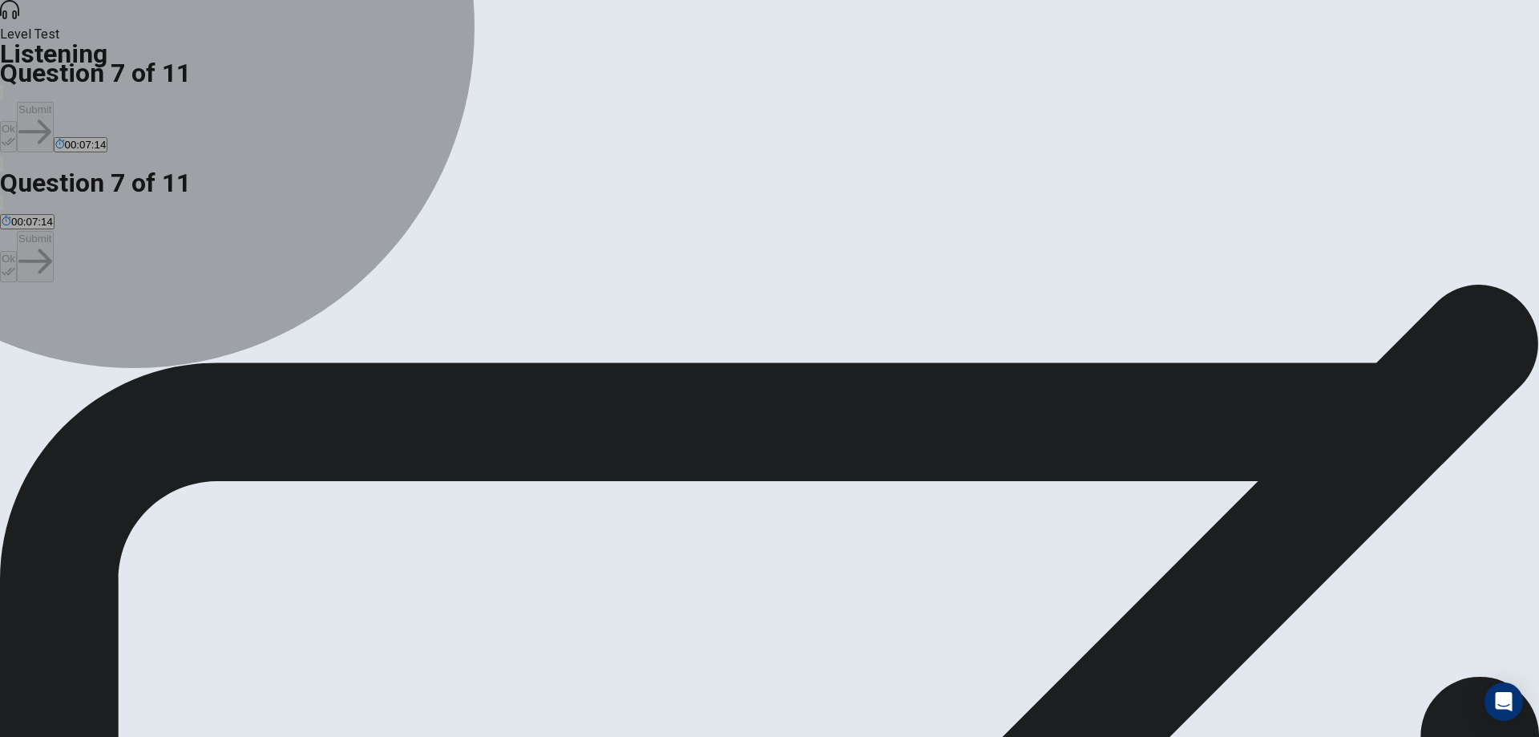
click at [590, 339] on span "Several food trucks and a booth selling snacks and drinks." at bounding box center [452, 342] width 276 height 12
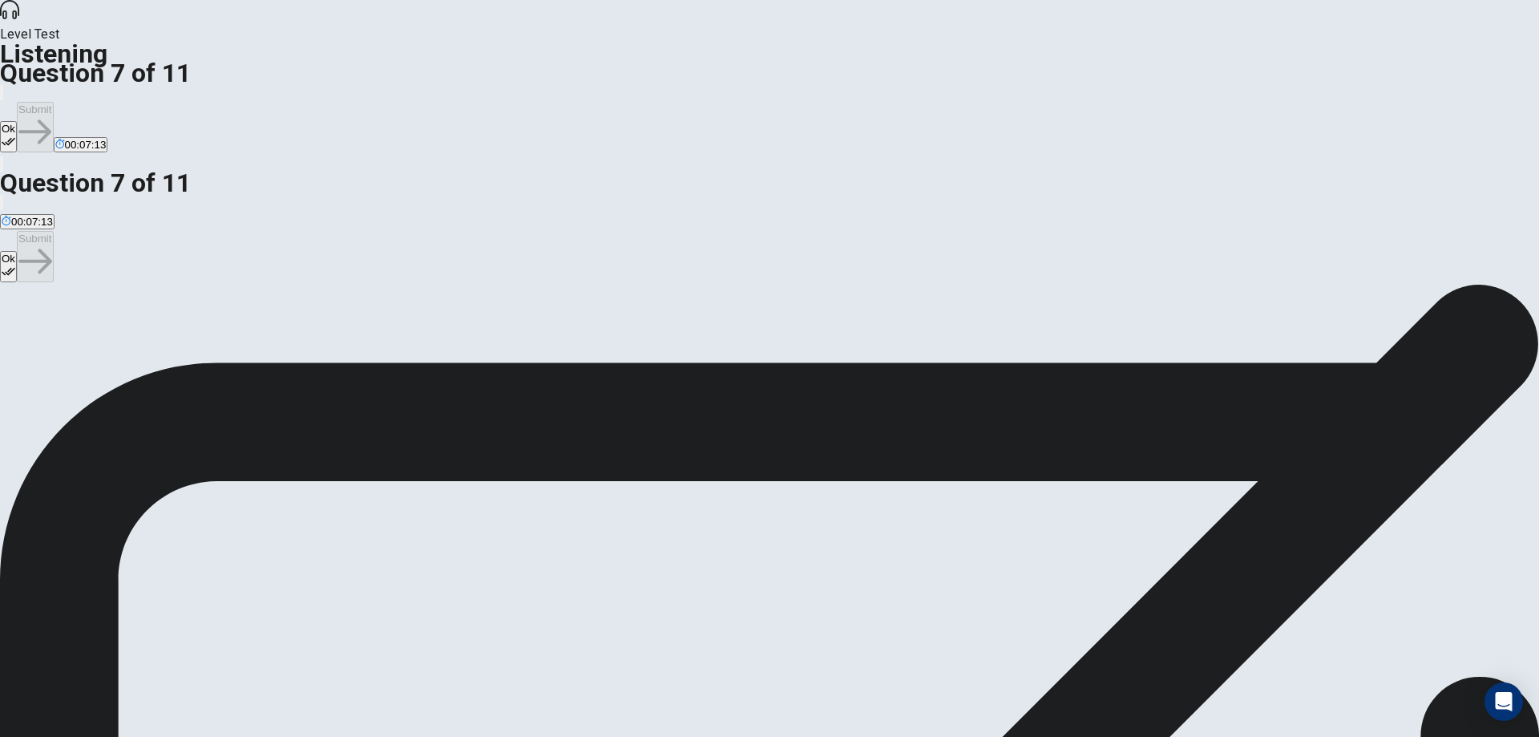
click at [17, 121] on button "Ok" at bounding box center [8, 136] width 17 height 31
click at [53, 102] on button "Submit" at bounding box center [35, 127] width 36 height 51
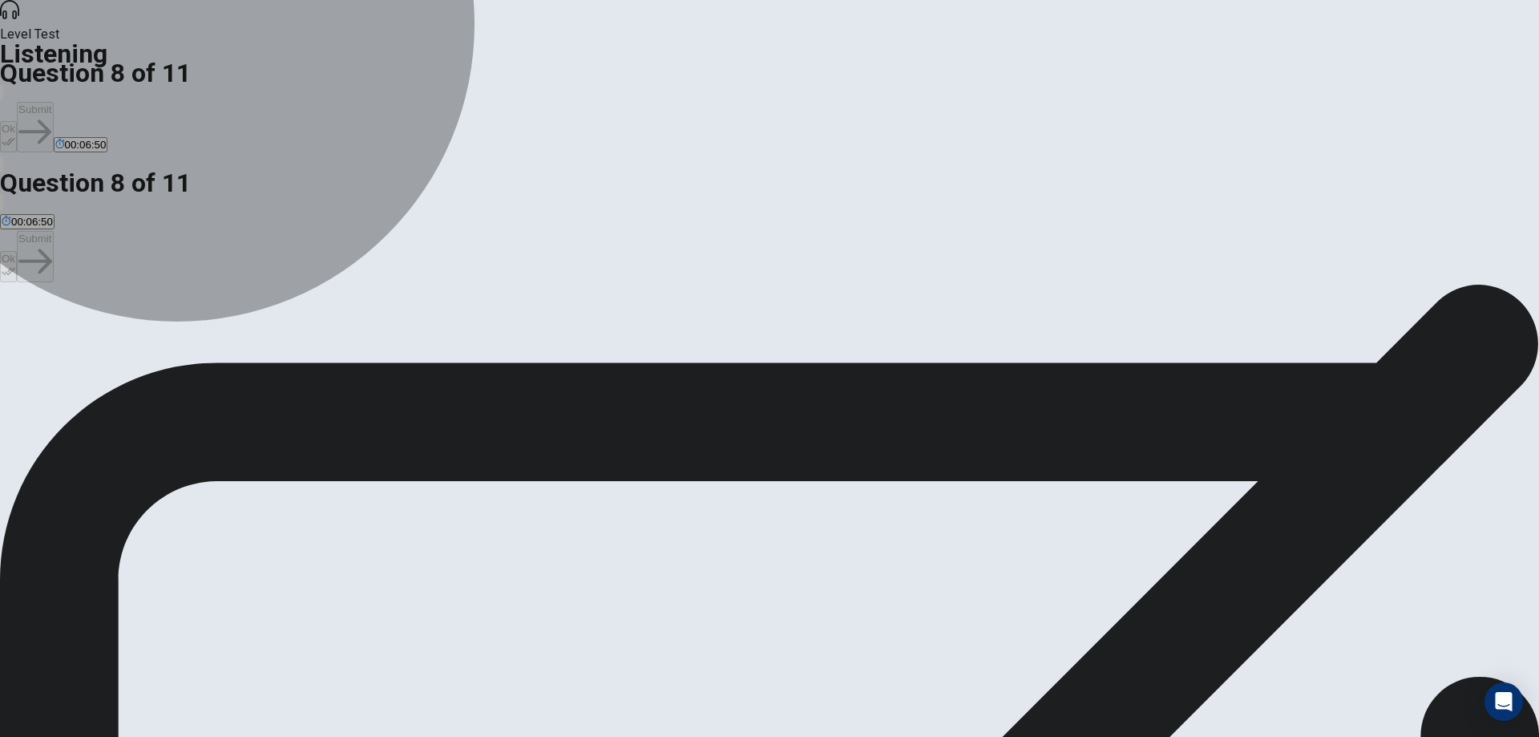
click at [257, 336] on span "They are excited and confident it will be a great event." at bounding box center [130, 342] width 256 height 12
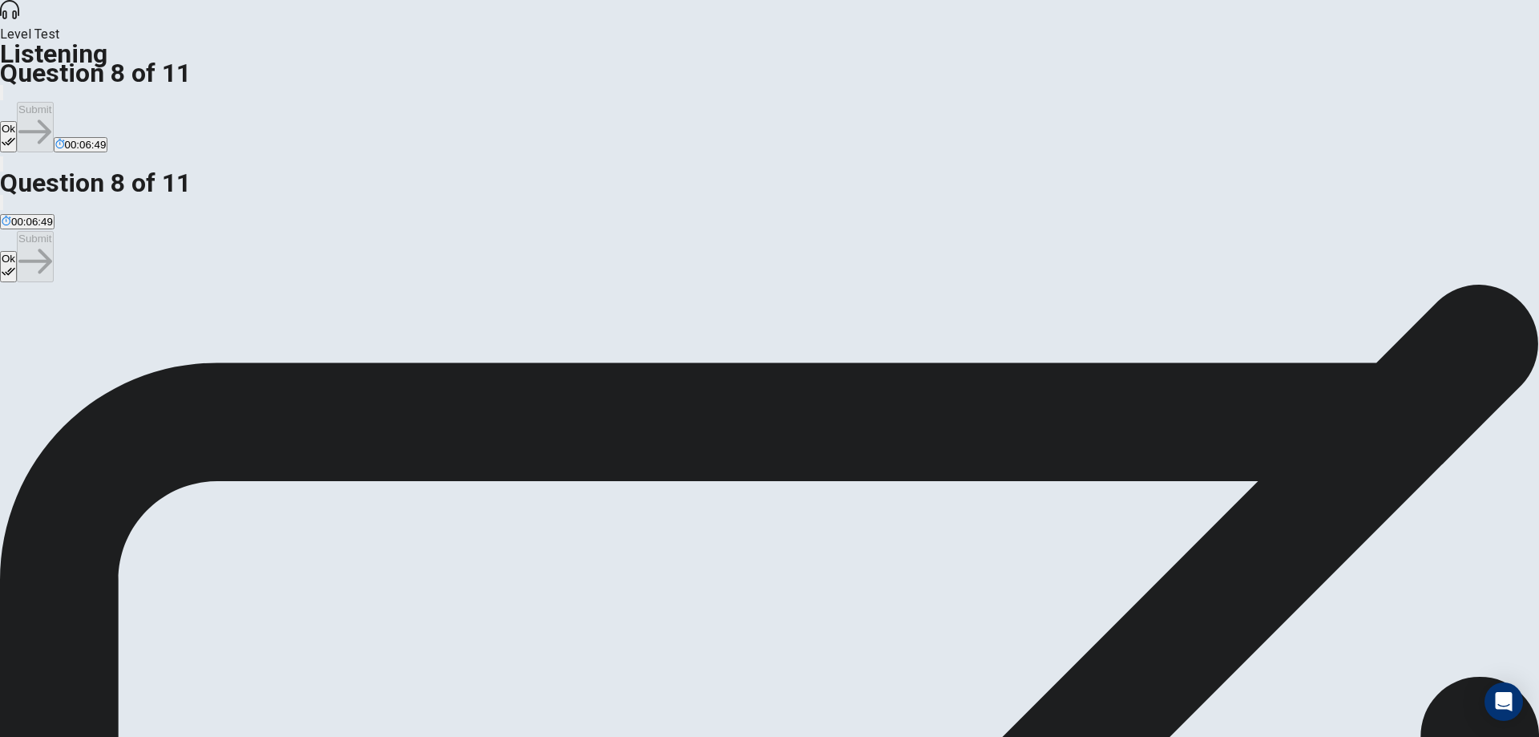
click at [17, 121] on button "Ok" at bounding box center [8, 136] width 17 height 31
click at [53, 102] on button "Submit" at bounding box center [35, 127] width 36 height 51
click at [17, 121] on button "Ok" at bounding box center [8, 136] width 17 height 31
click at [53, 102] on button "Submit" at bounding box center [35, 127] width 36 height 51
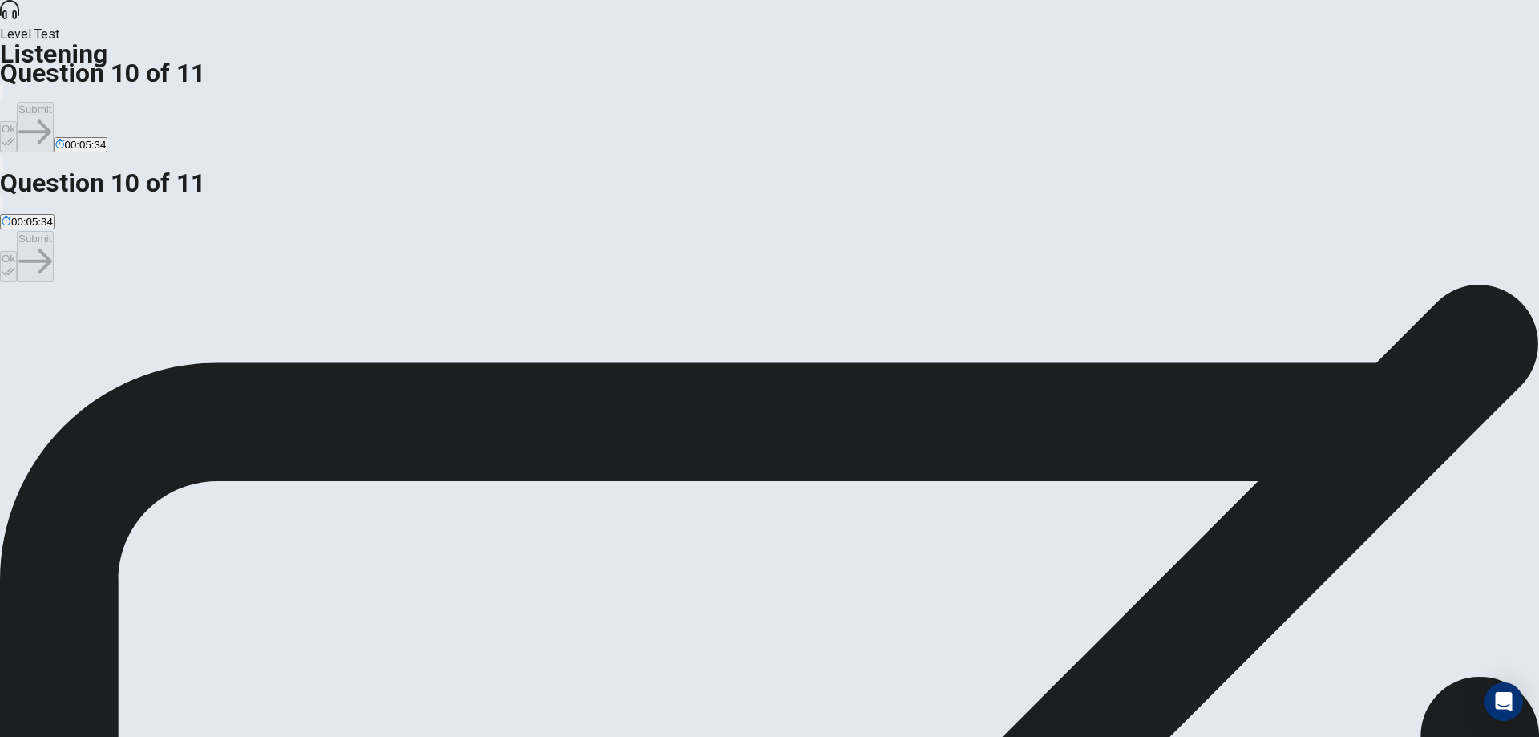
click at [285, 336] on span "To organize who is responsible for different tasks and when." at bounding box center [143, 342] width 283 height 12
click at [17, 121] on button "Ok" at bounding box center [8, 136] width 17 height 31
click at [53, 102] on button "Submit" at bounding box center [35, 127] width 36 height 51
click at [136, 336] on span "Setting up tables and chairs." at bounding box center [69, 342] width 135 height 12
click at [17, 121] on button "Ok" at bounding box center [8, 136] width 17 height 31
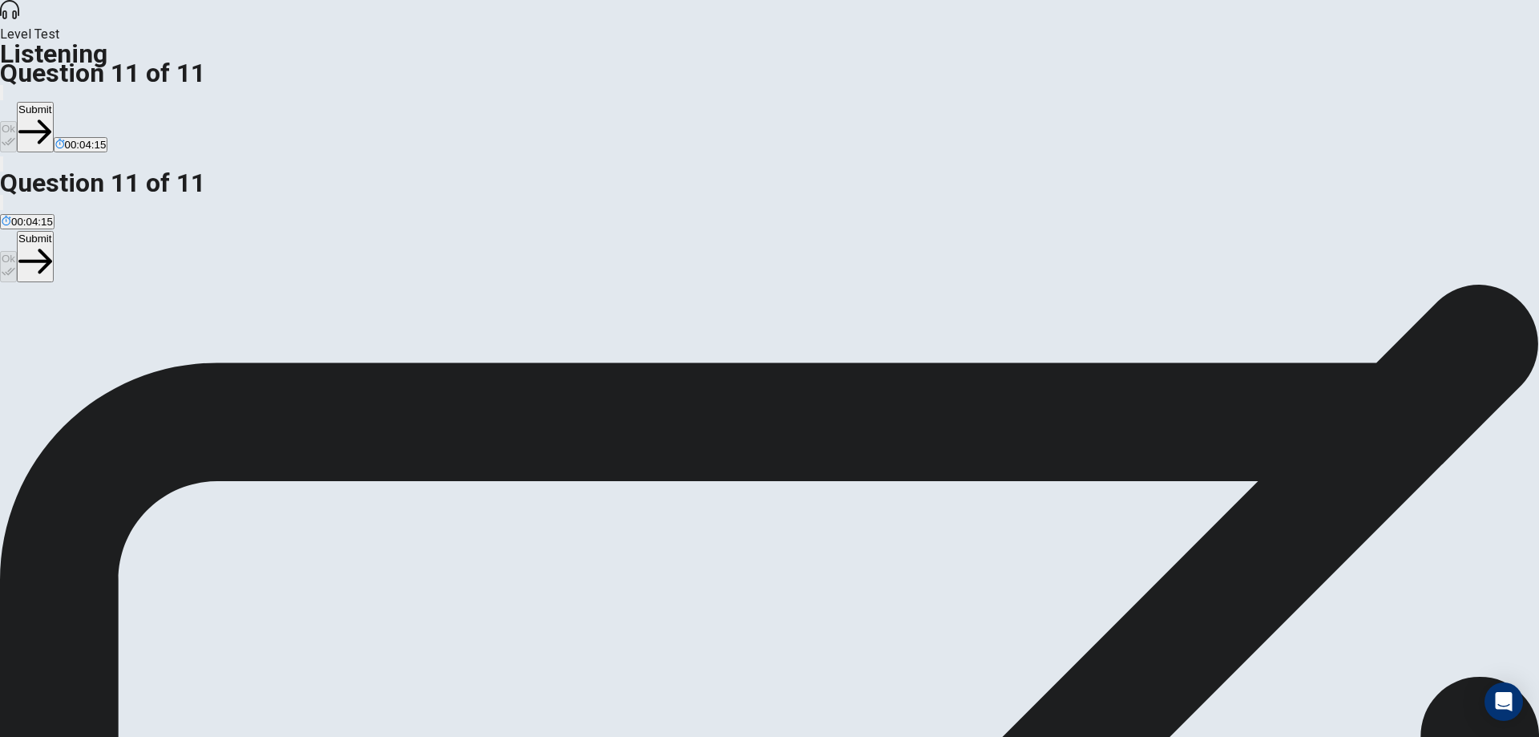
click at [53, 102] on button "Submit" at bounding box center [35, 127] width 36 height 51
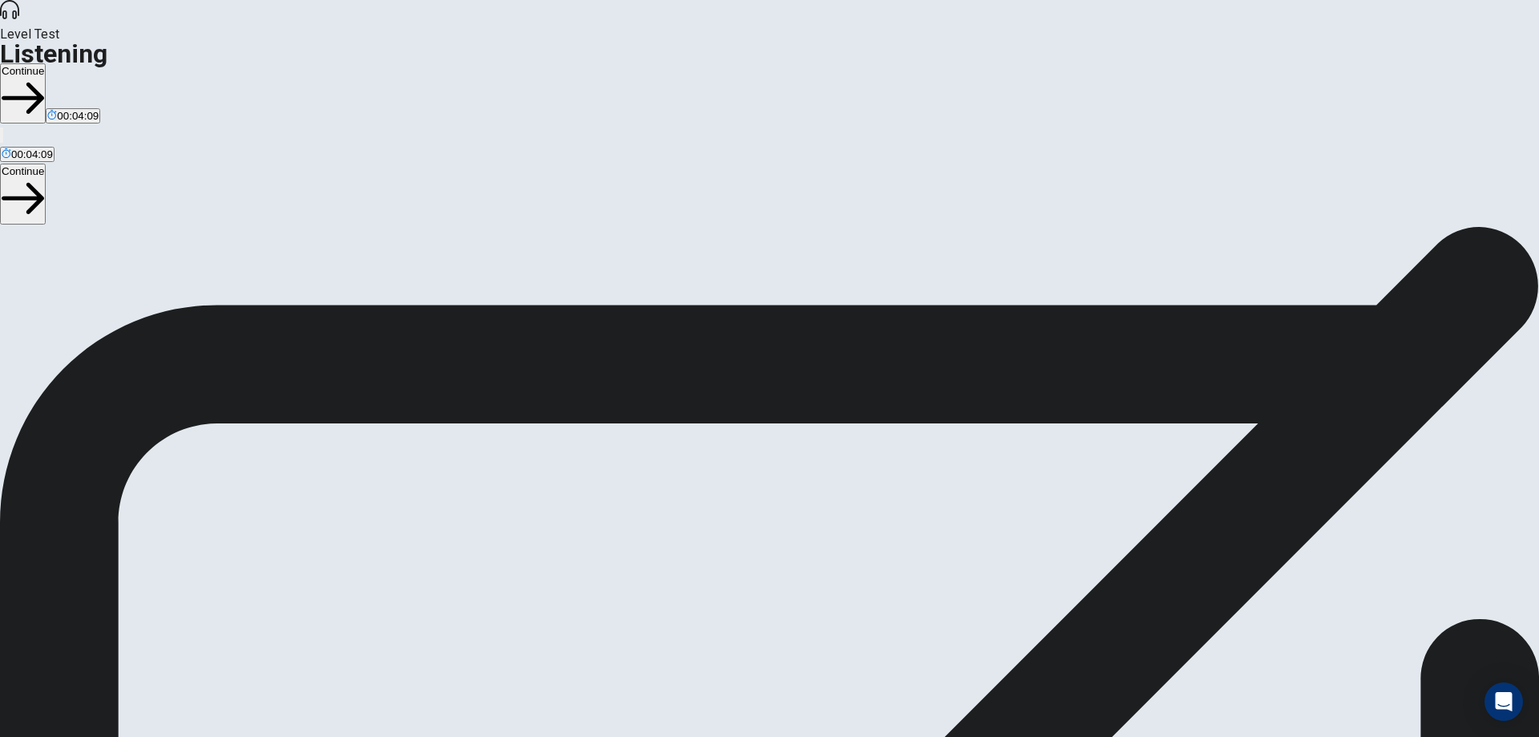
click at [46, 63] on button "Continue" at bounding box center [23, 93] width 46 height 60
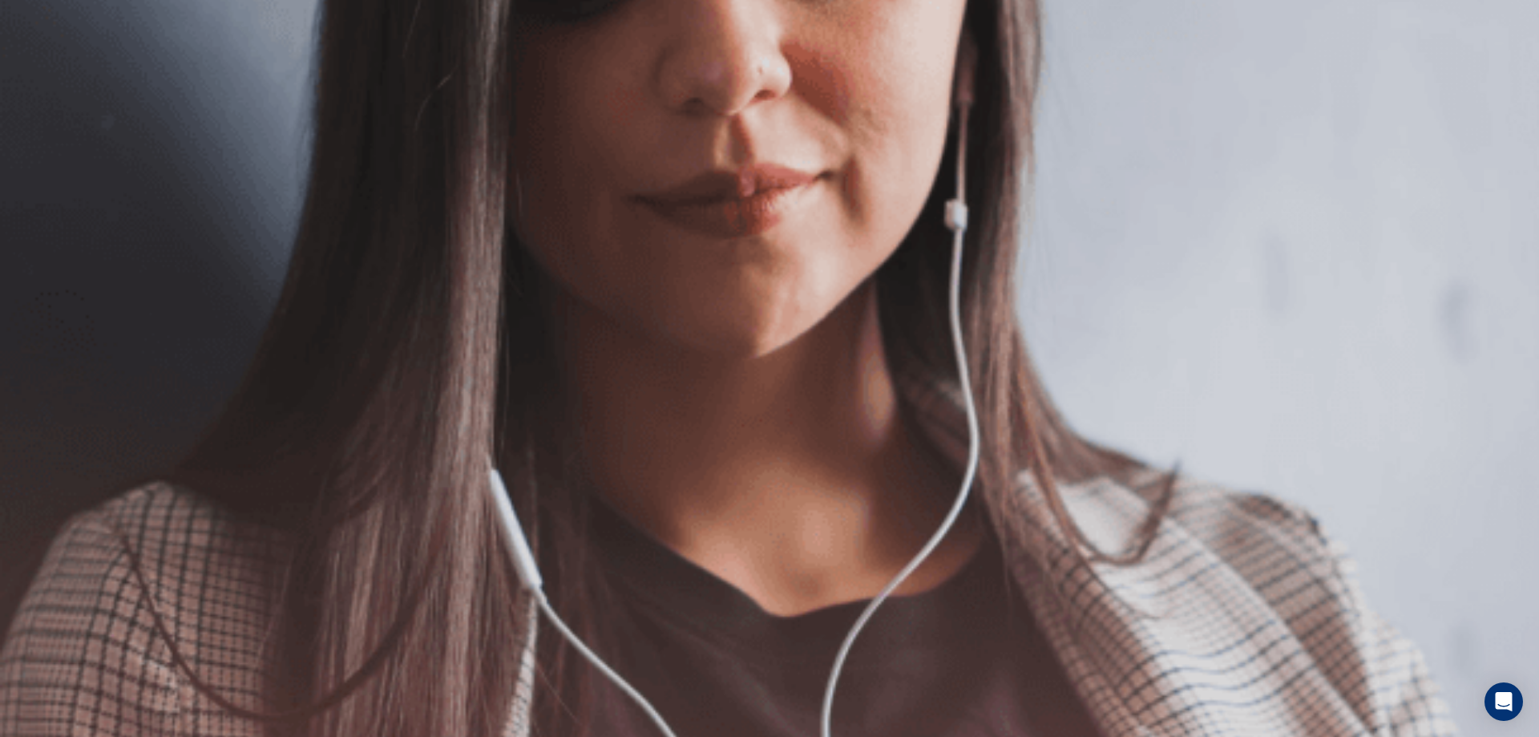
click at [46, 83] on button "Continue" at bounding box center [23, 113] width 46 height 60
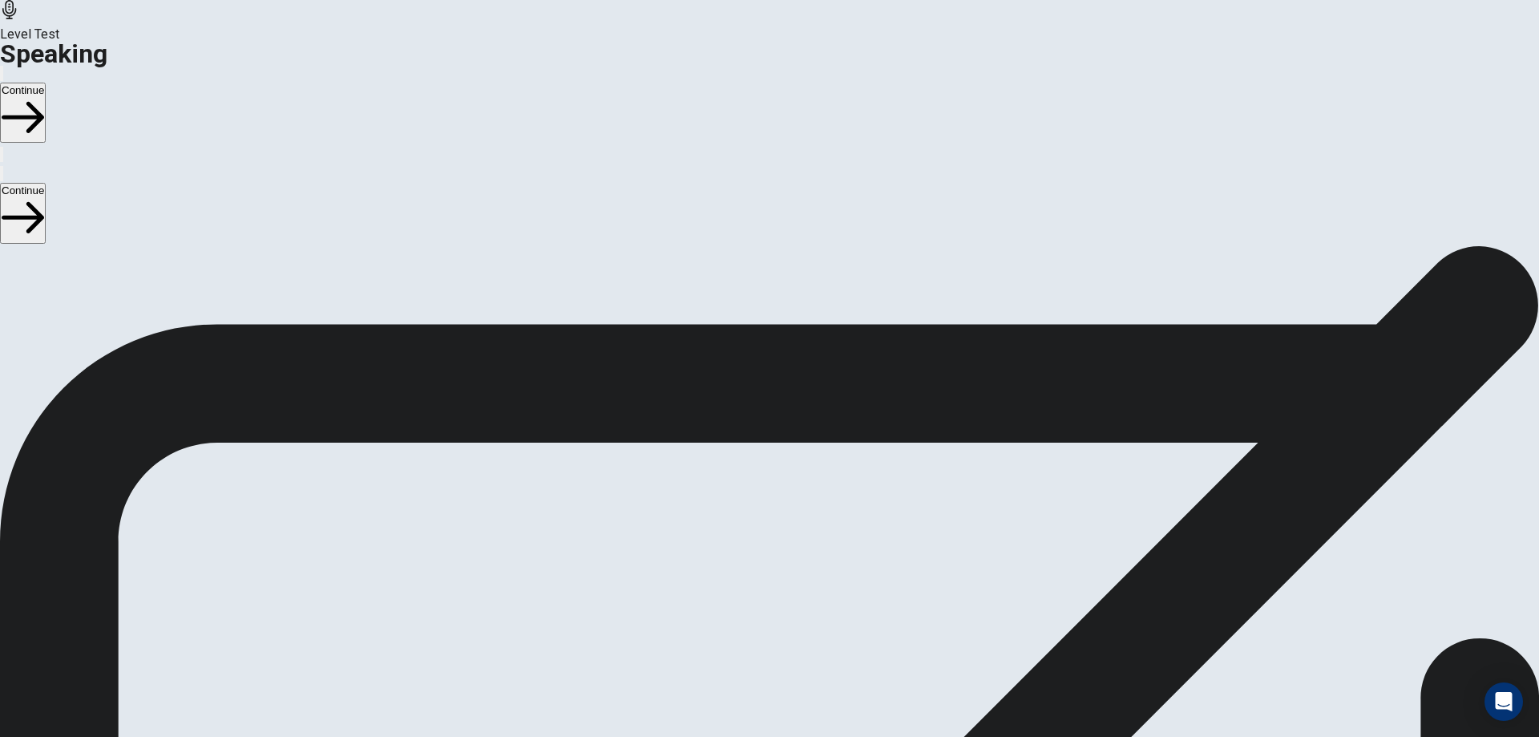
click at [799, 520] on div "Stop Recording" at bounding box center [770, 622] width 57 height 204
click at [752, 567] on button "Play Audio" at bounding box center [750, 574] width 3 height 15
click at [46, 83] on button "Continue" at bounding box center [23, 113] width 46 height 60
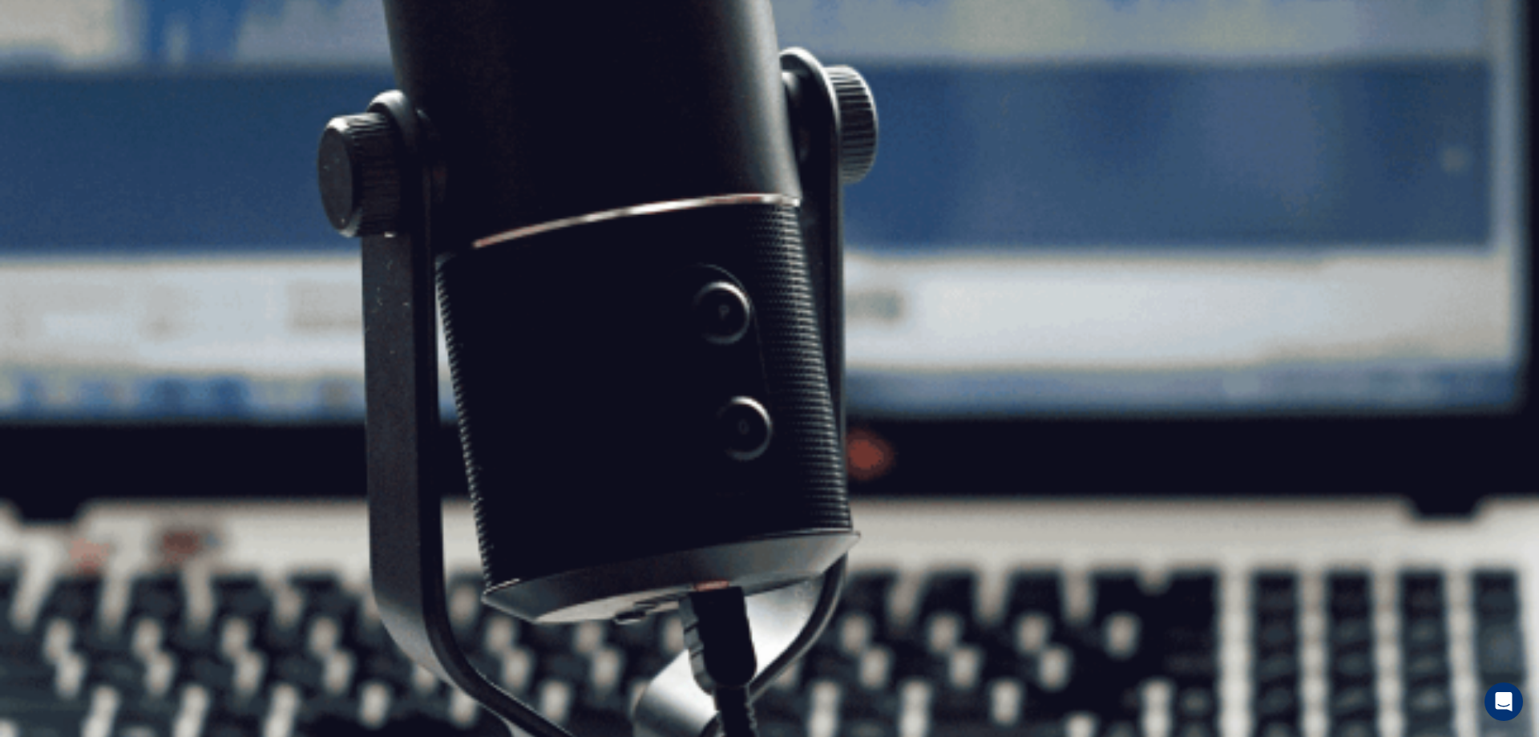
scroll to position [49, 0]
click at [46, 83] on button "Continue" at bounding box center [23, 113] width 46 height 60
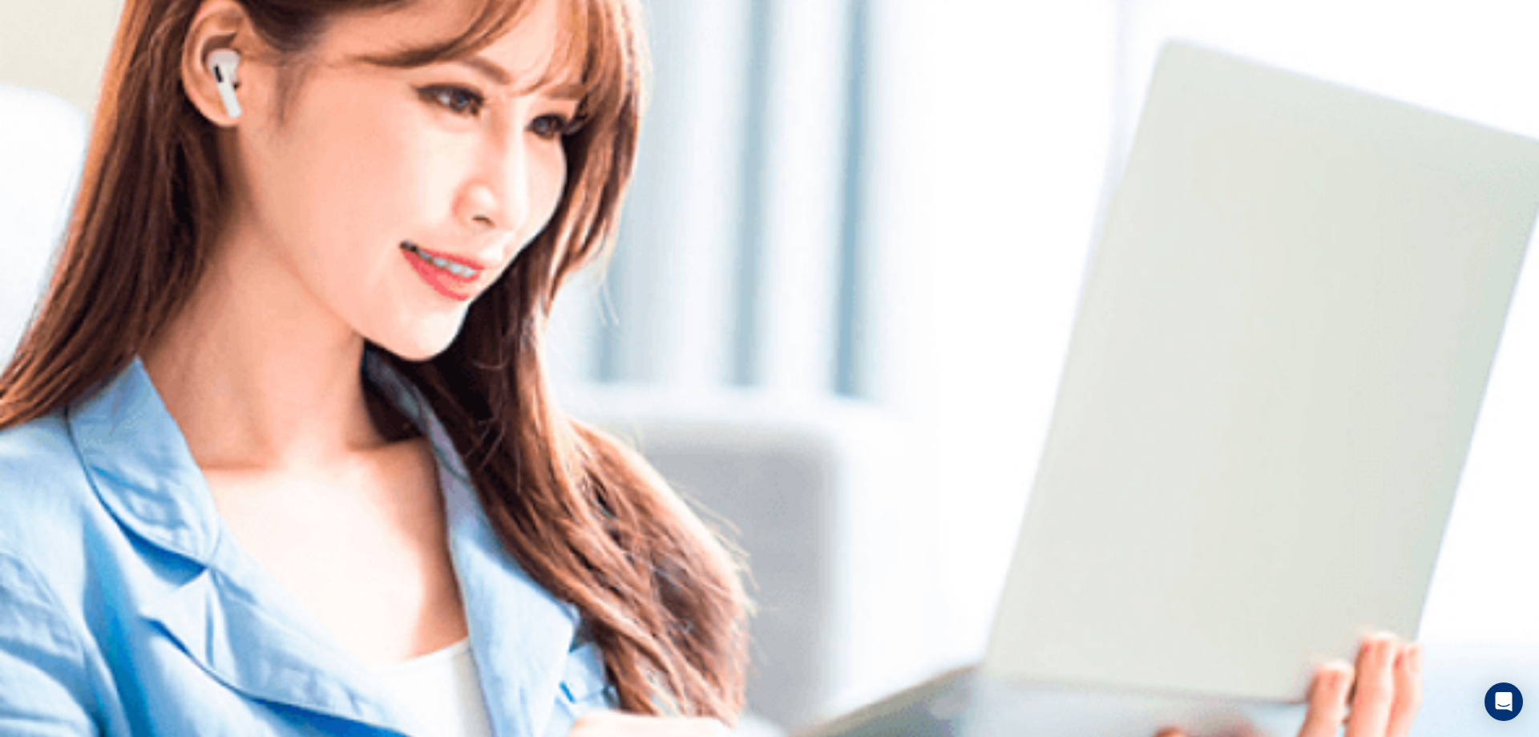
scroll to position [0, 0]
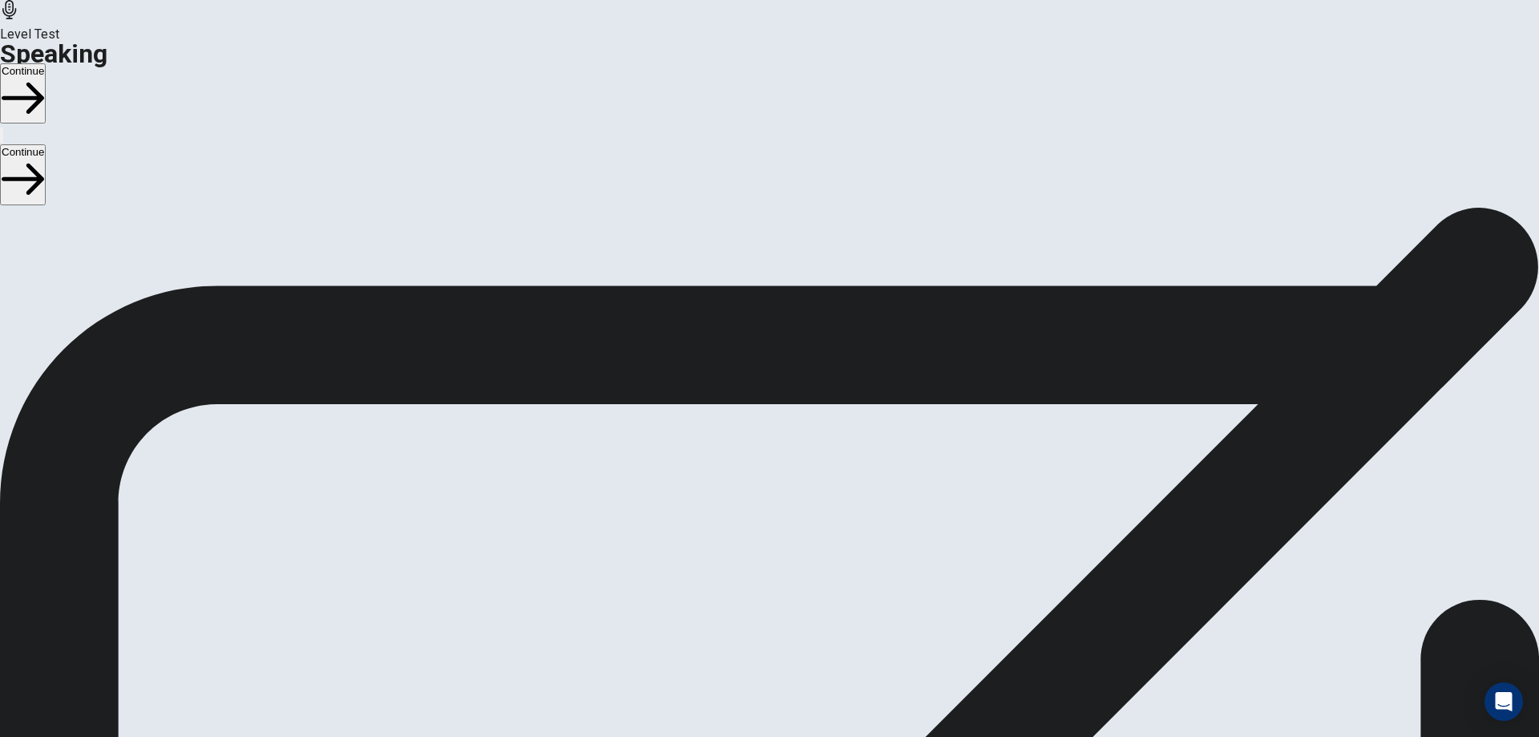
click at [46, 63] on button "Continue" at bounding box center [23, 93] width 46 height 60
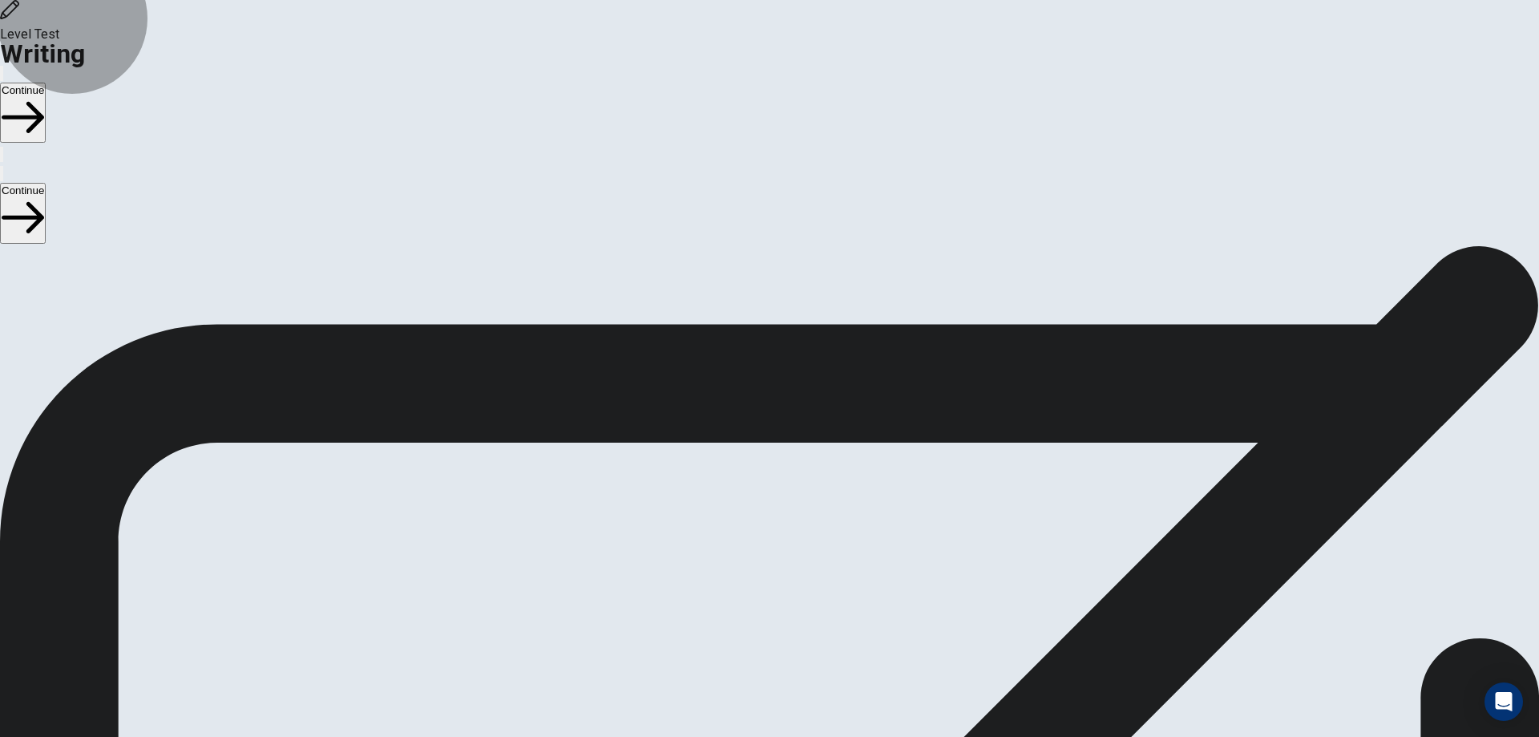
drag, startPoint x: 1151, startPoint y: 30, endPoint x: 1163, endPoint y: 48, distance: 22.0
click at [46, 83] on button "Continue" at bounding box center [23, 113] width 46 height 60
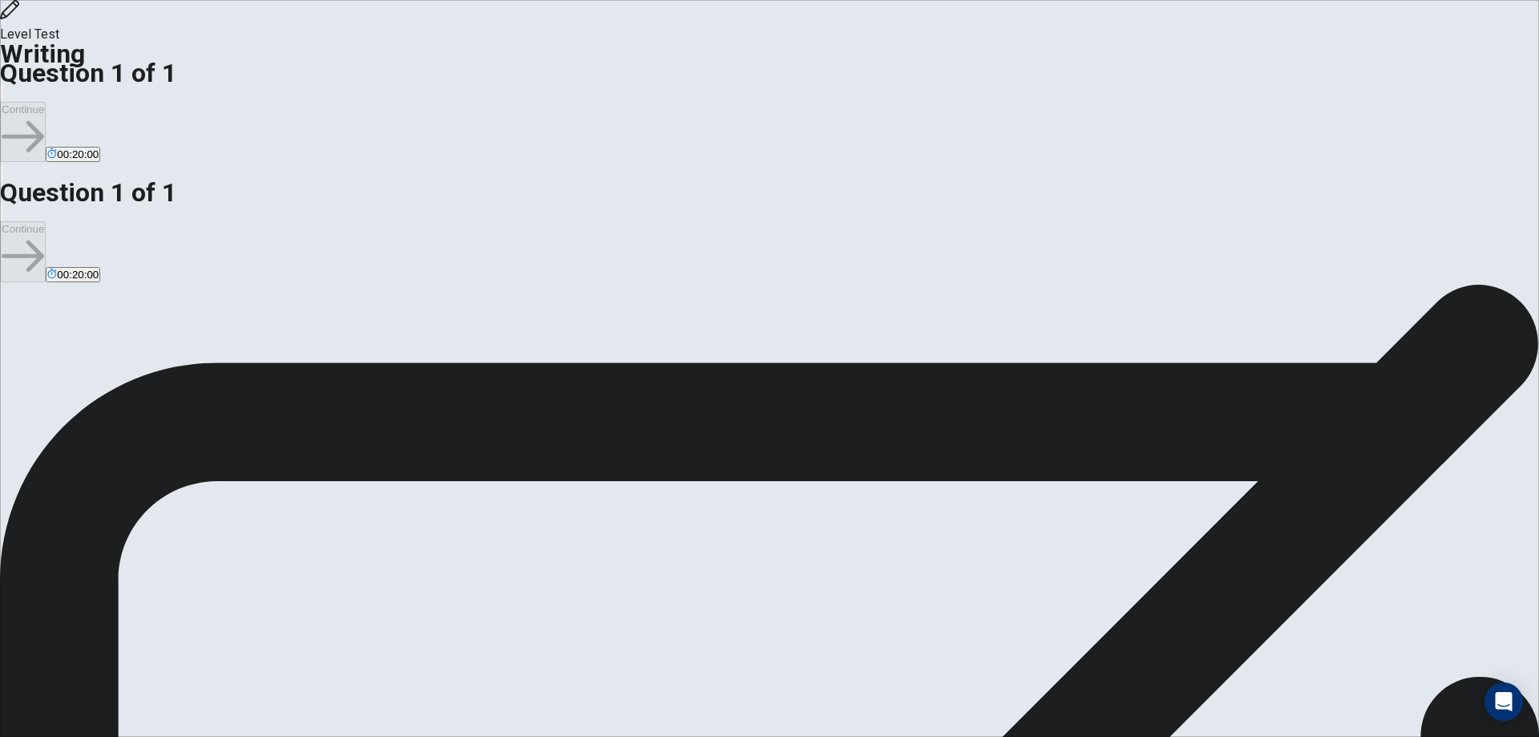
drag, startPoint x: 969, startPoint y: 423, endPoint x: 1018, endPoint y: 420, distance: 49.0
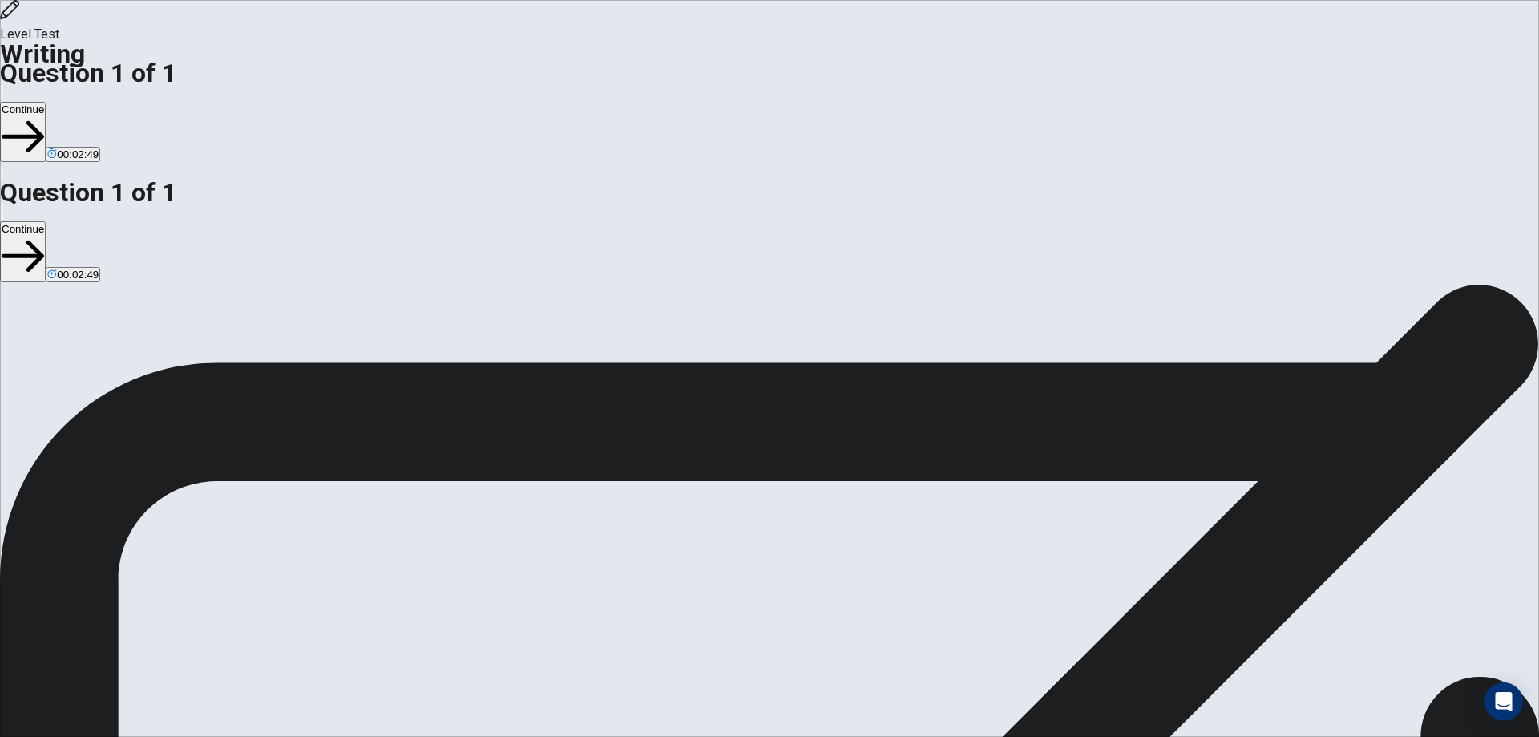
drag, startPoint x: 1003, startPoint y: 203, endPoint x: 1024, endPoint y: 202, distance: 20.9
drag, startPoint x: 970, startPoint y: 422, endPoint x: 992, endPoint y: 417, distance: 22.2
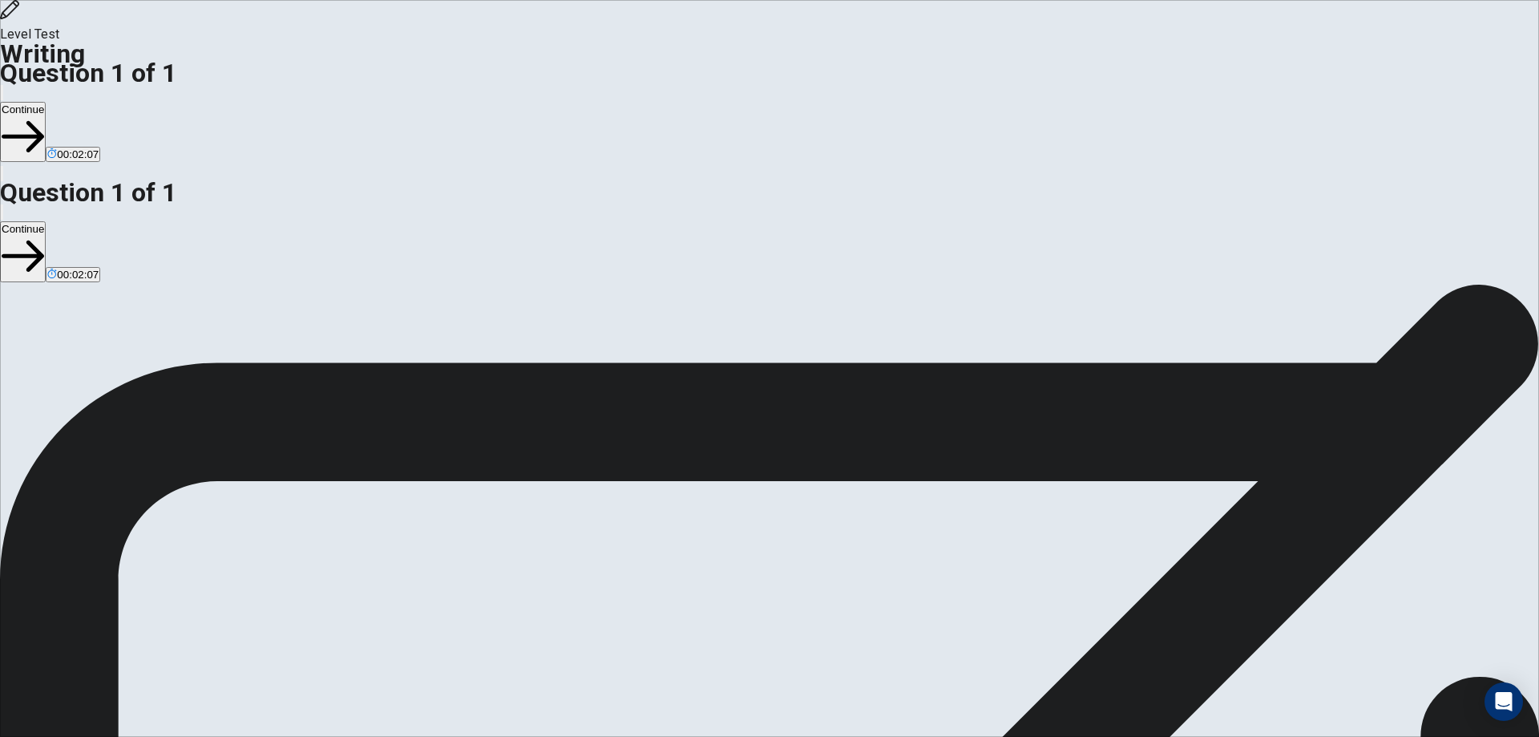
type textarea "**********"
click at [46, 102] on button "Continue" at bounding box center [23, 132] width 46 height 60
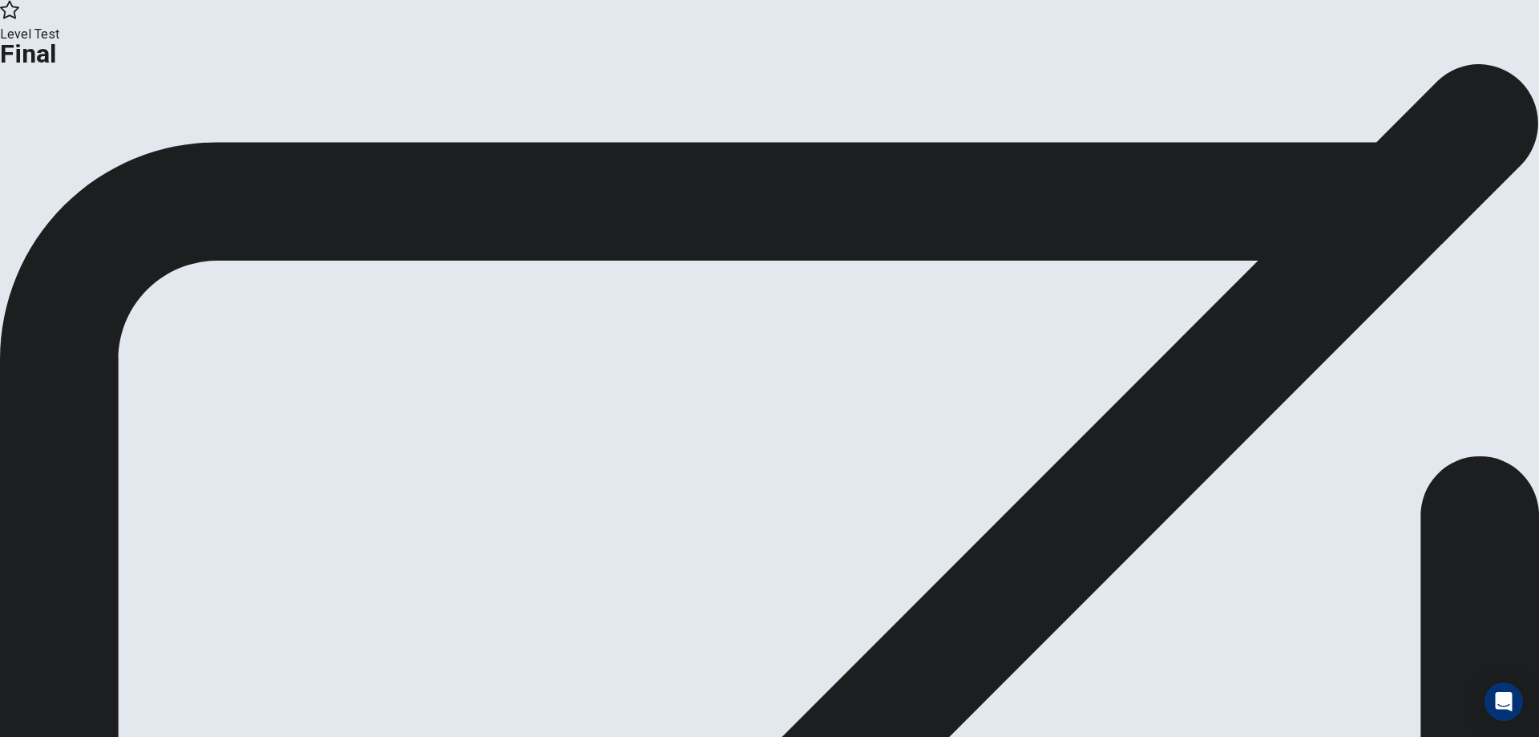
click at [127, 143] on button "Continue" at bounding box center [95, 132] width 65 height 22
